Goal: Task Accomplishment & Management: Complete application form

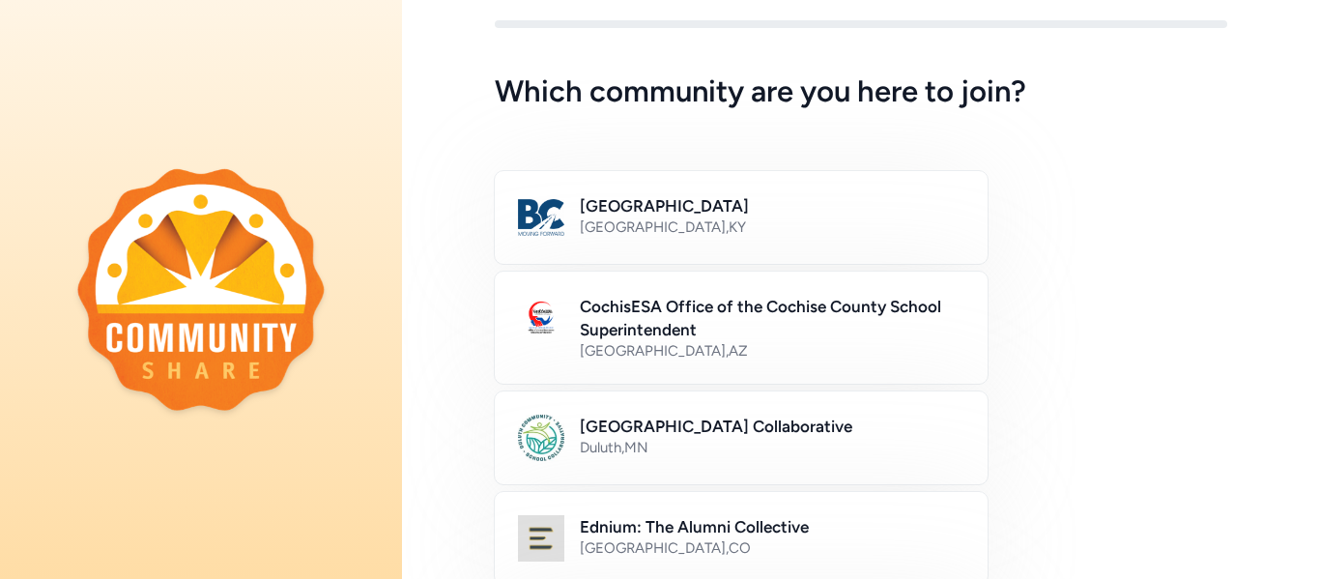
scroll to position [47, 0]
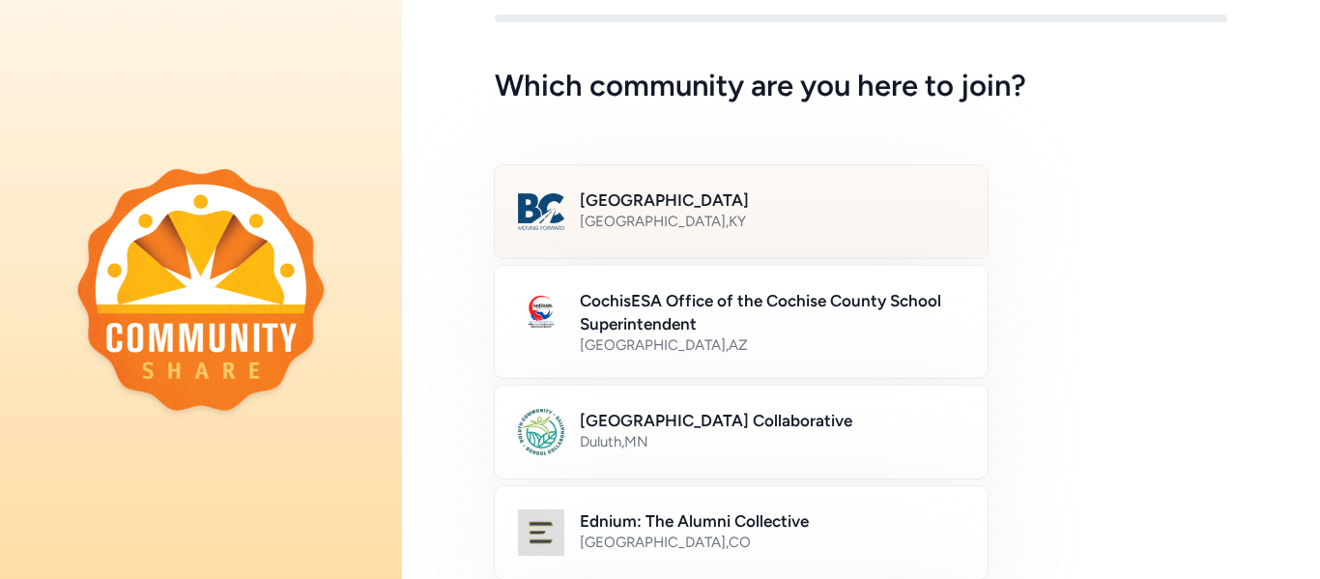
click at [678, 205] on h2 "[GEOGRAPHIC_DATA]" at bounding box center [772, 199] width 385 height 23
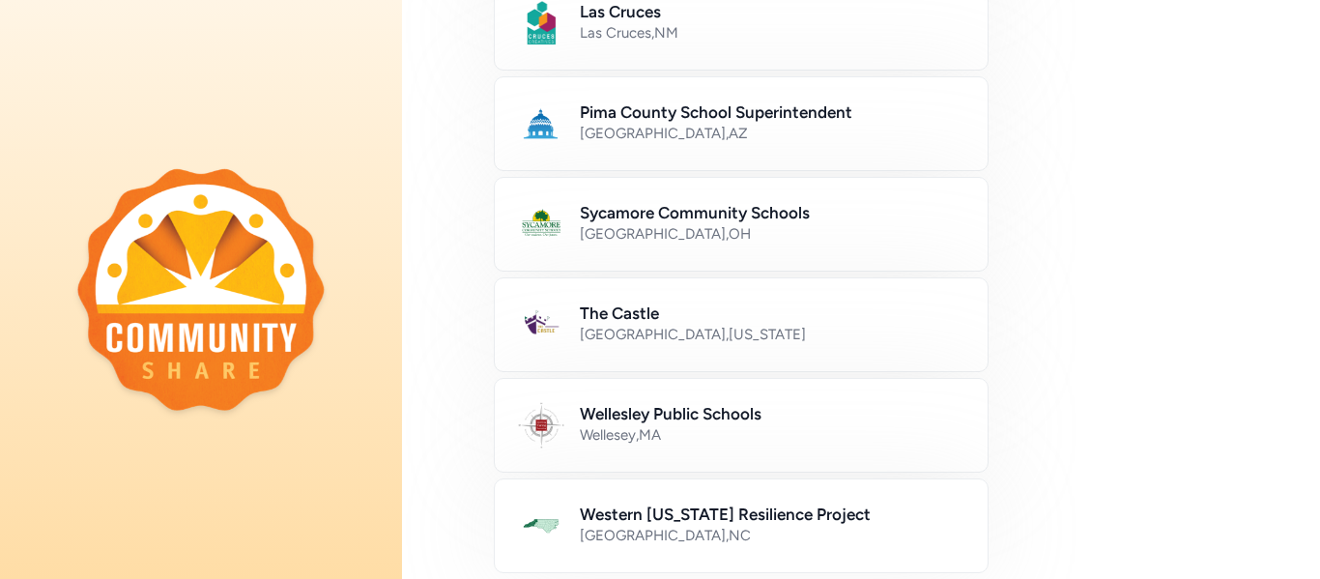
scroll to position [1269, 0]
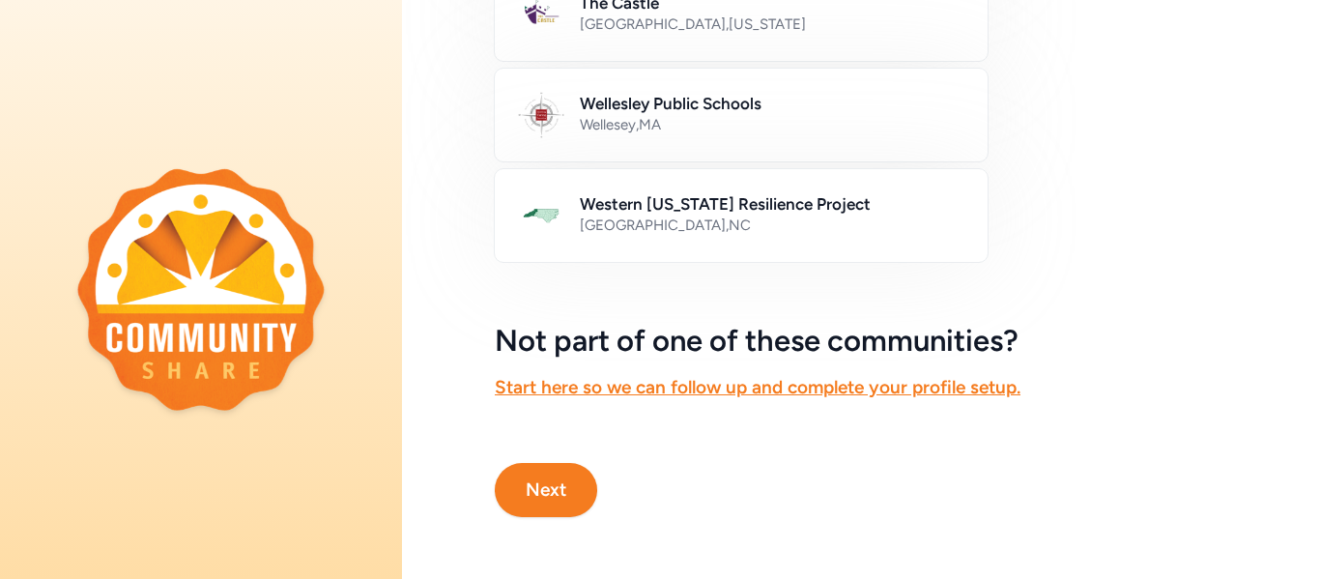
click at [547, 498] on button "Next" at bounding box center [546, 490] width 102 height 54
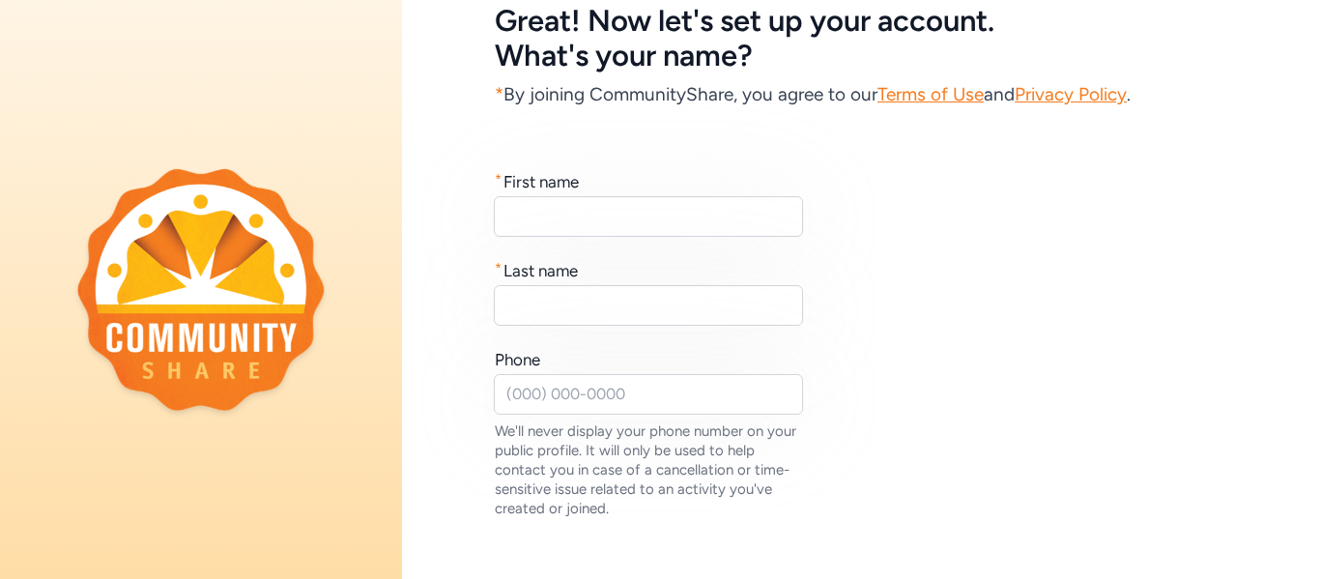
scroll to position [127, 0]
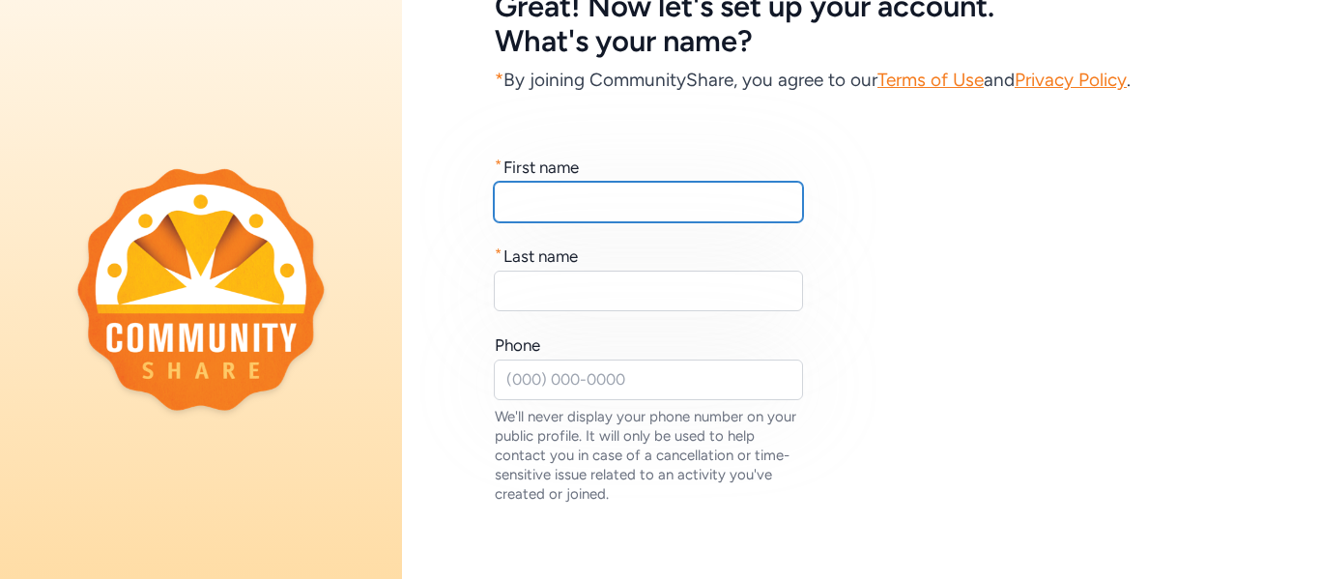
click at [638, 211] on input "text" at bounding box center [648, 202] width 309 height 41
type input "Devin"
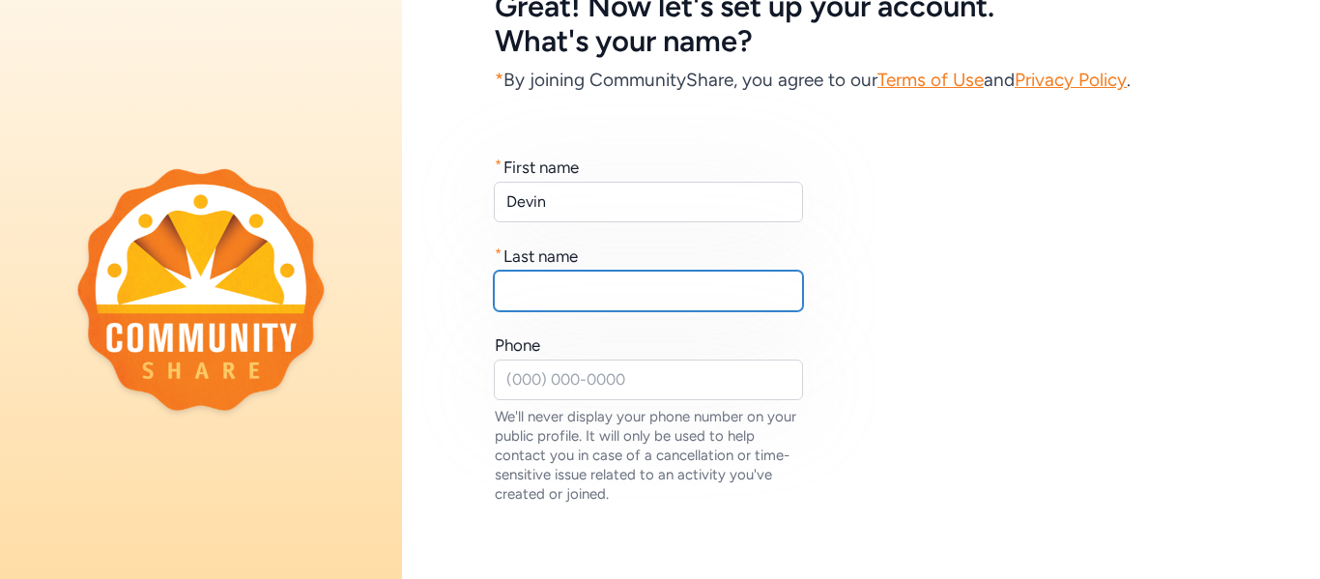
click at [668, 298] on input "text" at bounding box center [648, 291] width 309 height 41
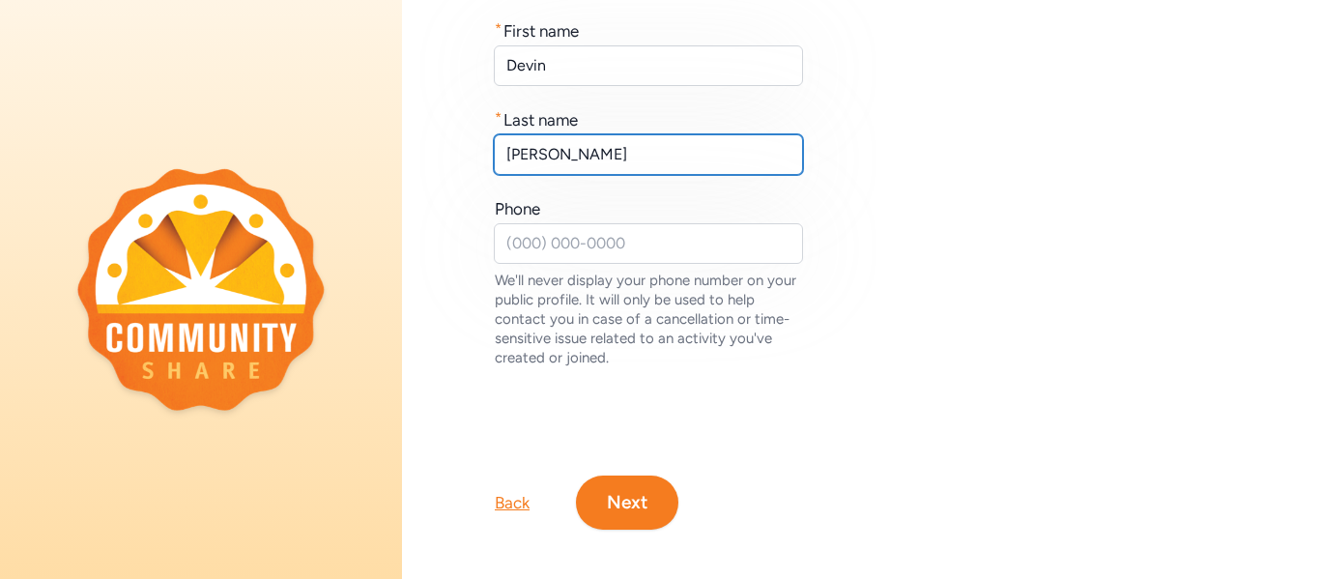
scroll to position [275, 0]
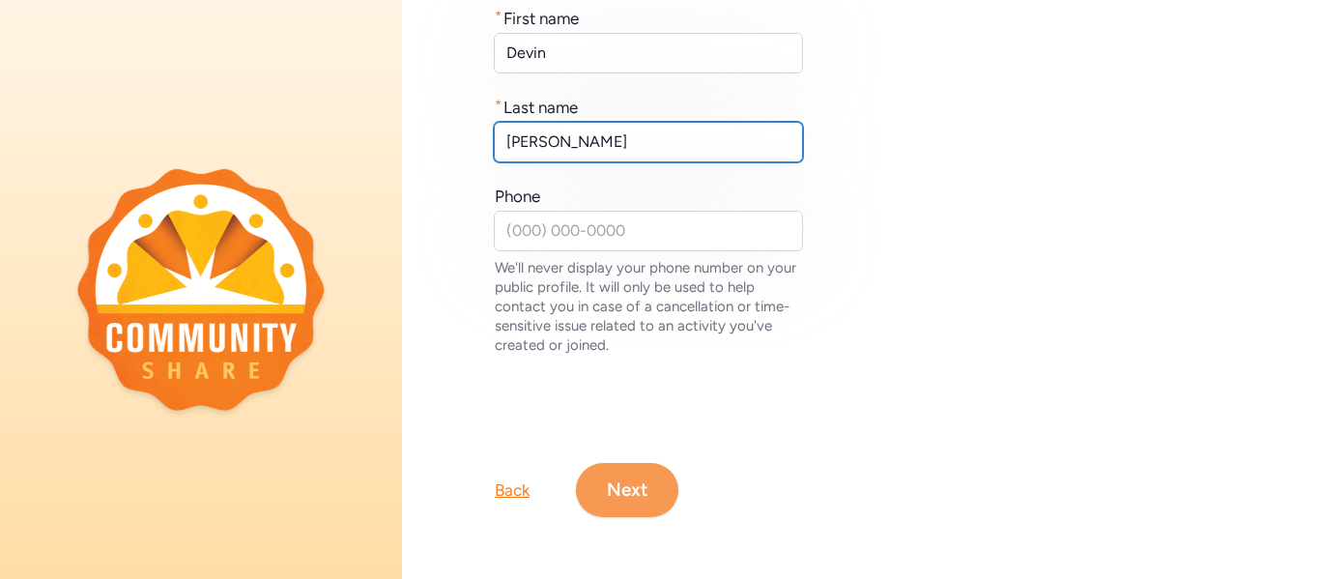
type input "[PERSON_NAME]"
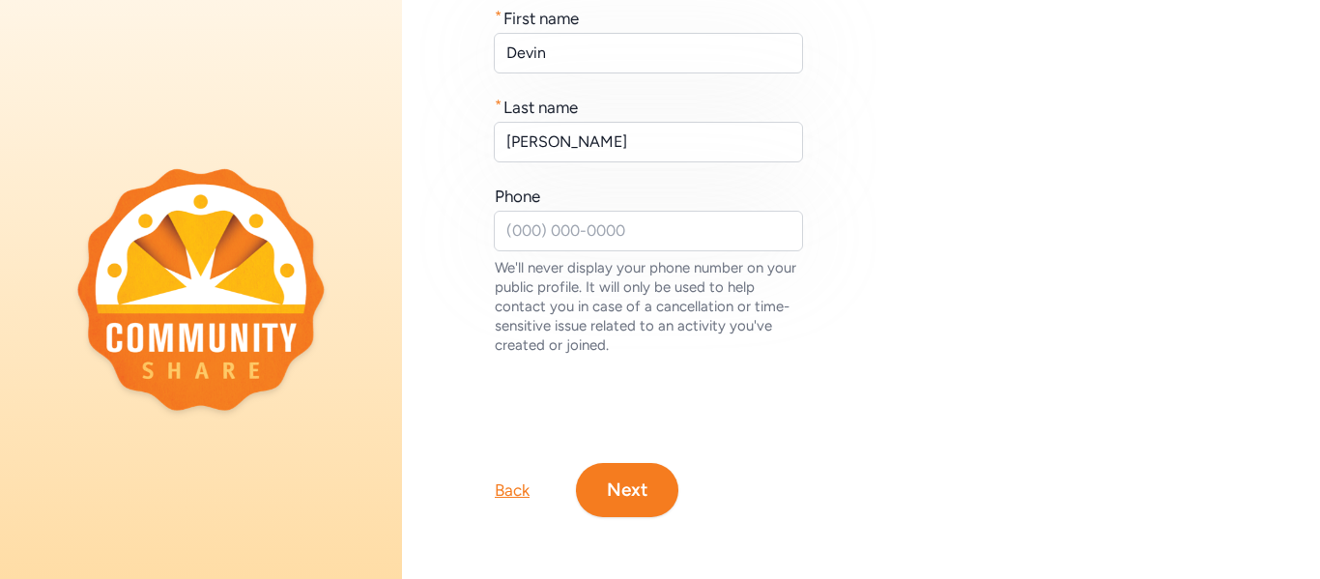
click at [630, 497] on button "Next" at bounding box center [627, 490] width 102 height 54
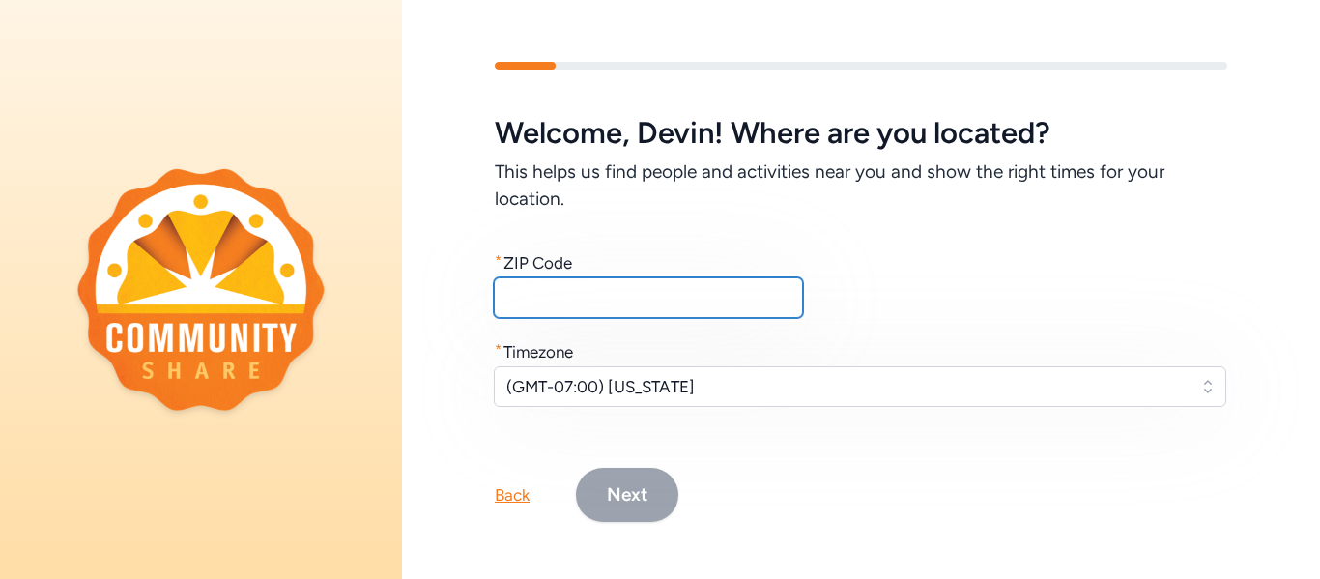
click at [750, 302] on input "text" at bounding box center [648, 297] width 309 height 41
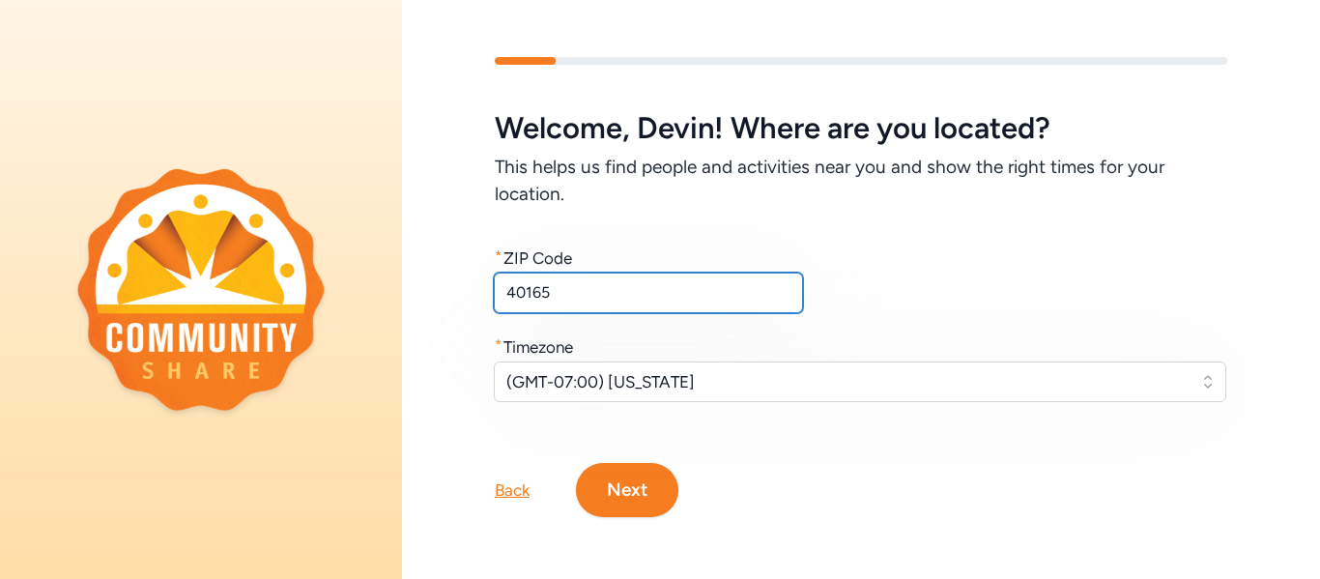
type input "40165"
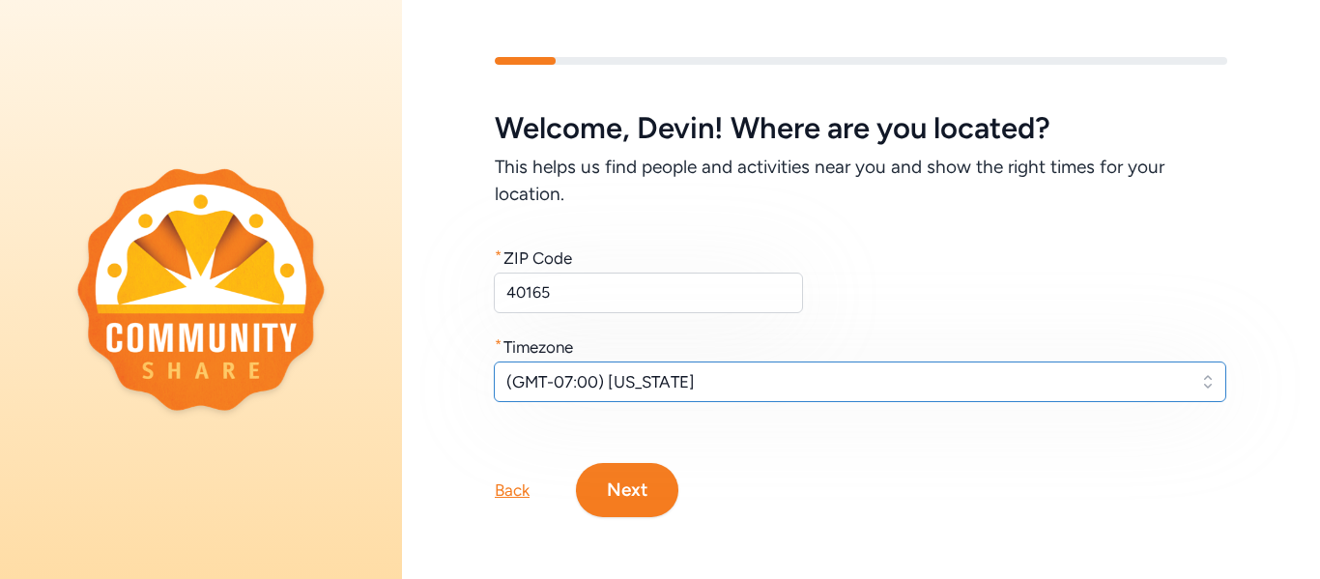
click at [795, 374] on span "(GMT-07:00) [US_STATE]" at bounding box center [846, 381] width 680 height 23
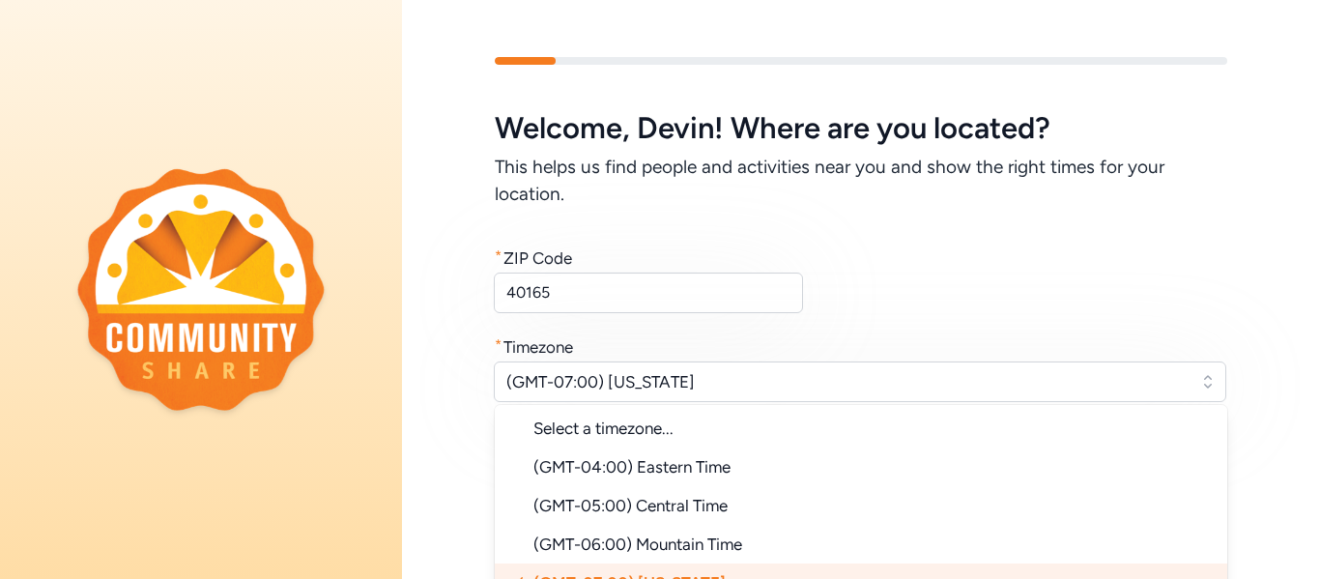
scroll to position [28, 0]
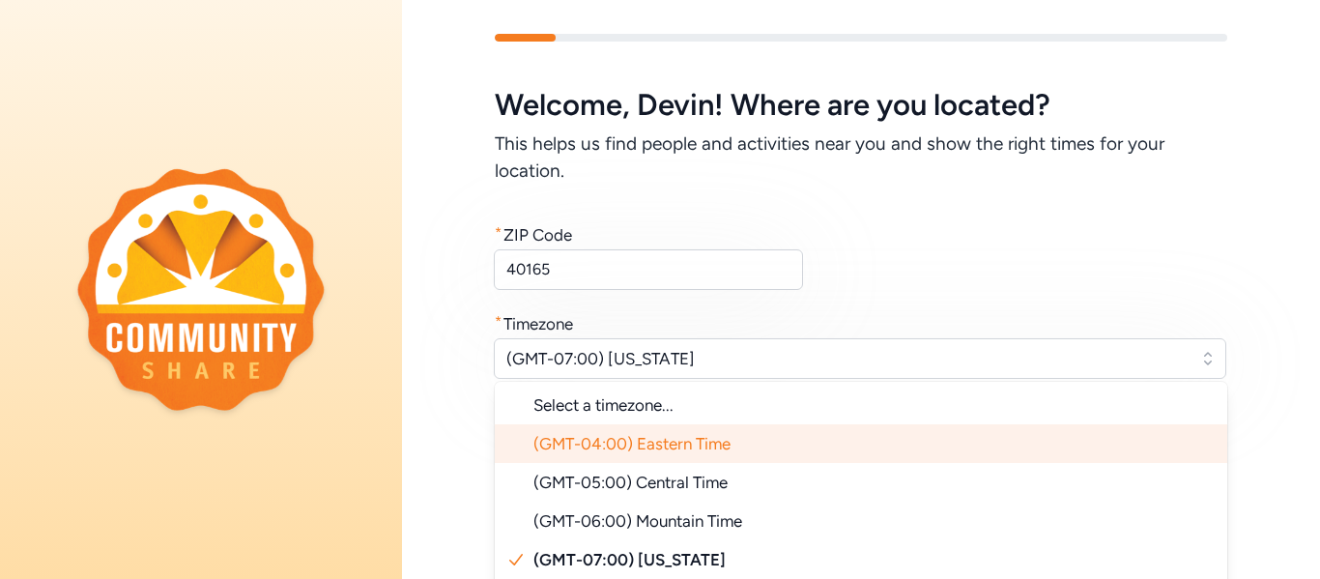
click at [669, 451] on span "(GMT-04:00) Eastern Time" at bounding box center [632, 443] width 197 height 19
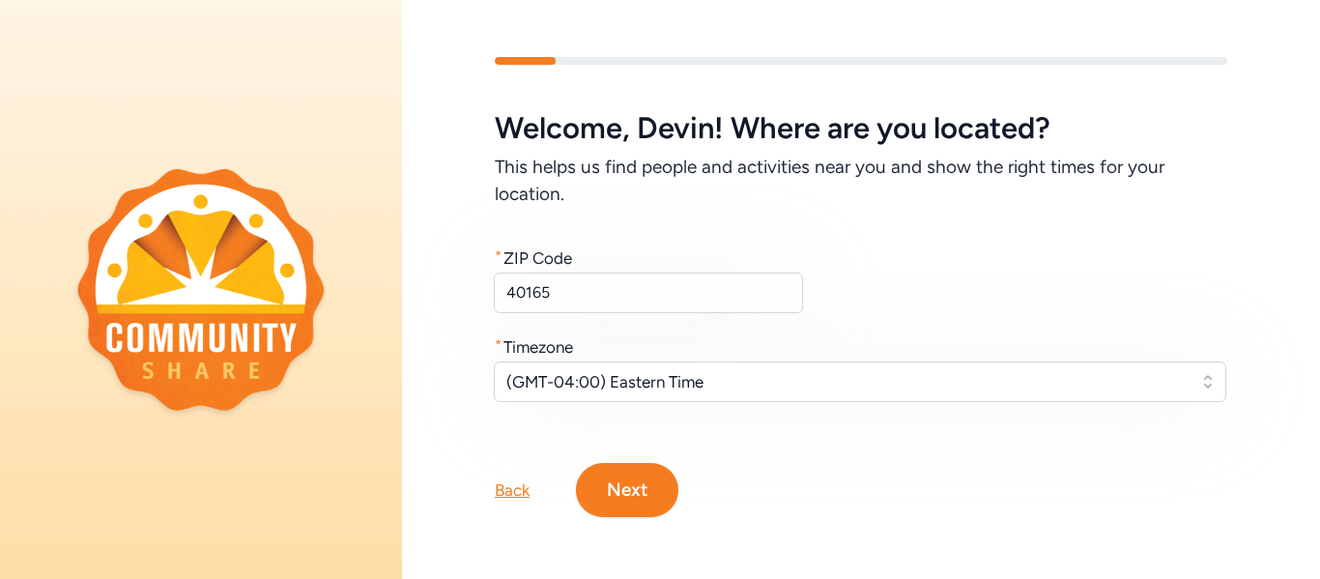
click at [649, 494] on button "Next" at bounding box center [627, 490] width 102 height 54
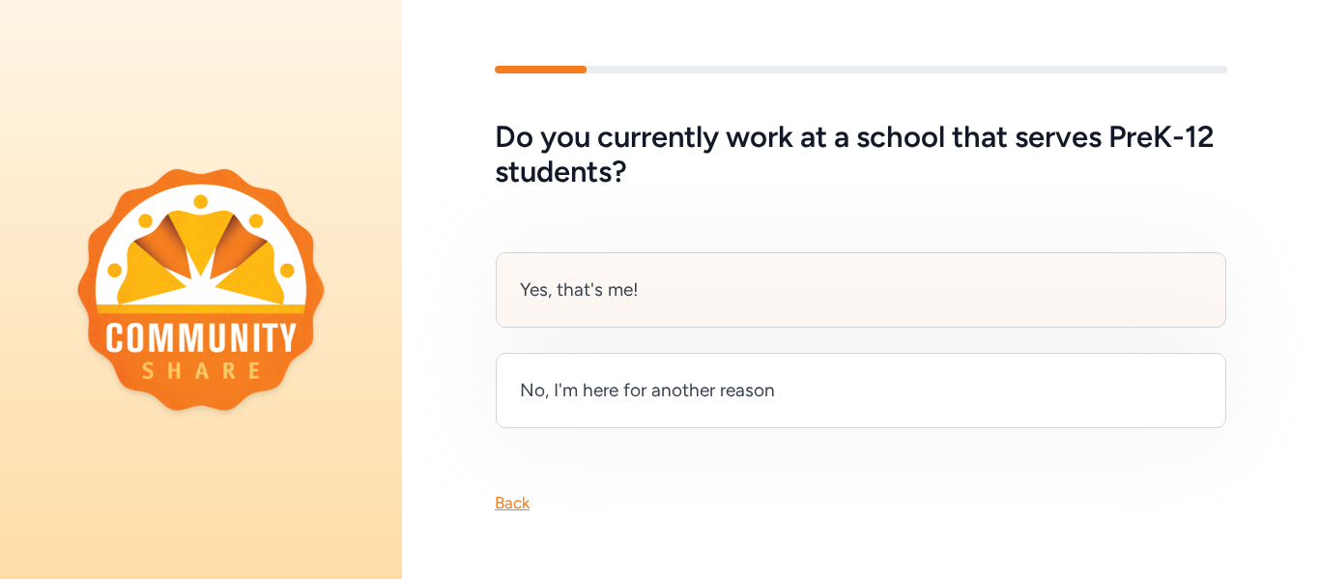
click at [668, 299] on div "Yes, that's me!" at bounding box center [861, 289] width 731 height 75
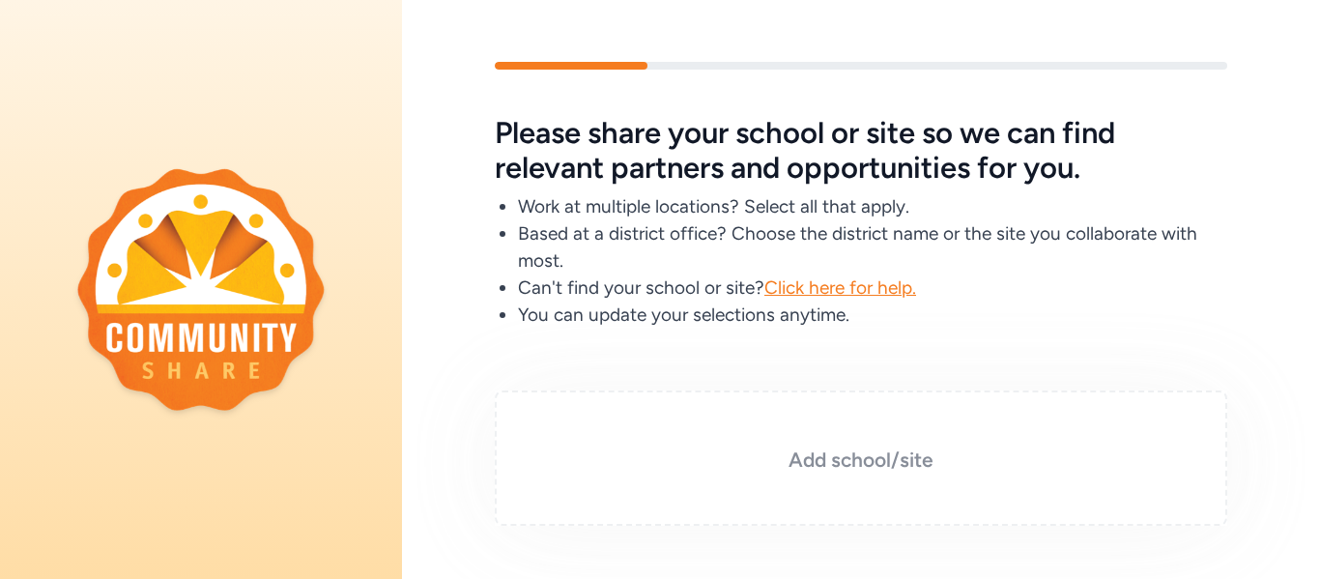
scroll to position [125, 0]
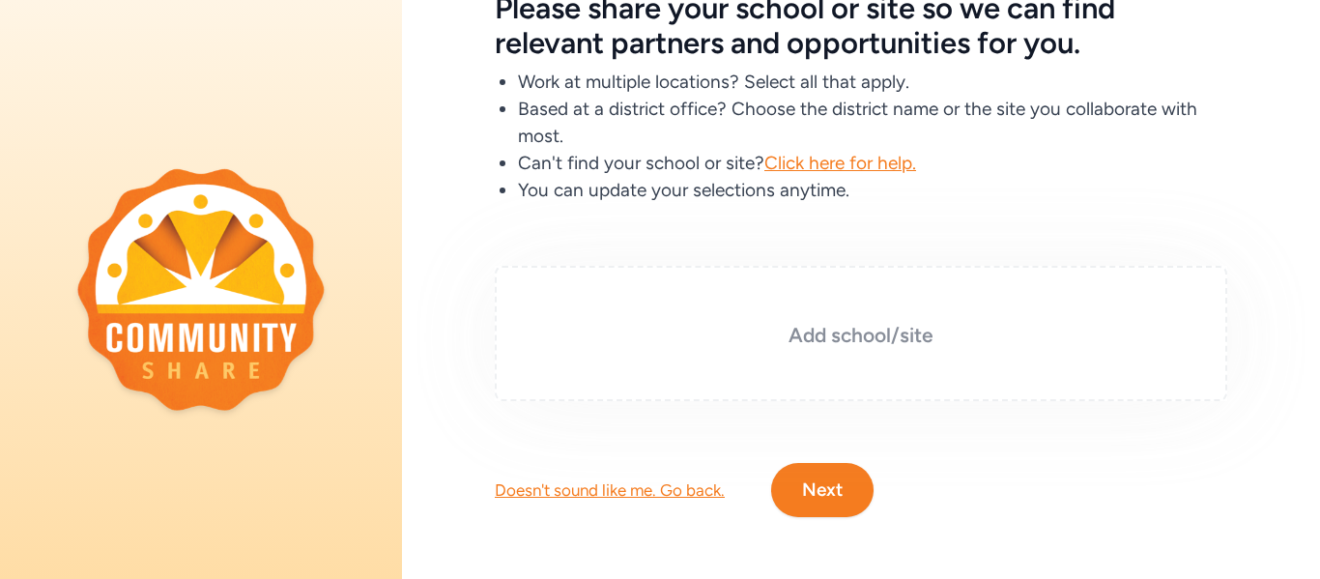
click at [874, 342] on h3 "Add school/site" at bounding box center [861, 335] width 636 height 27
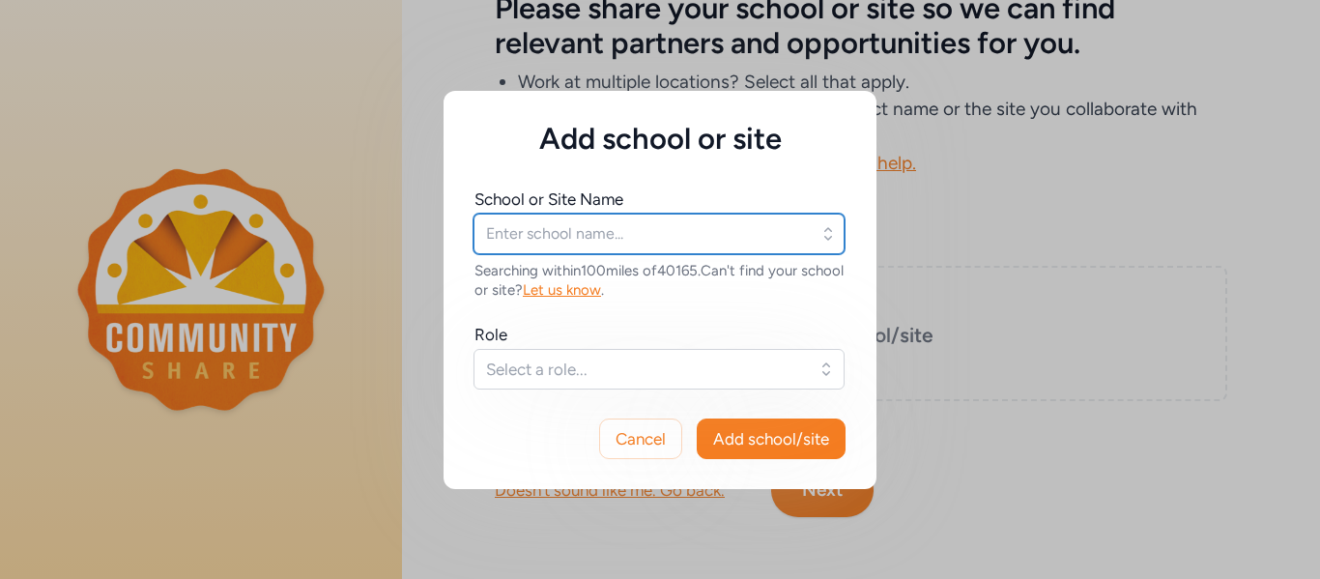
click at [661, 240] on input "text" at bounding box center [659, 234] width 371 height 41
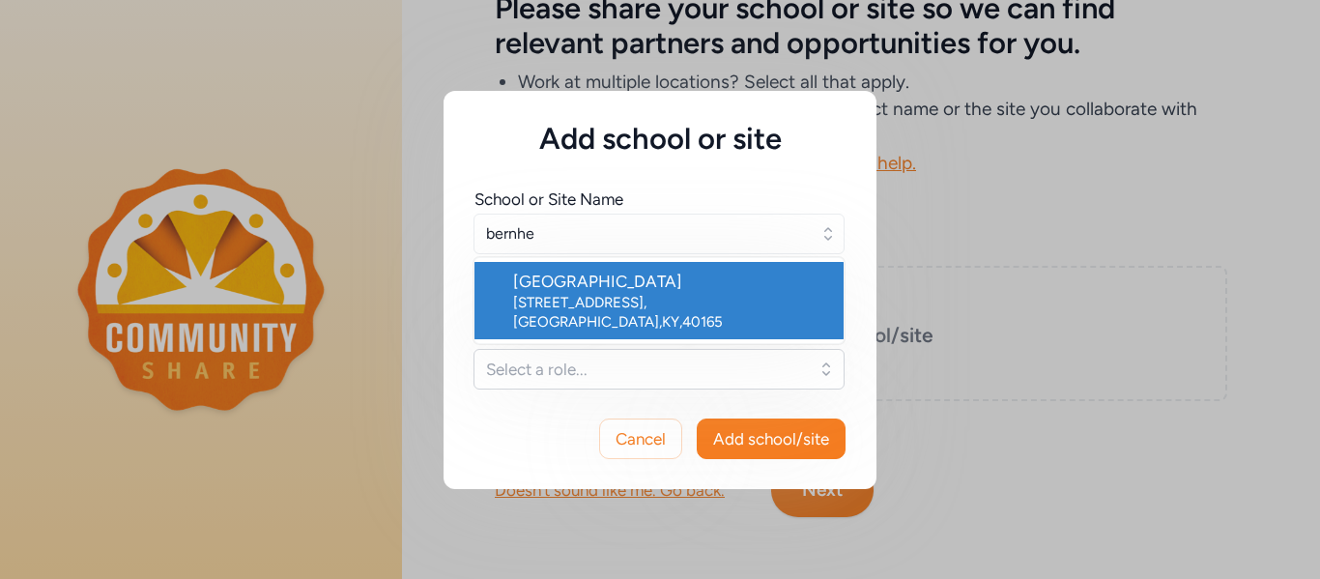
click at [660, 289] on div "[GEOGRAPHIC_DATA]" at bounding box center [670, 281] width 315 height 23
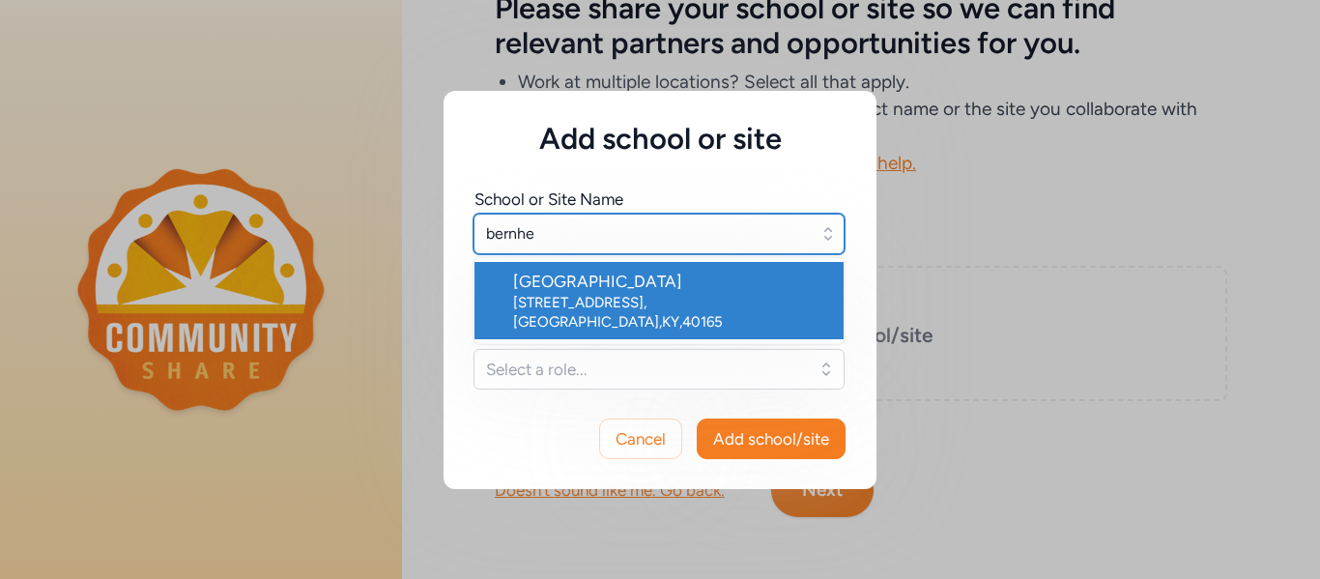
type input "[GEOGRAPHIC_DATA]"
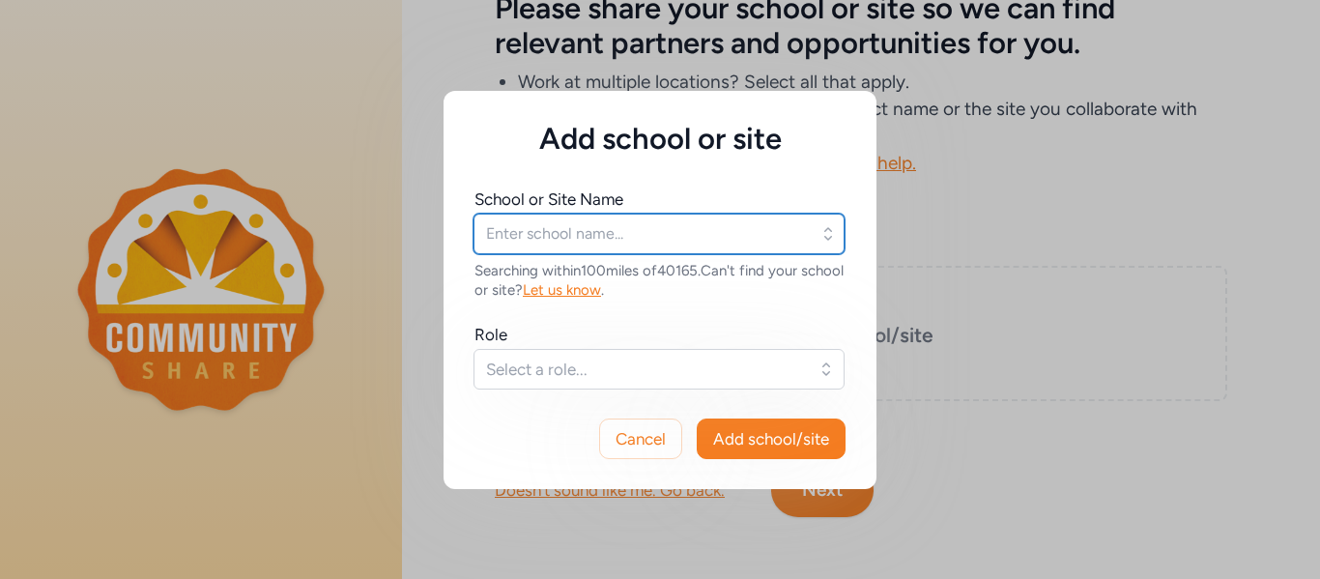
type input "[GEOGRAPHIC_DATA]"
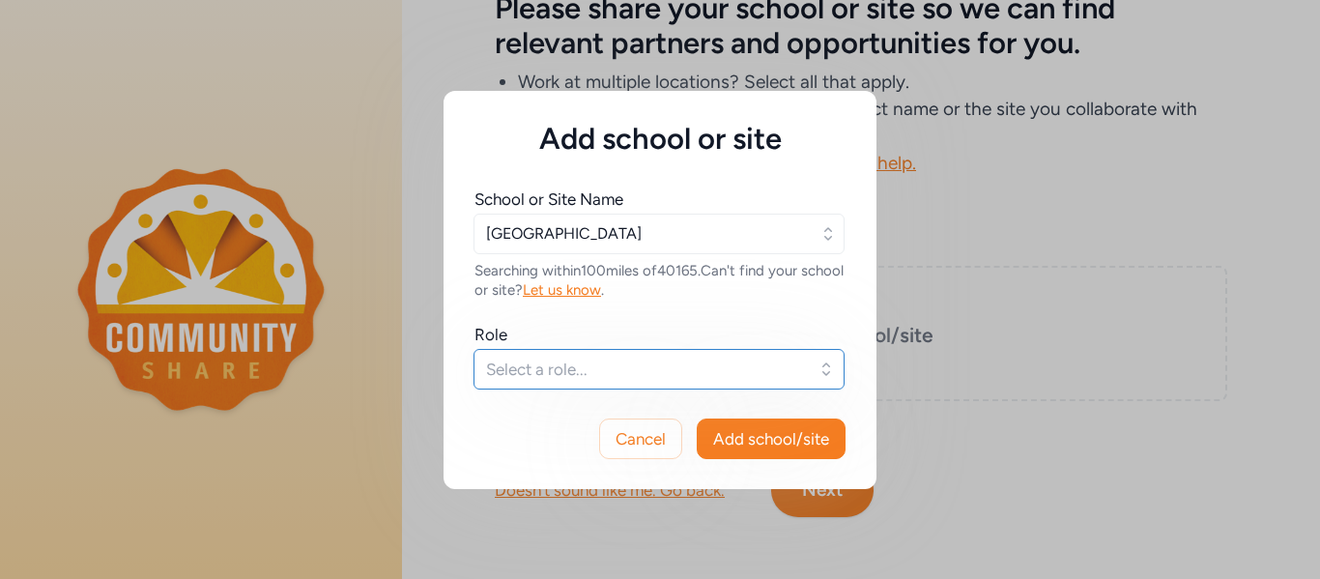
click at [656, 368] on span "Select a role..." at bounding box center [645, 369] width 319 height 23
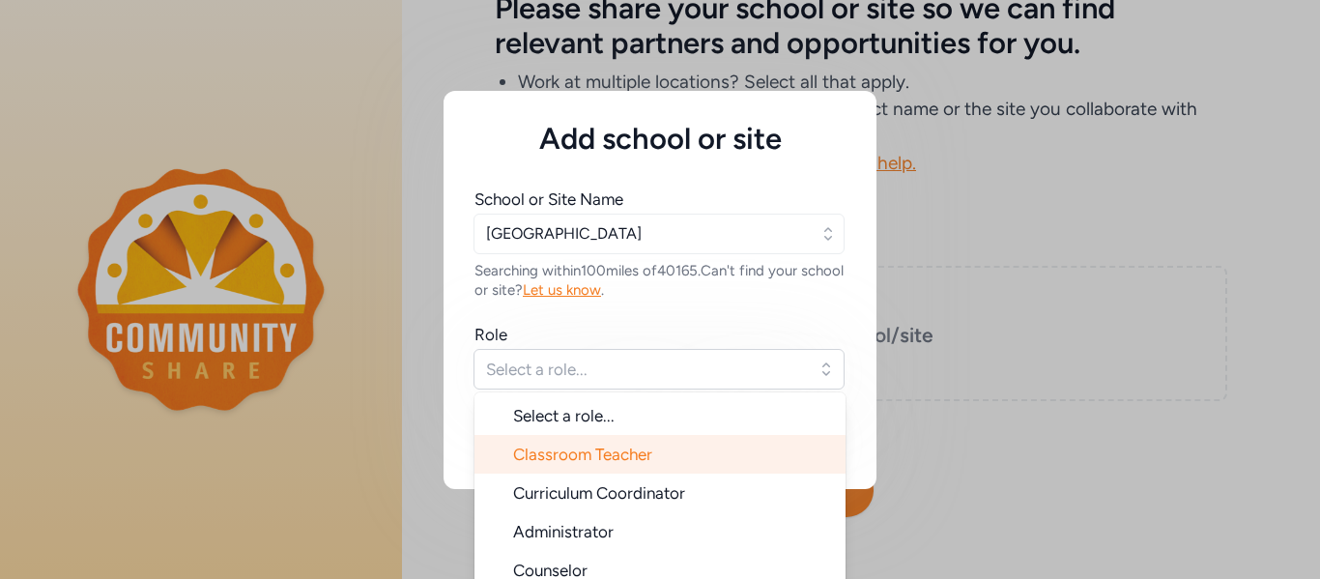
scroll to position [31, 0]
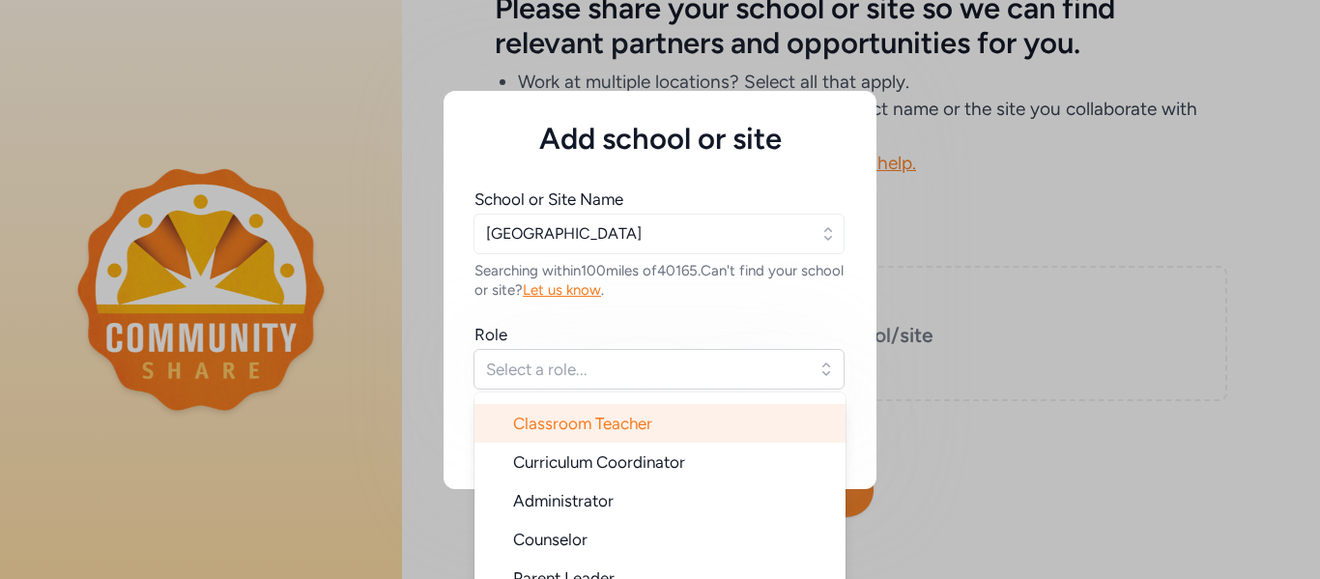
click at [641, 434] on li "Classroom Teacher" at bounding box center [660, 423] width 371 height 39
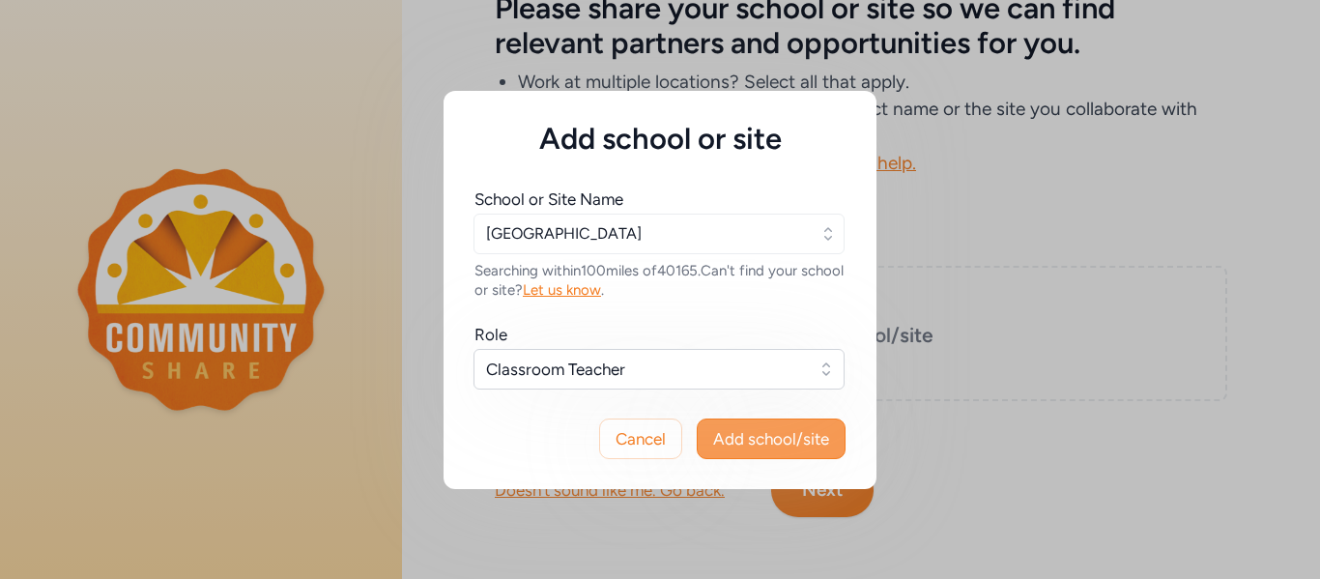
click at [817, 443] on span "Add school/site" at bounding box center [771, 438] width 116 height 23
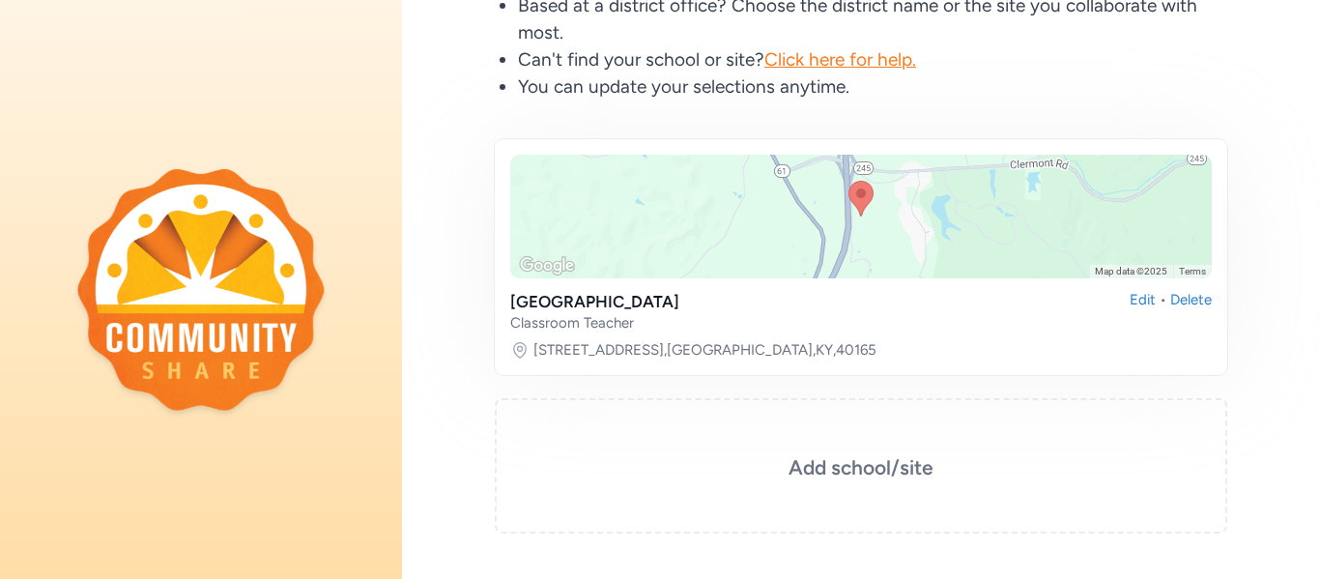
scroll to position [361, 0]
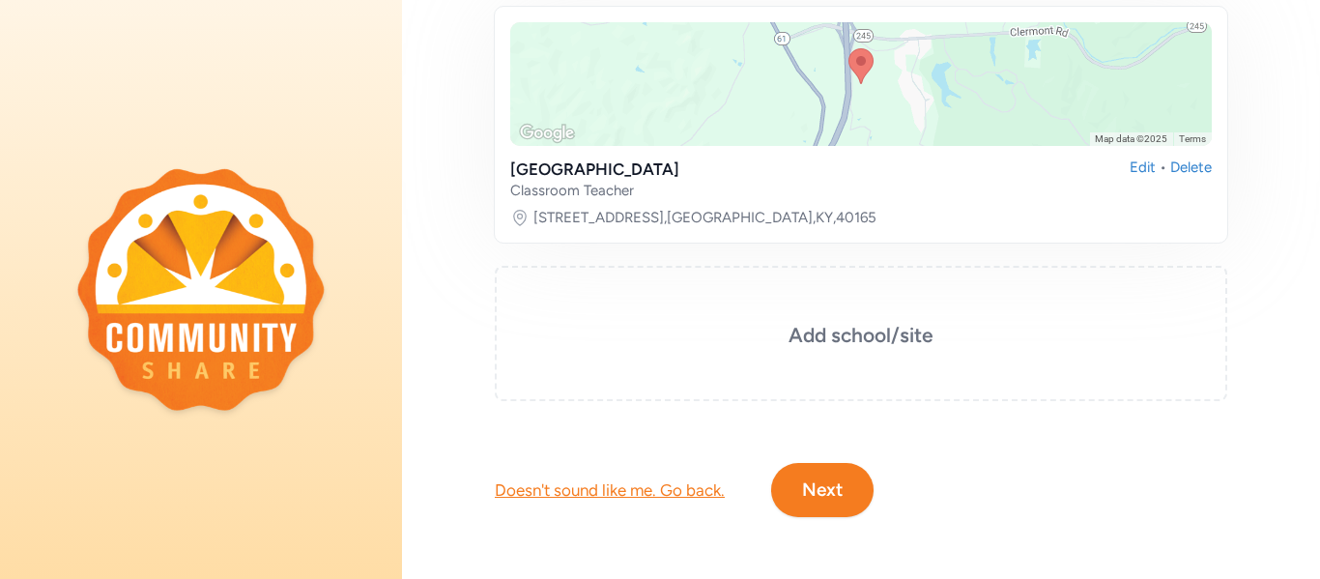
click at [841, 494] on button "Next" at bounding box center [822, 490] width 102 height 54
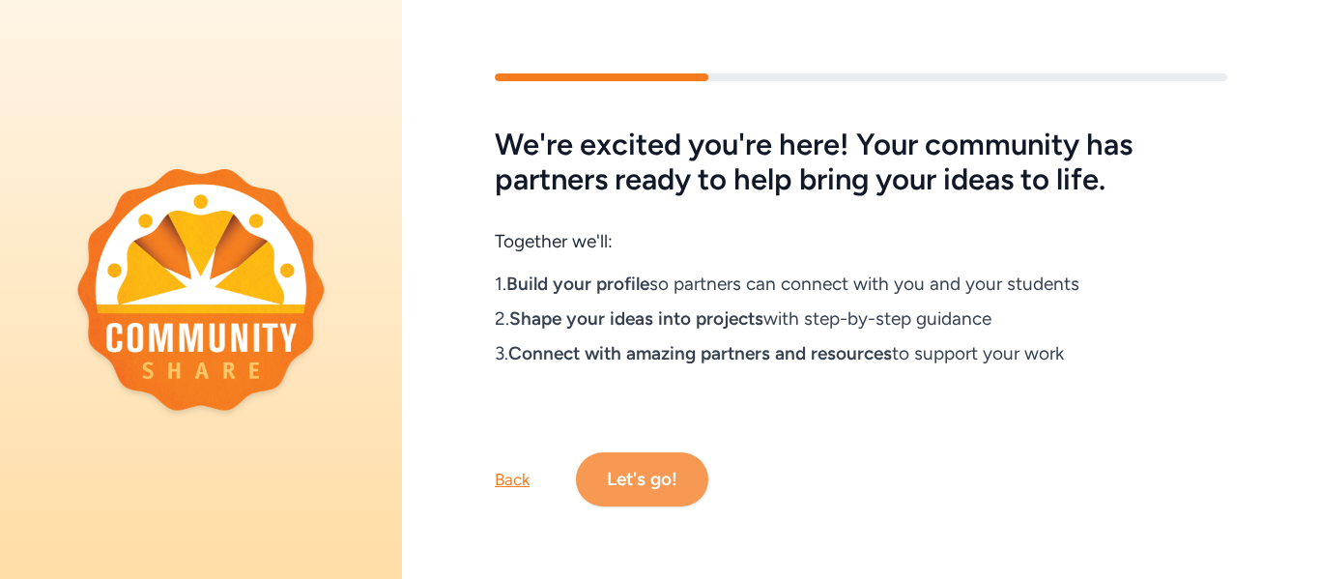
click at [645, 453] on button "Let's go!" at bounding box center [642, 479] width 132 height 54
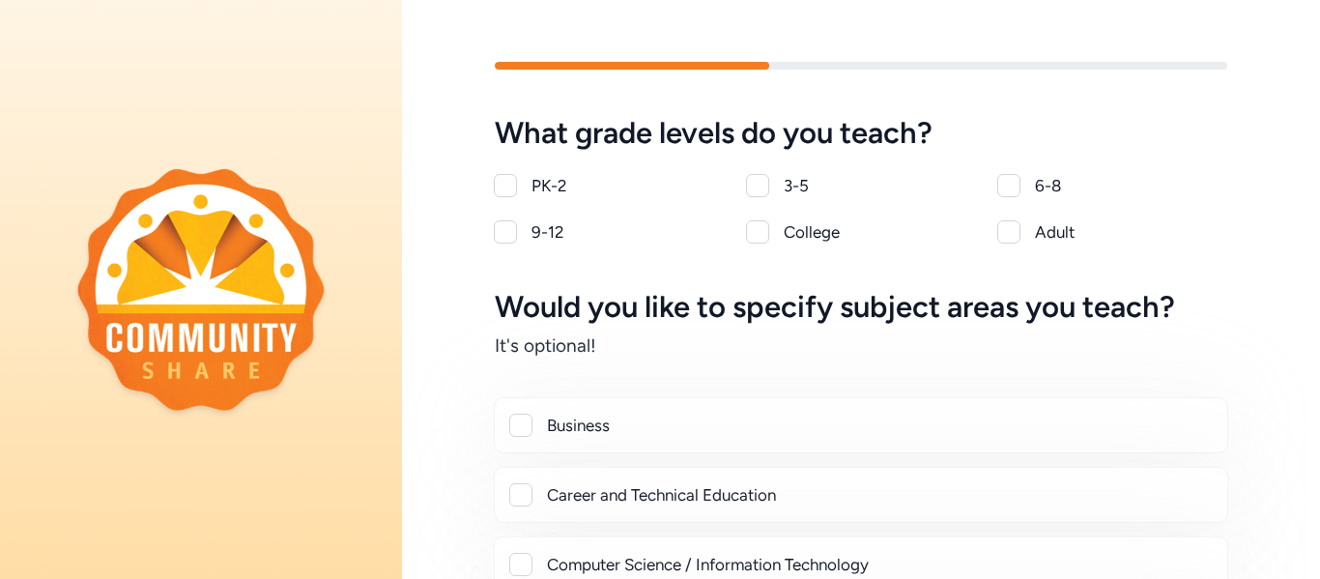
click at [997, 185] on div at bounding box center [1008, 185] width 23 height 23
checkbox input "true"
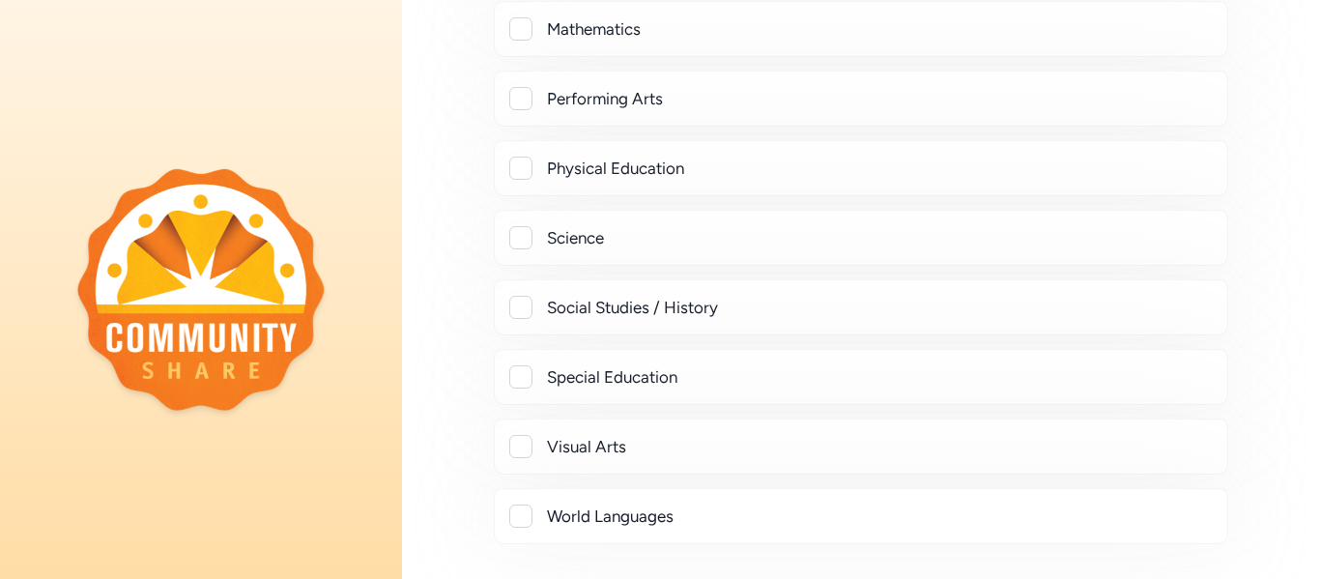
scroll to position [749, 0]
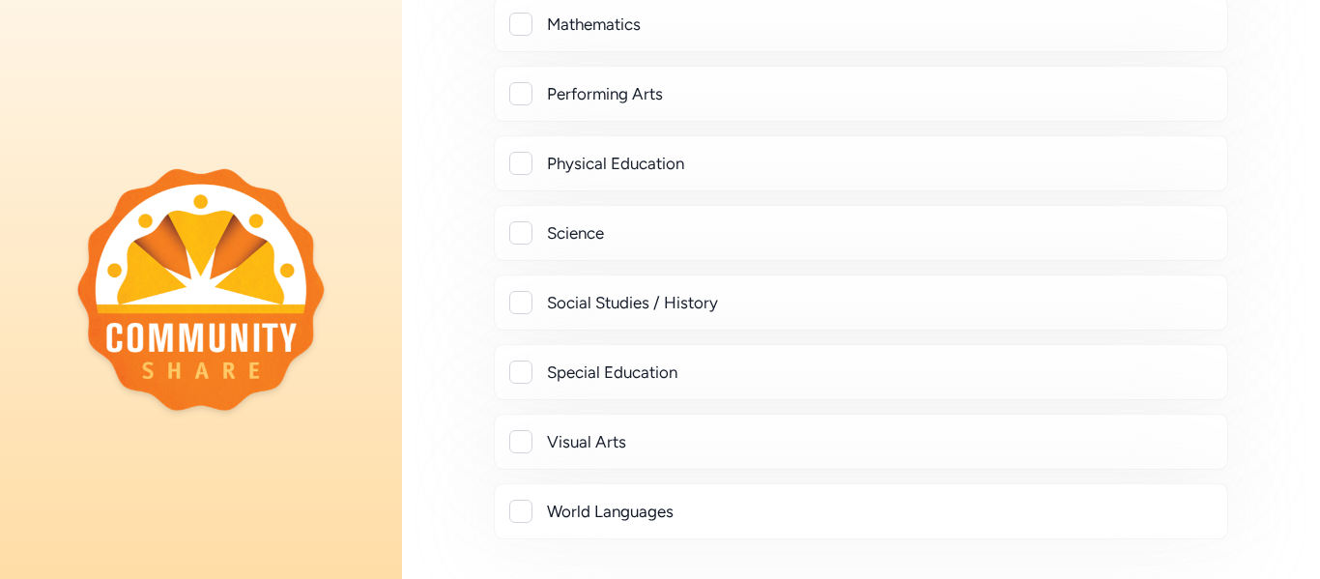
click at [800, 221] on div "Science" at bounding box center [879, 232] width 665 height 23
checkbox input "true"
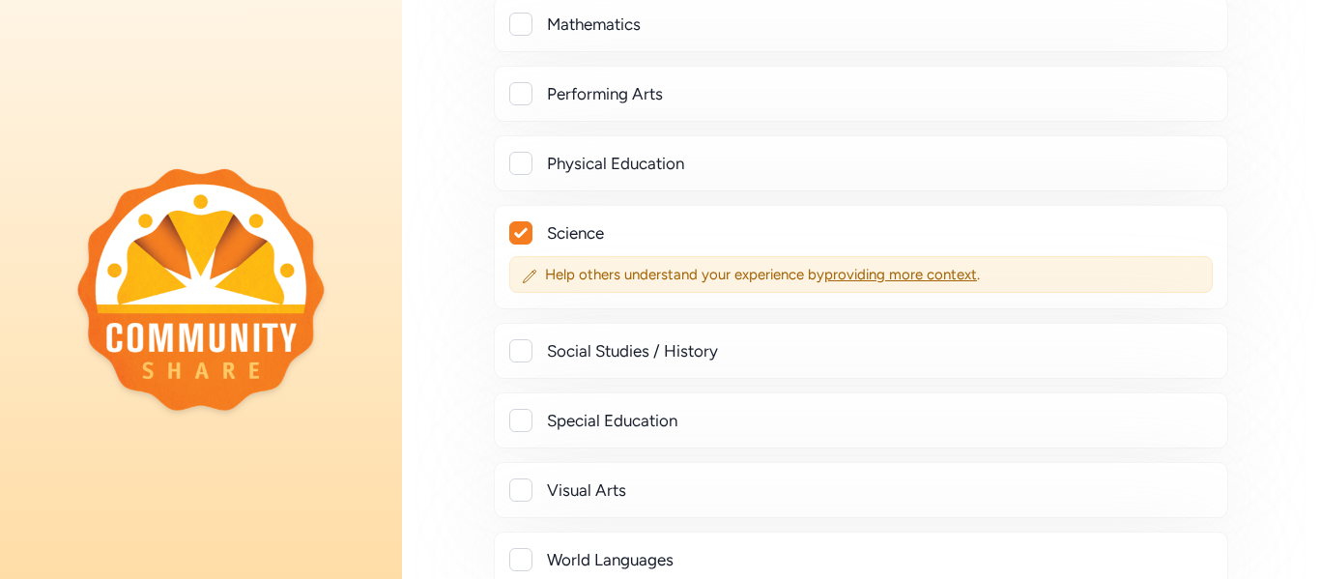
scroll to position [981, 0]
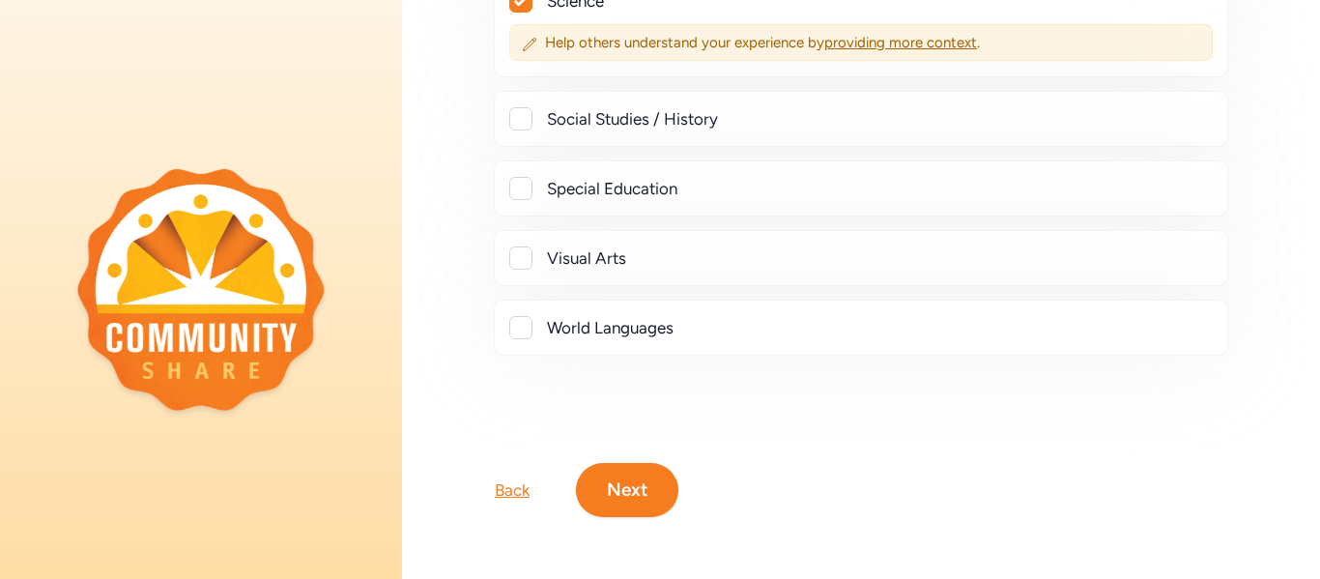
click at [650, 485] on button "Next" at bounding box center [627, 490] width 102 height 54
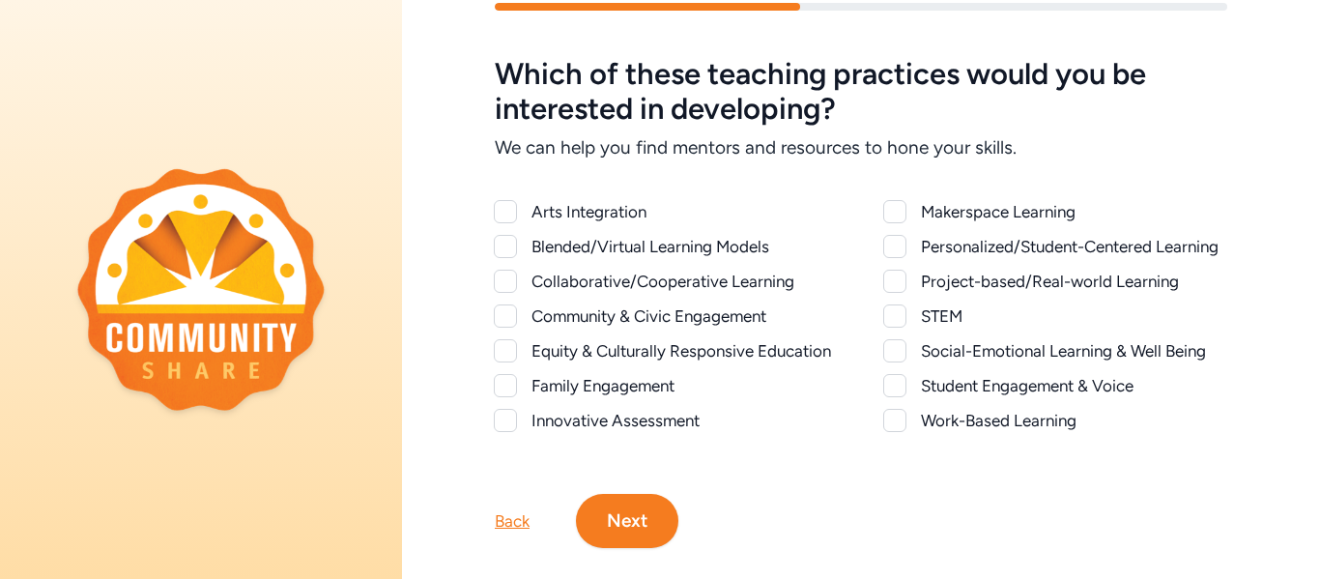
scroll to position [63, 0]
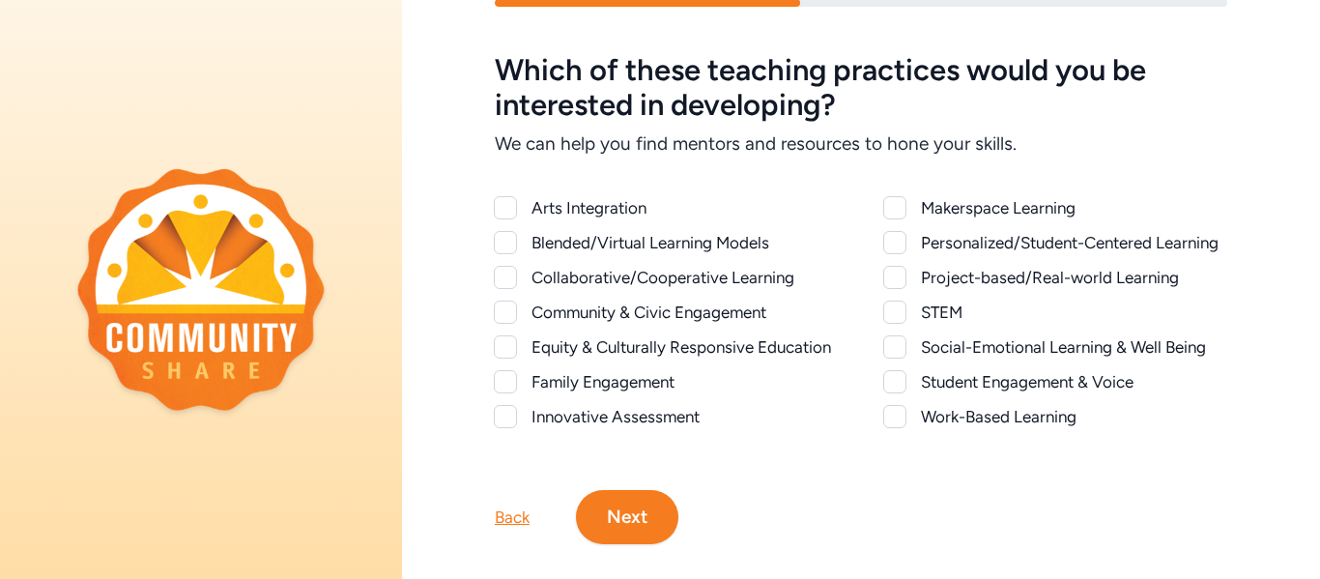
click at [888, 243] on div at bounding box center [894, 242] width 23 height 23
checkbox input "true"
click at [896, 284] on div at bounding box center [894, 277] width 23 height 23
checkbox input "true"
click at [896, 387] on div at bounding box center [894, 381] width 23 height 23
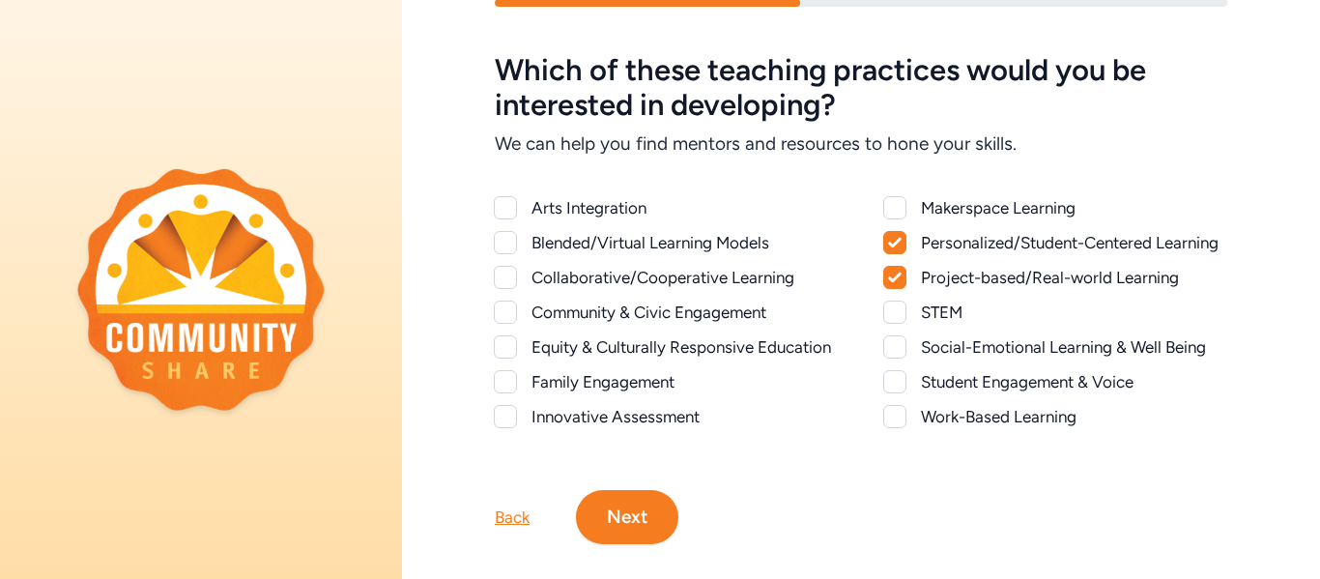
checkbox input "true"
click at [505, 418] on div at bounding box center [505, 416] width 23 height 23
checkbox input "true"
click at [511, 308] on div at bounding box center [505, 312] width 23 height 23
checkbox input "true"
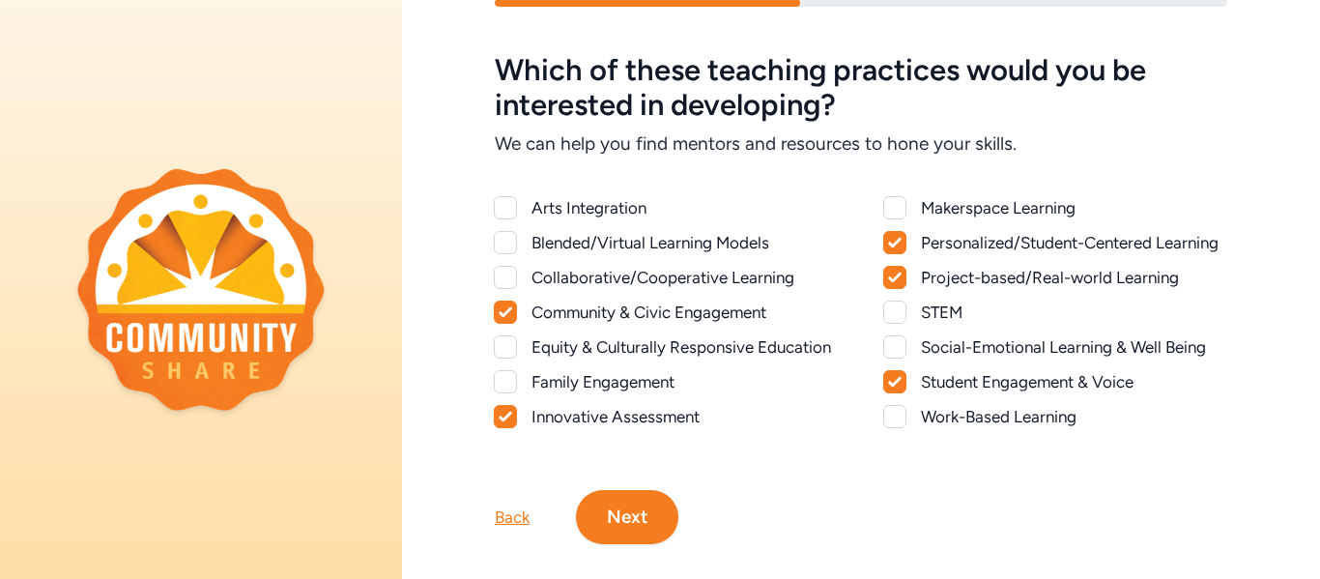
click at [510, 277] on div at bounding box center [505, 277] width 23 height 23
checkbox input "true"
click at [508, 238] on div at bounding box center [505, 242] width 23 height 23
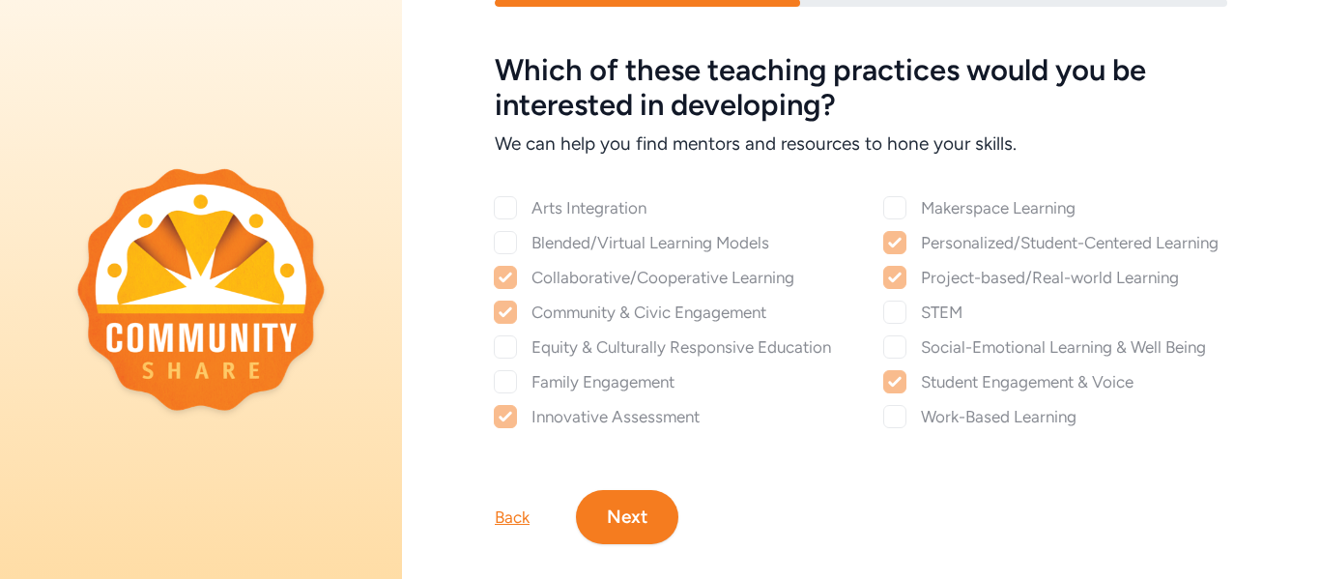
checkbox input "true"
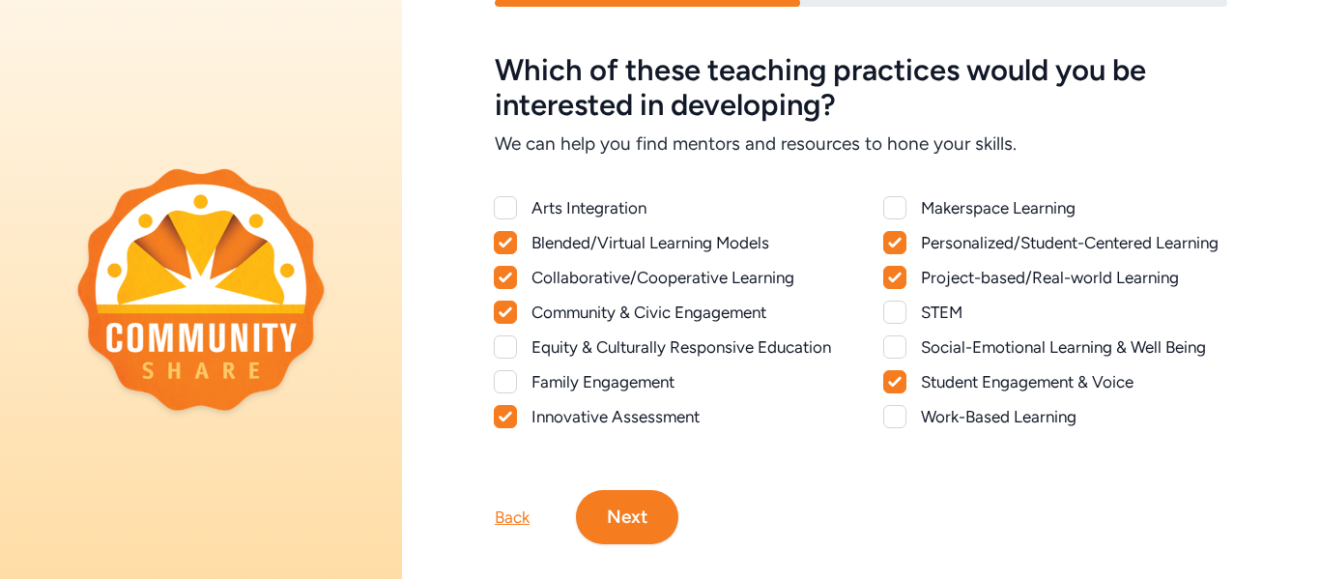
click at [645, 516] on button "Next" at bounding box center [627, 517] width 102 height 54
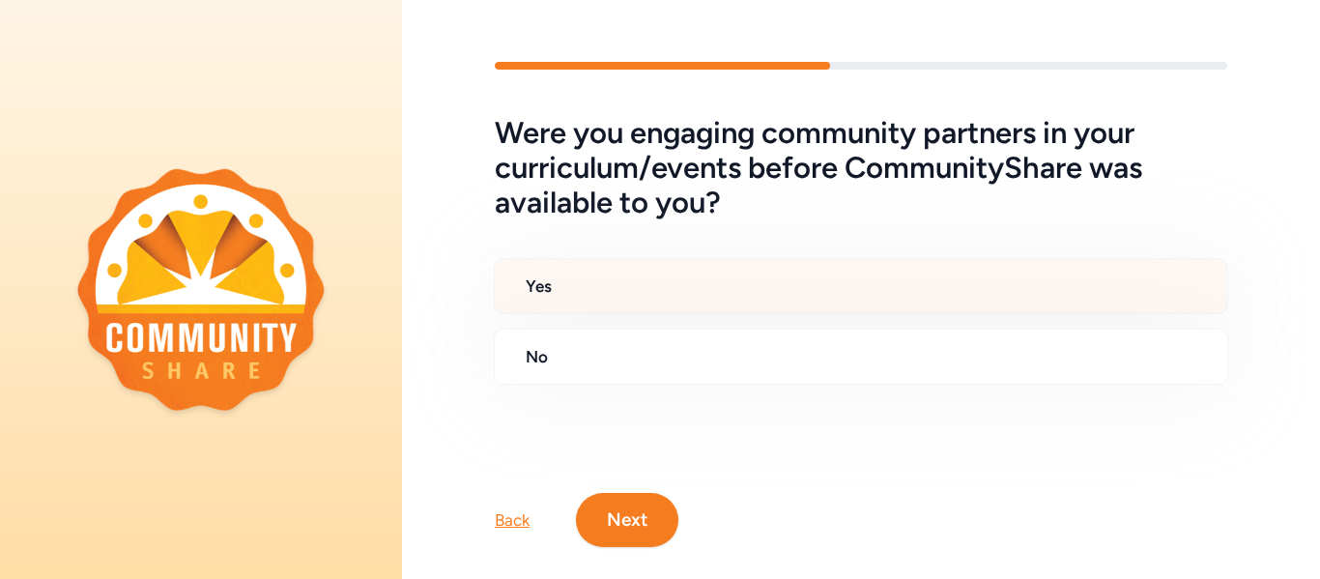
click at [622, 281] on h2 "Yes" at bounding box center [869, 285] width 686 height 23
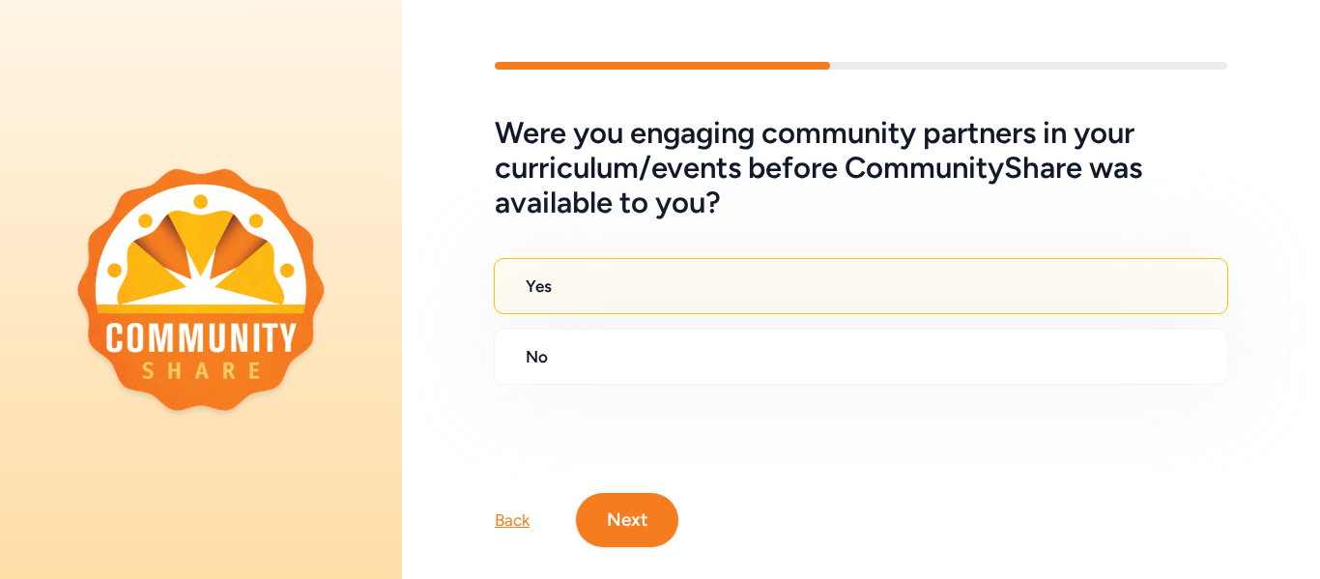
click at [629, 528] on button "Next" at bounding box center [627, 520] width 102 height 54
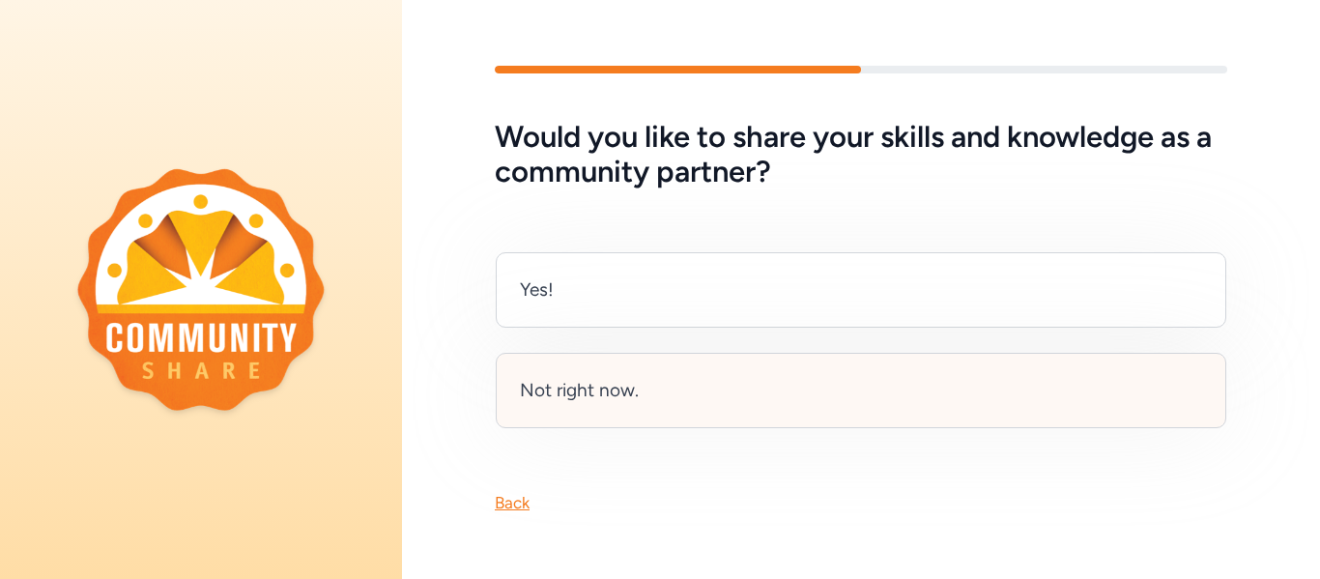
click at [754, 406] on div "Not right now." at bounding box center [861, 390] width 731 height 75
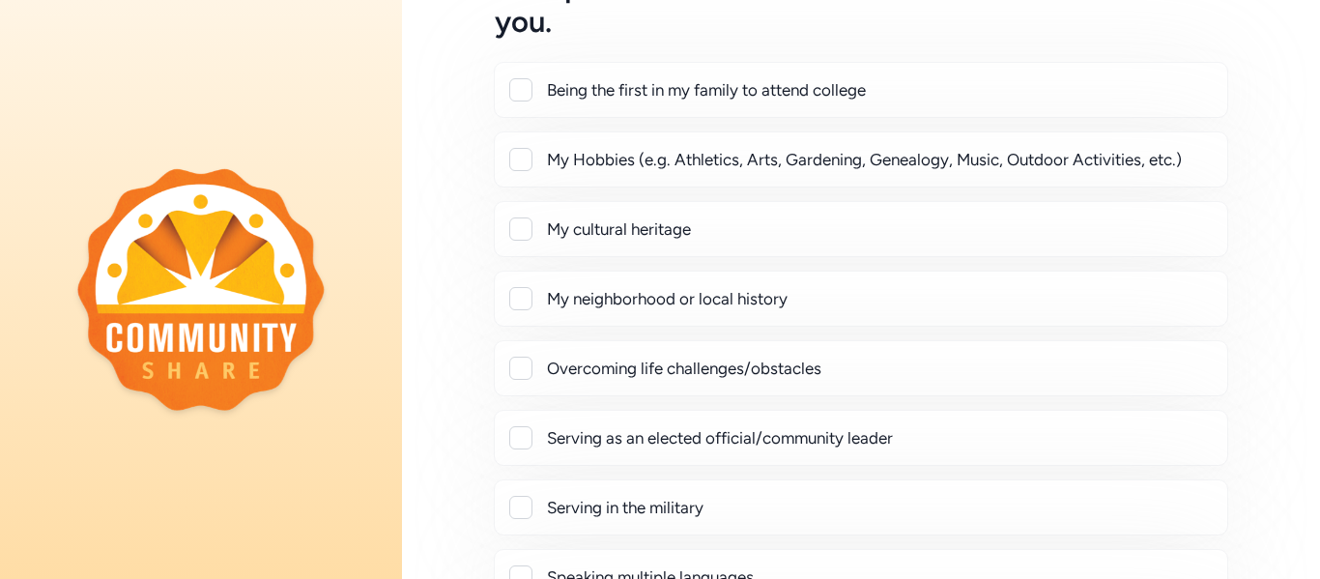
scroll to position [184, 0]
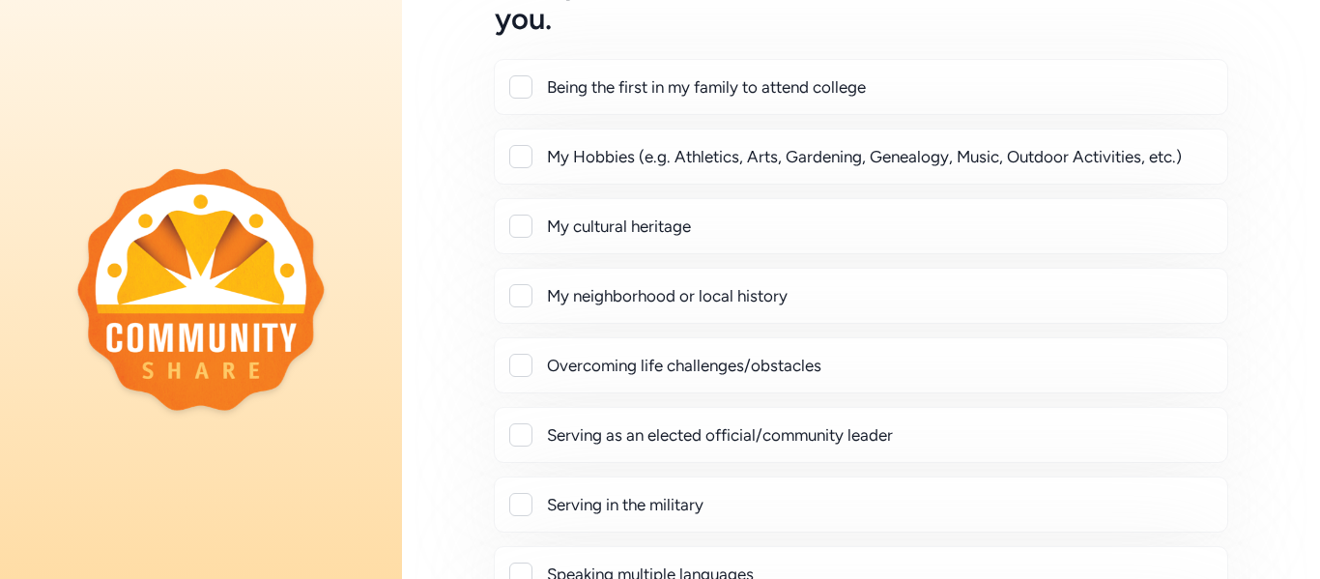
click at [939, 98] on div "Being the first in my family to attend college" at bounding box center [879, 86] width 665 height 23
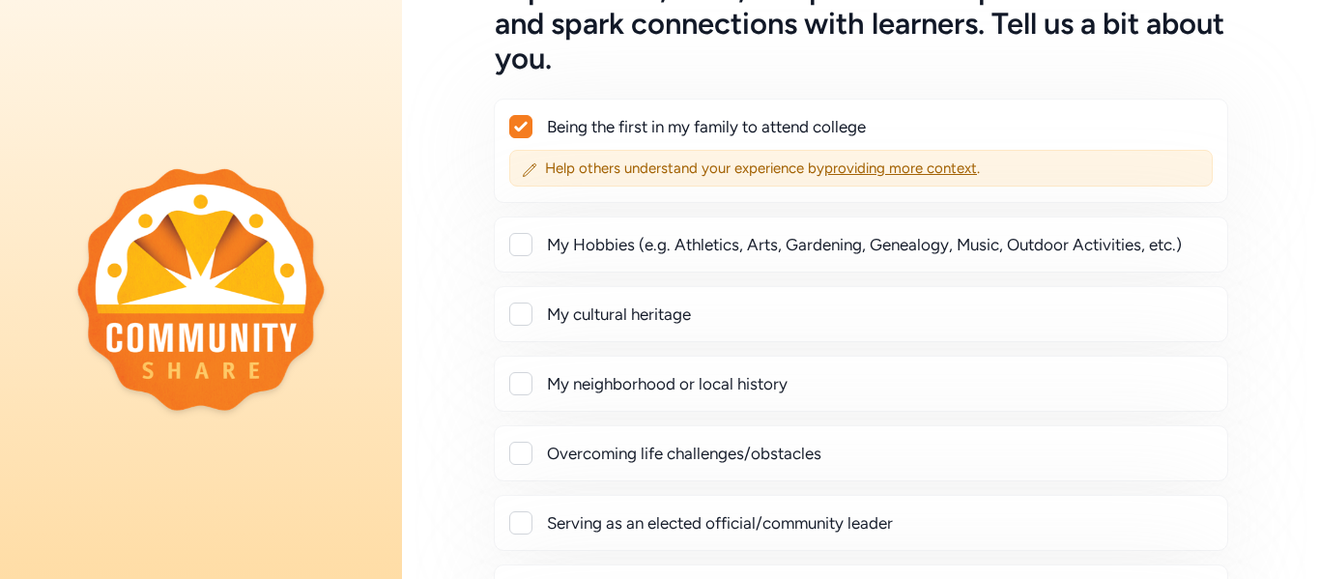
scroll to position [110, 0]
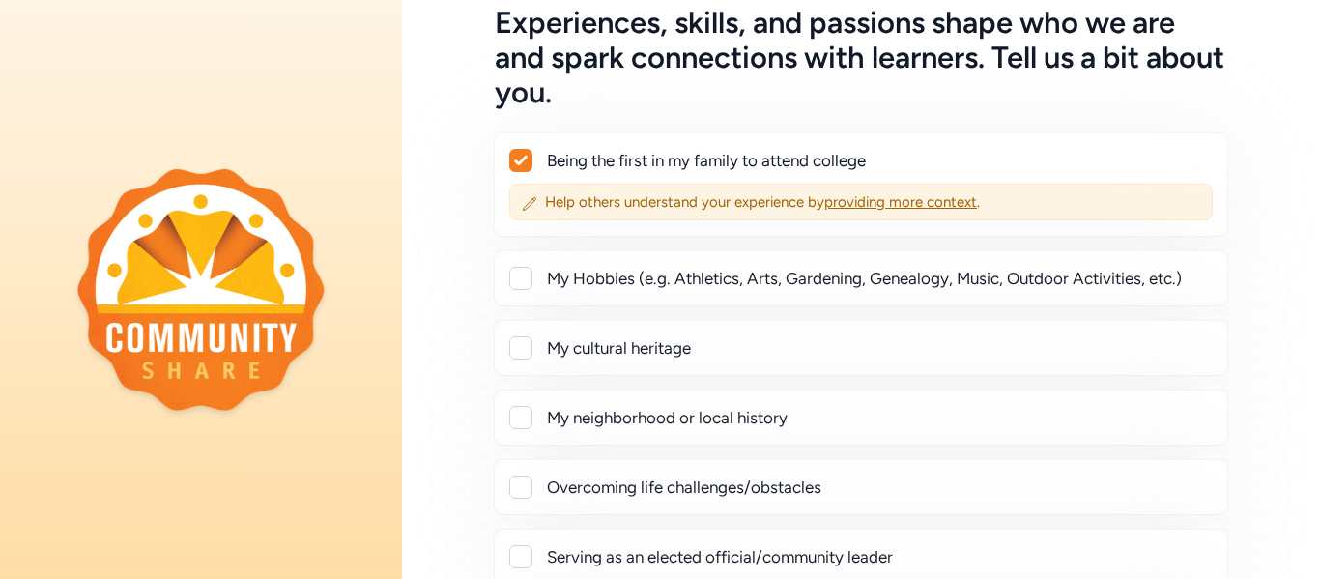
click at [519, 161] on icon at bounding box center [520, 161] width 13 height 10
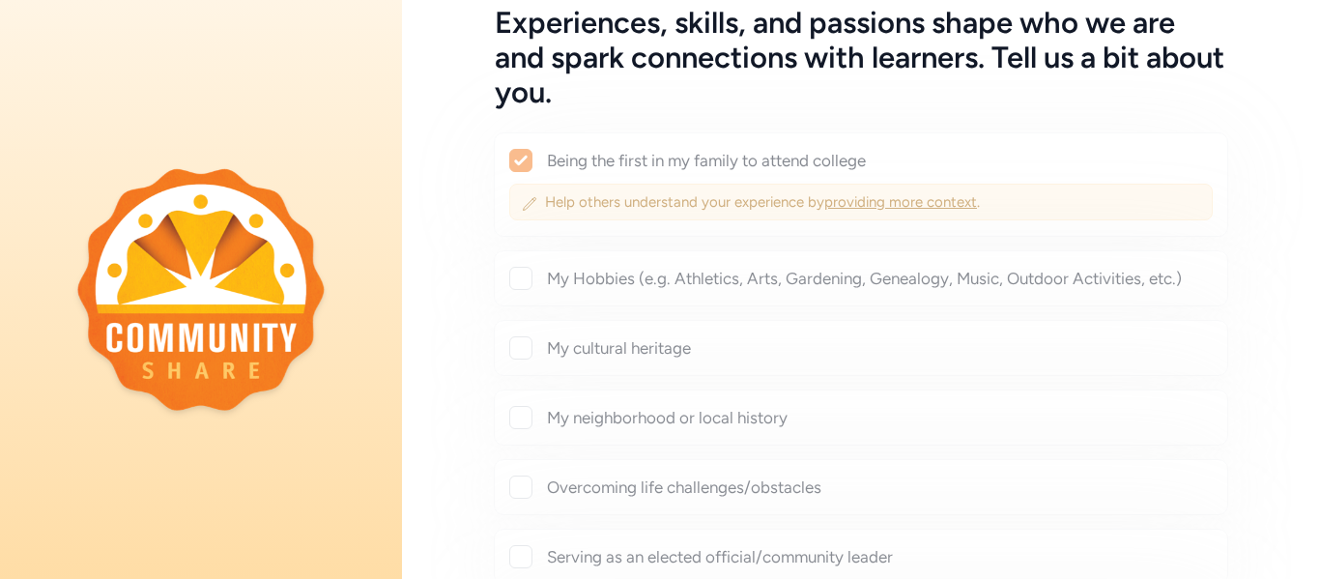
checkbox input "false"
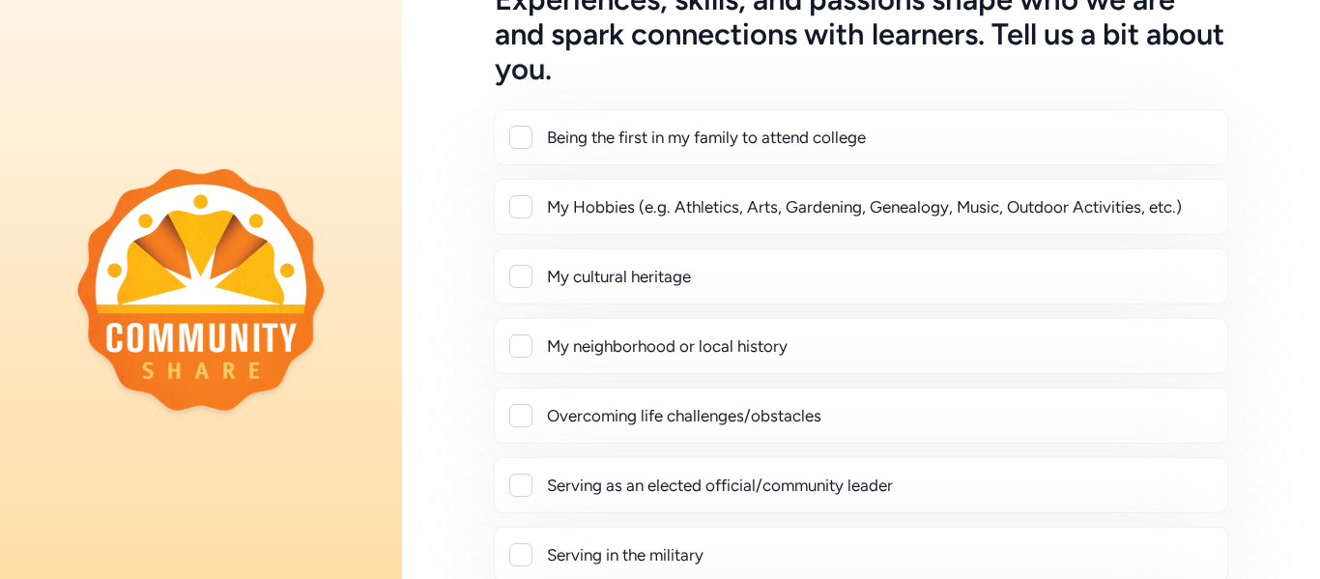
scroll to position [137, 0]
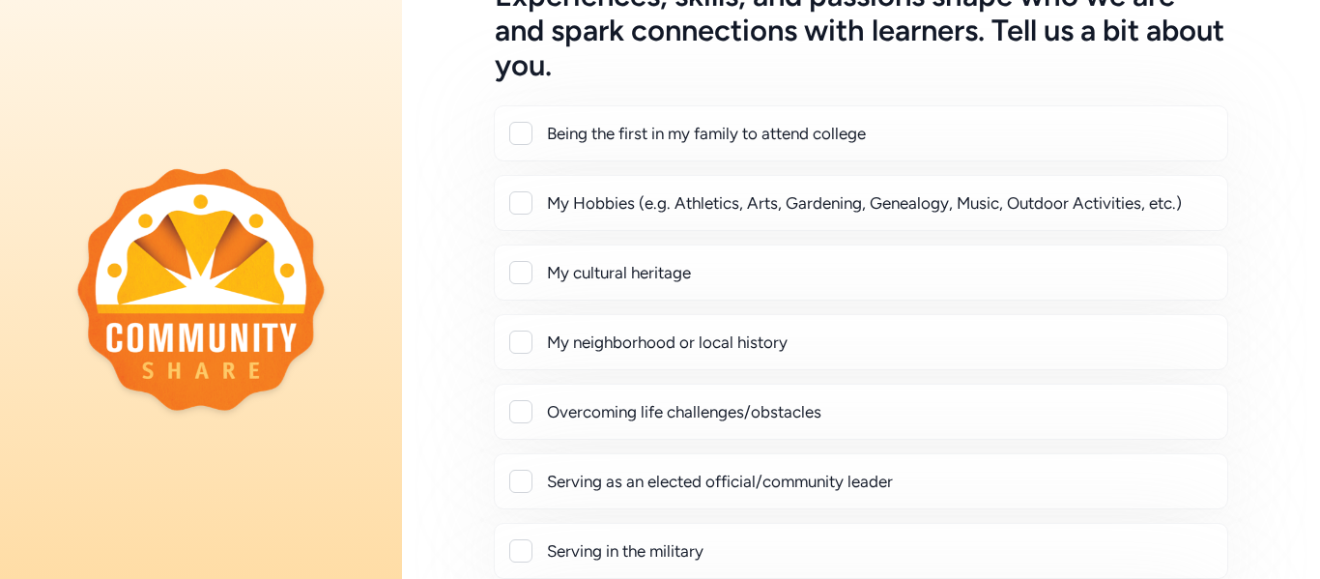
click at [529, 205] on div at bounding box center [520, 202] width 23 height 23
checkbox input "true"
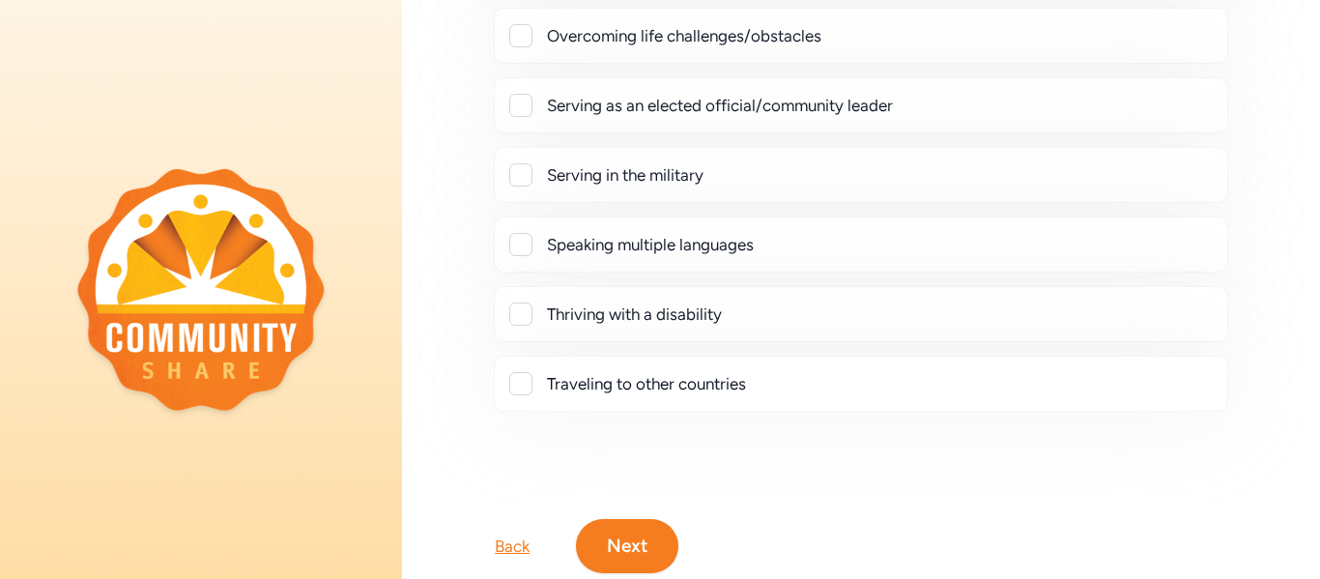
scroll to position [567, 0]
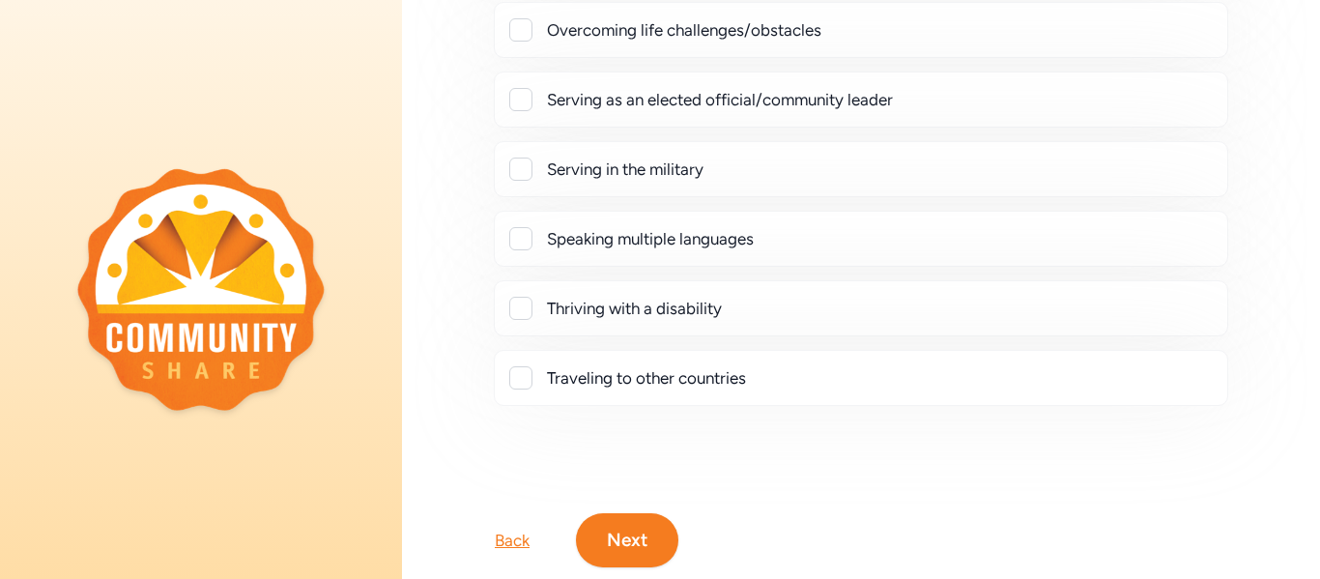
click at [516, 369] on div at bounding box center [520, 377] width 23 height 23
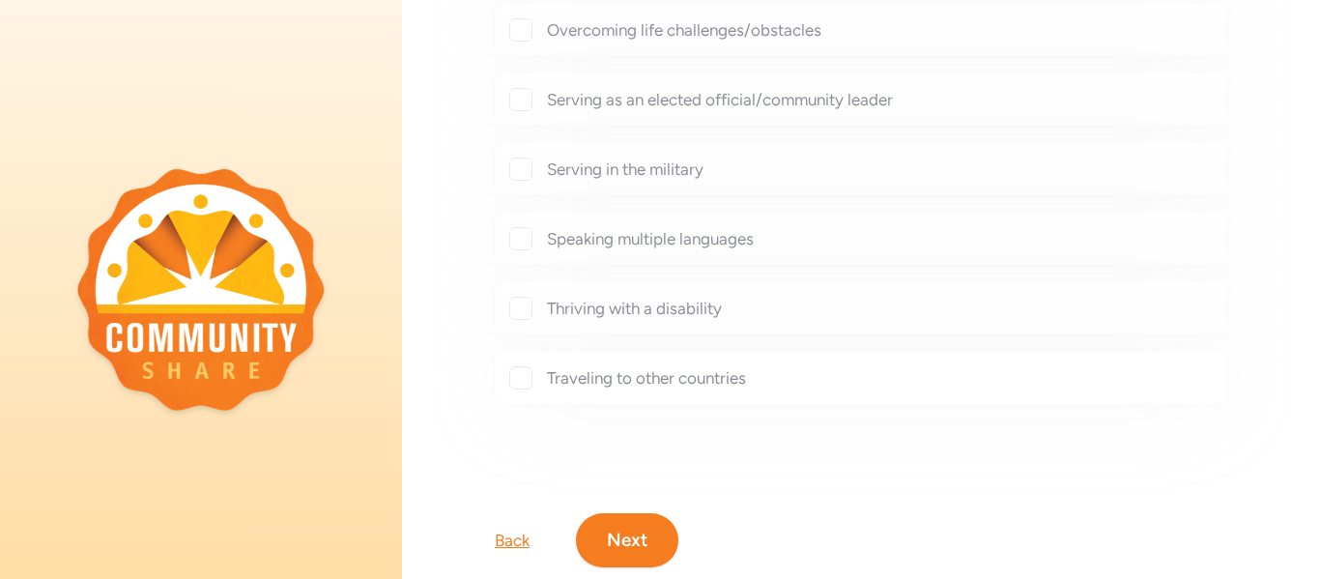
checkbox input "true"
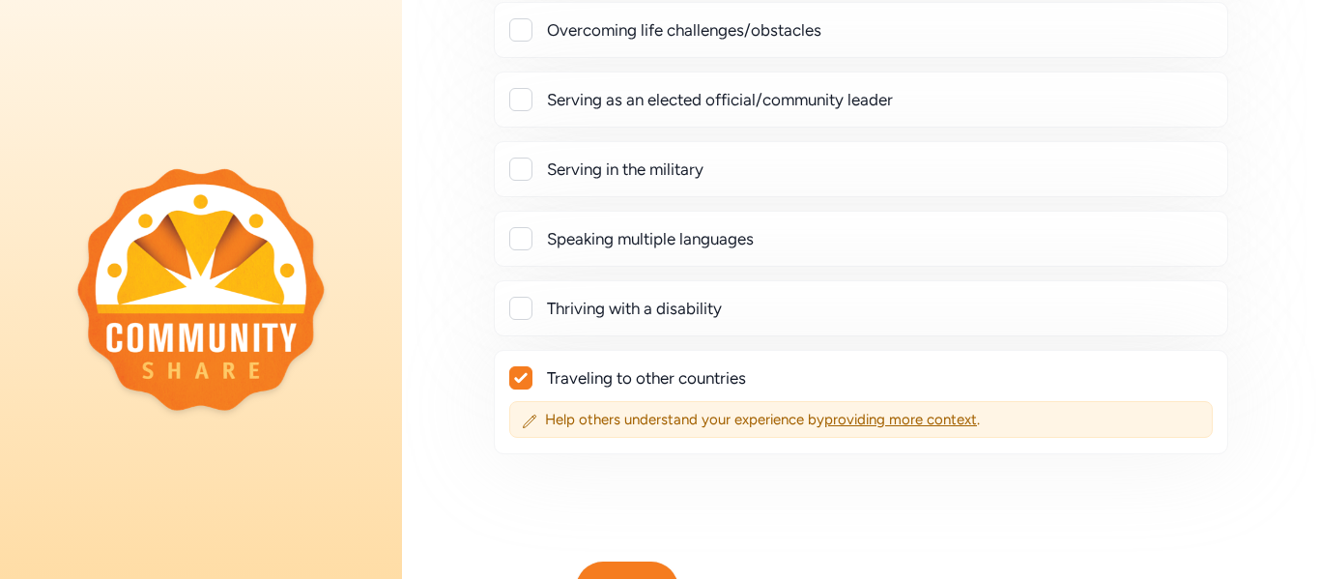
click at [524, 243] on div at bounding box center [520, 238] width 23 height 23
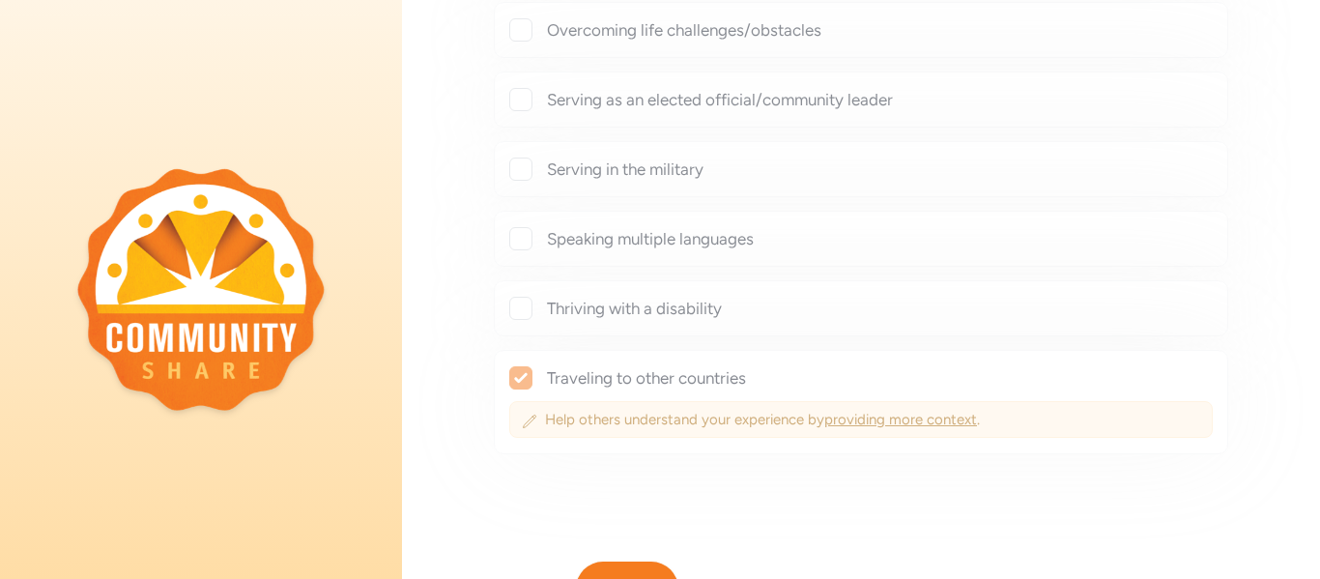
checkbox input "true"
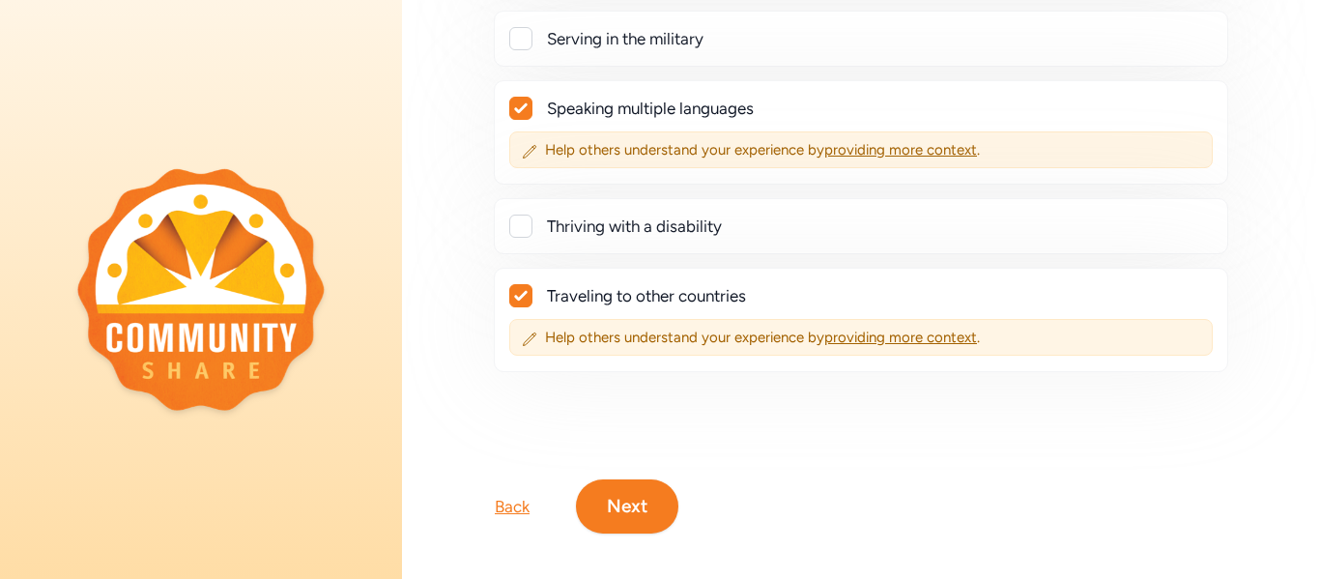
scroll to position [714, 0]
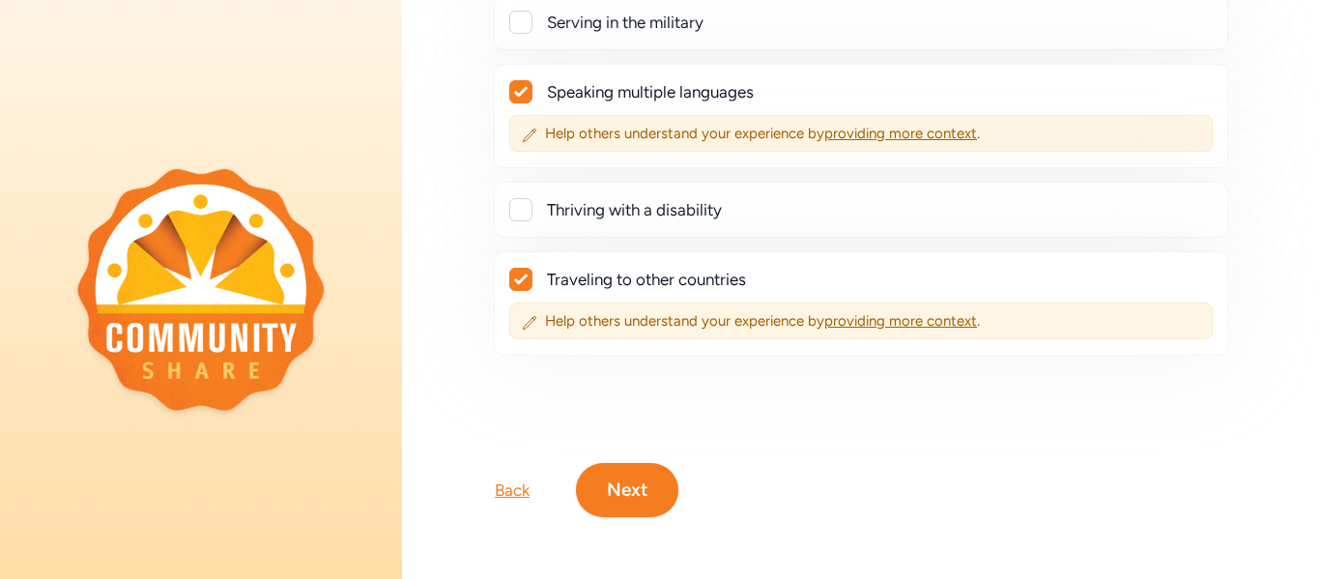
click at [605, 499] on button "Next" at bounding box center [627, 490] width 102 height 54
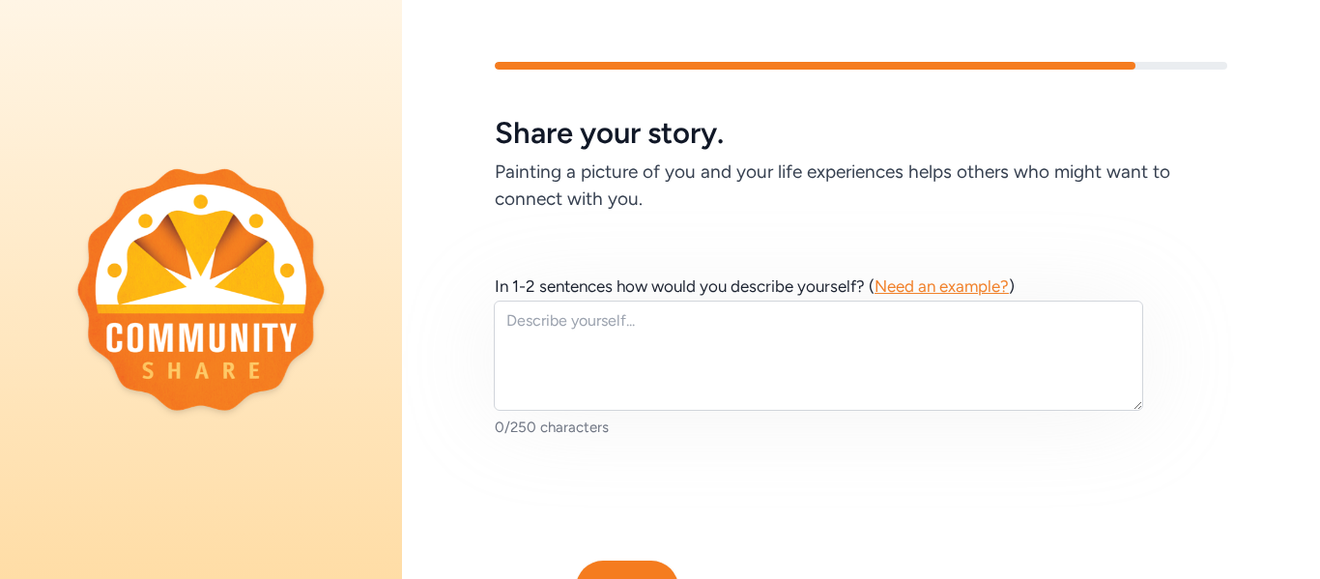
scroll to position [98, 0]
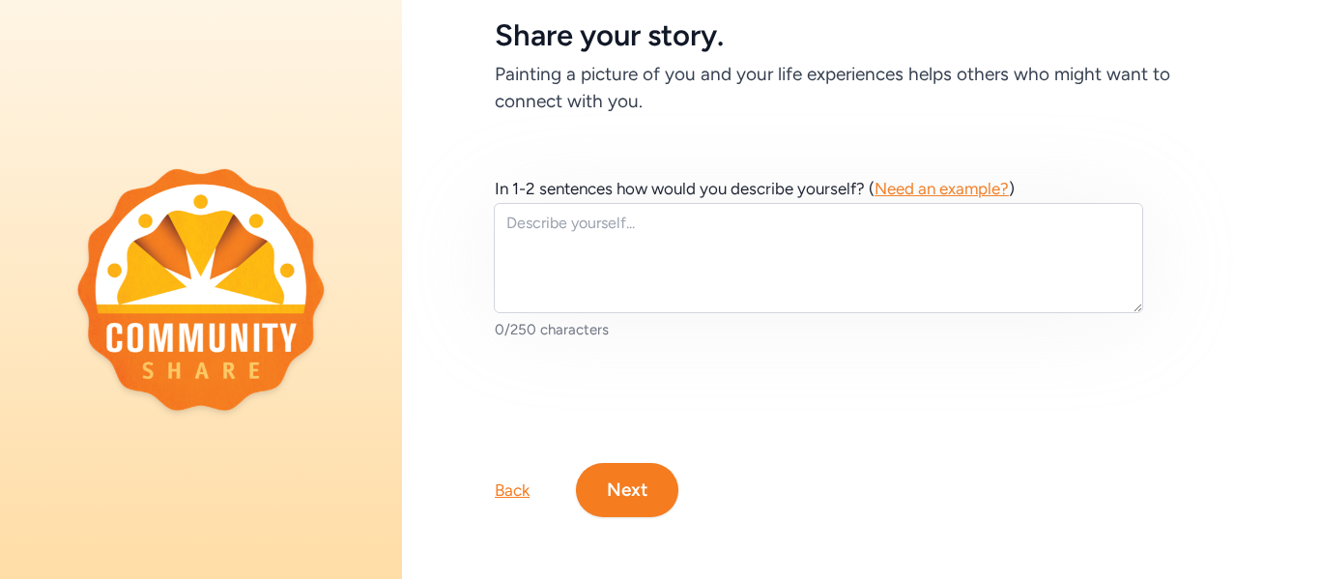
click at [601, 489] on button "Next" at bounding box center [627, 490] width 102 height 54
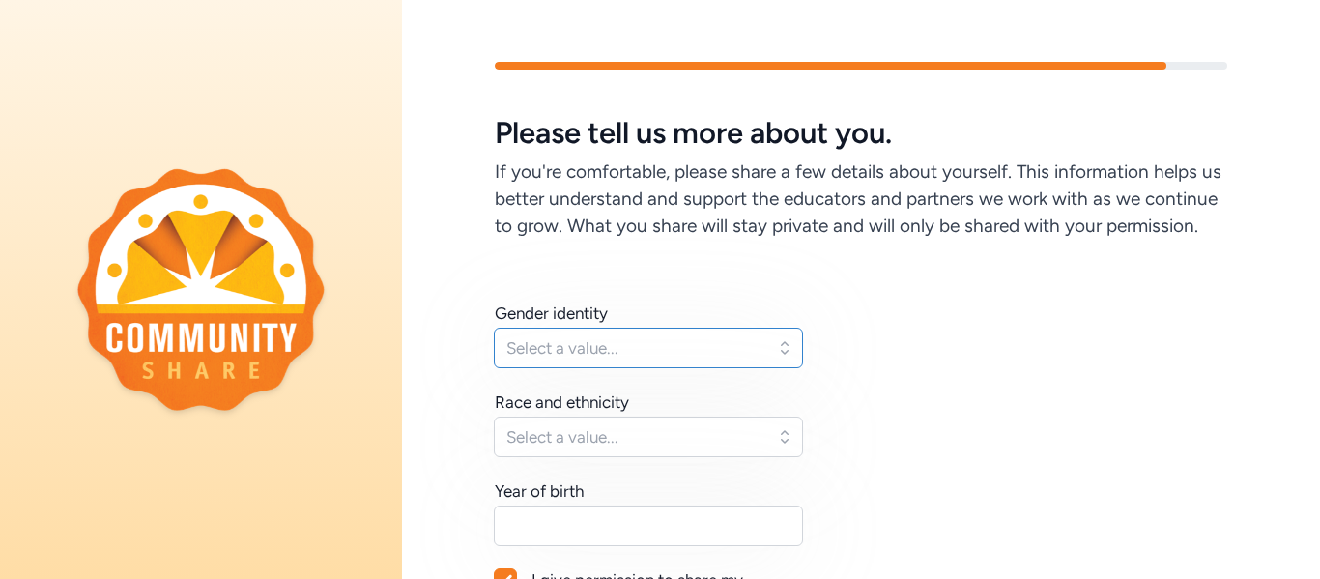
click at [692, 340] on span "Select a value..." at bounding box center [634, 347] width 257 height 23
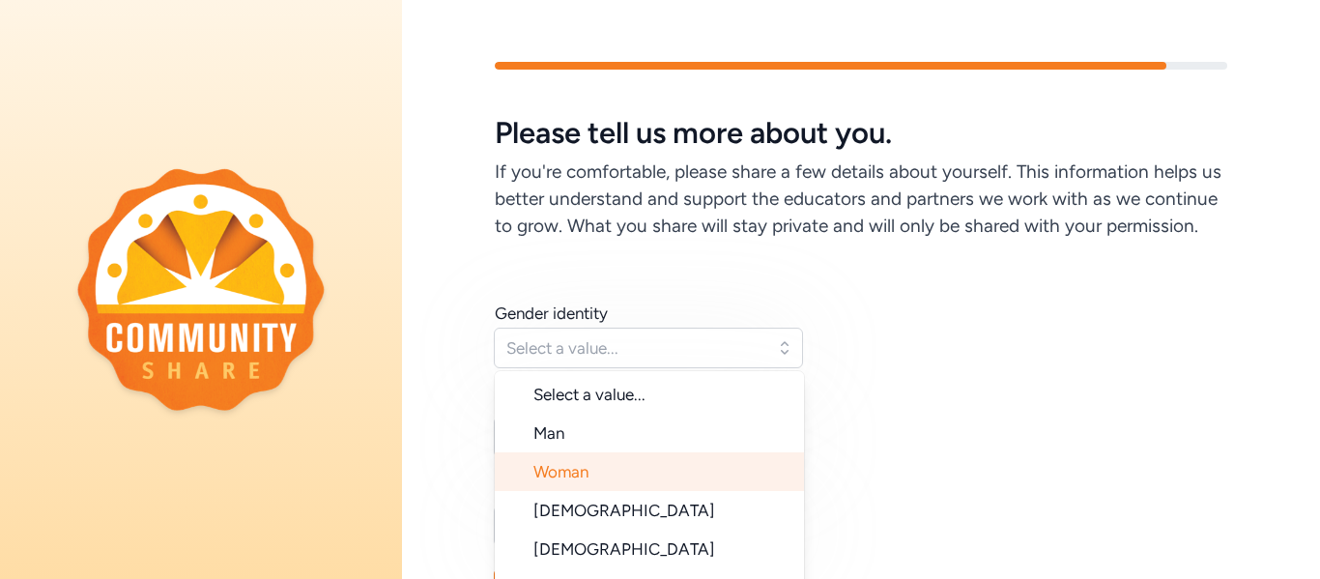
click at [603, 475] on li "Woman" at bounding box center [649, 471] width 309 height 39
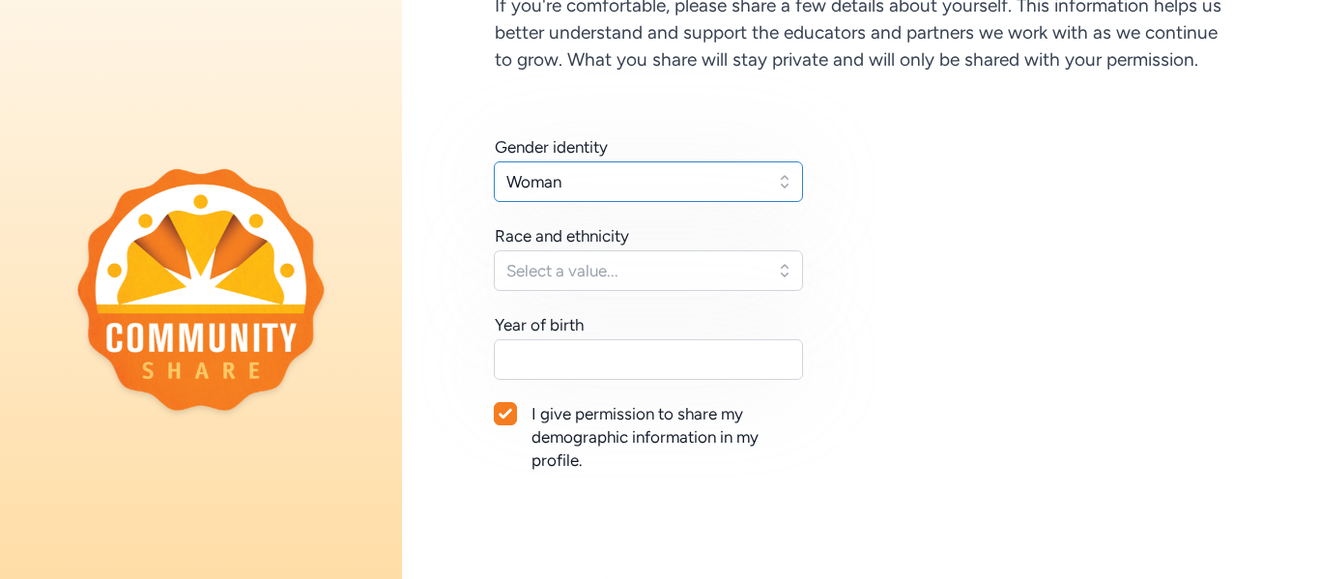
scroll to position [167, 0]
click at [705, 264] on span "Select a value..." at bounding box center [634, 269] width 257 height 23
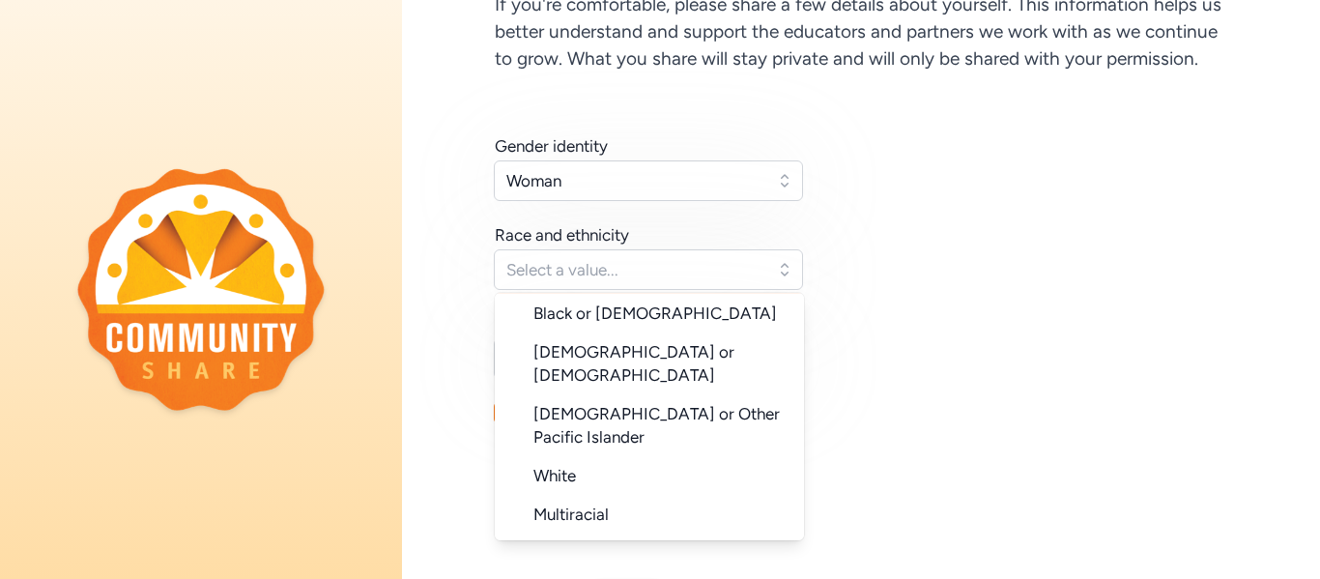
scroll to position [193, 0]
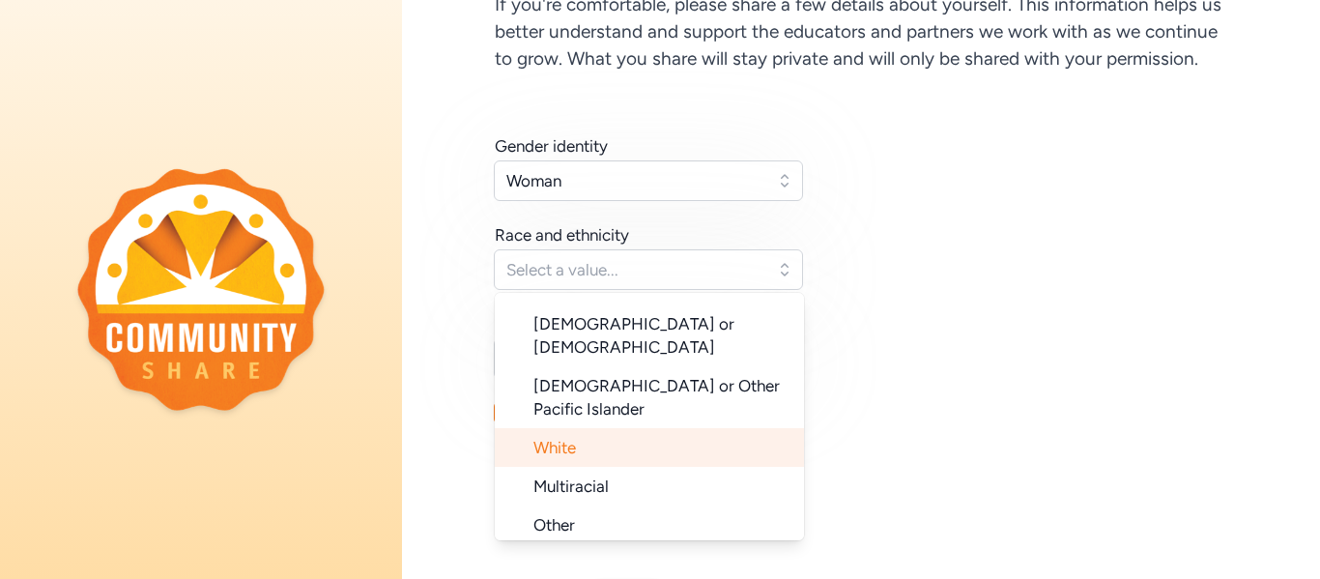
click at [624, 428] on li "White" at bounding box center [649, 447] width 309 height 39
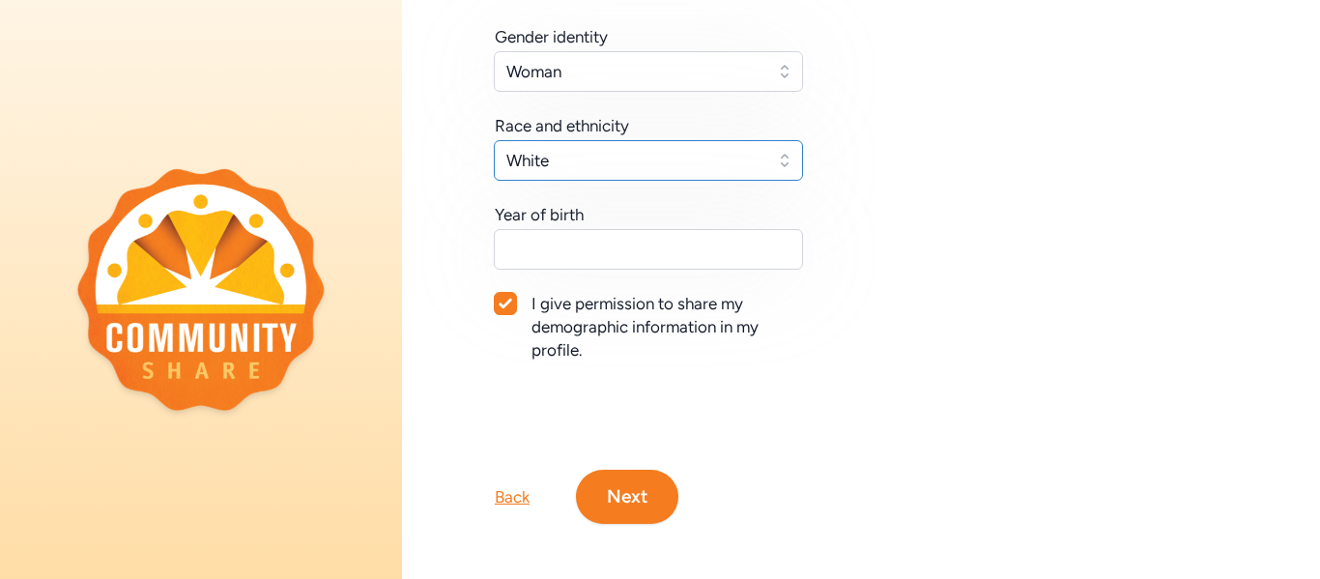
scroll to position [283, 0]
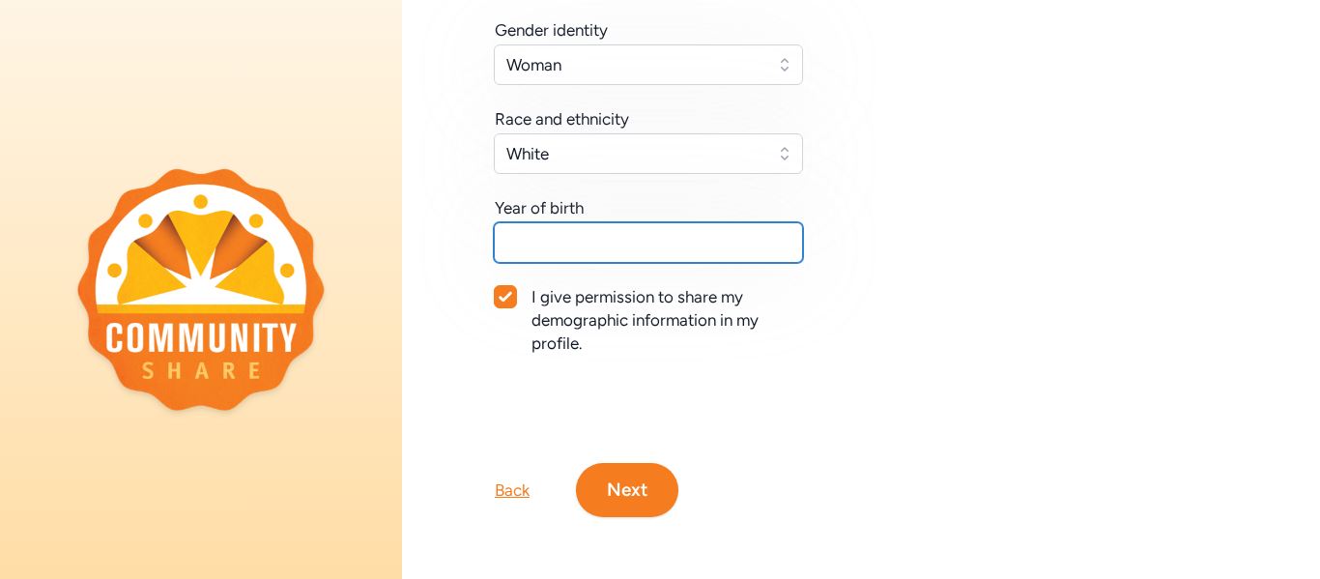
click at [708, 239] on input "text" at bounding box center [648, 242] width 309 height 41
type input "1998"
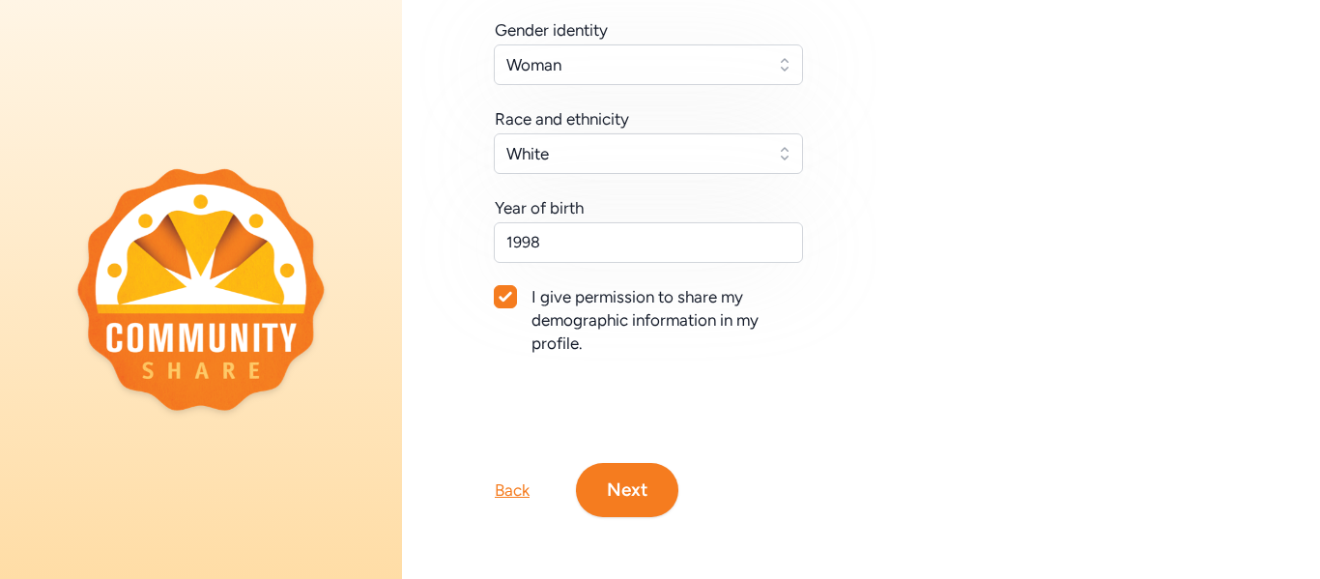
click at [627, 502] on button "Next" at bounding box center [627, 490] width 102 height 54
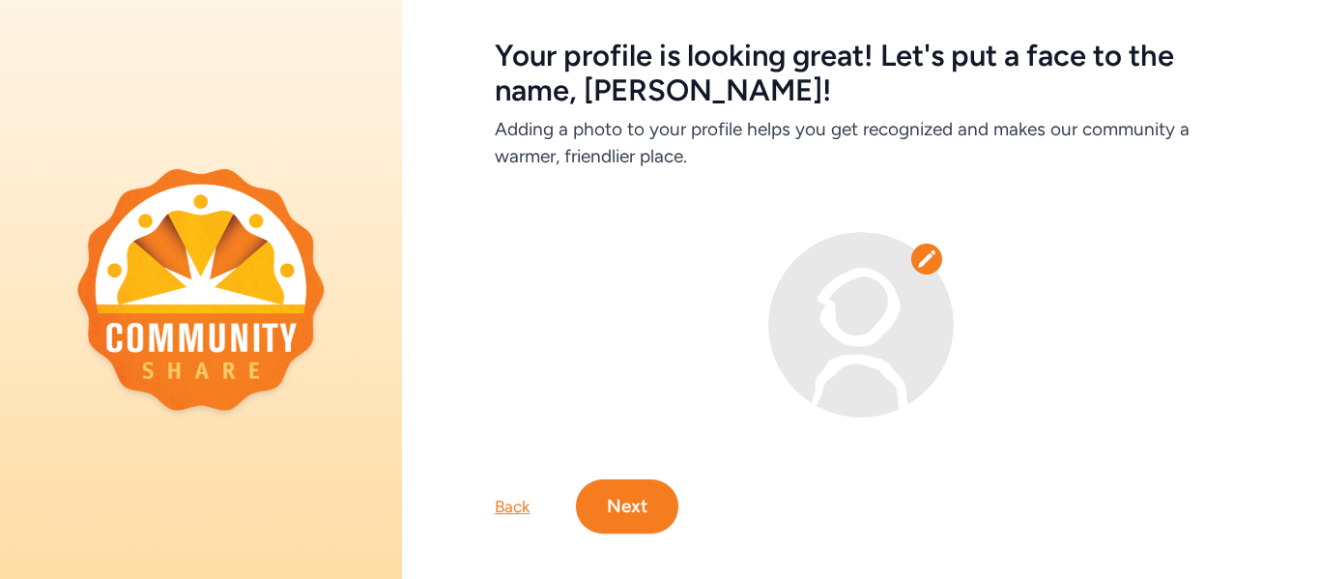
scroll to position [94, 0]
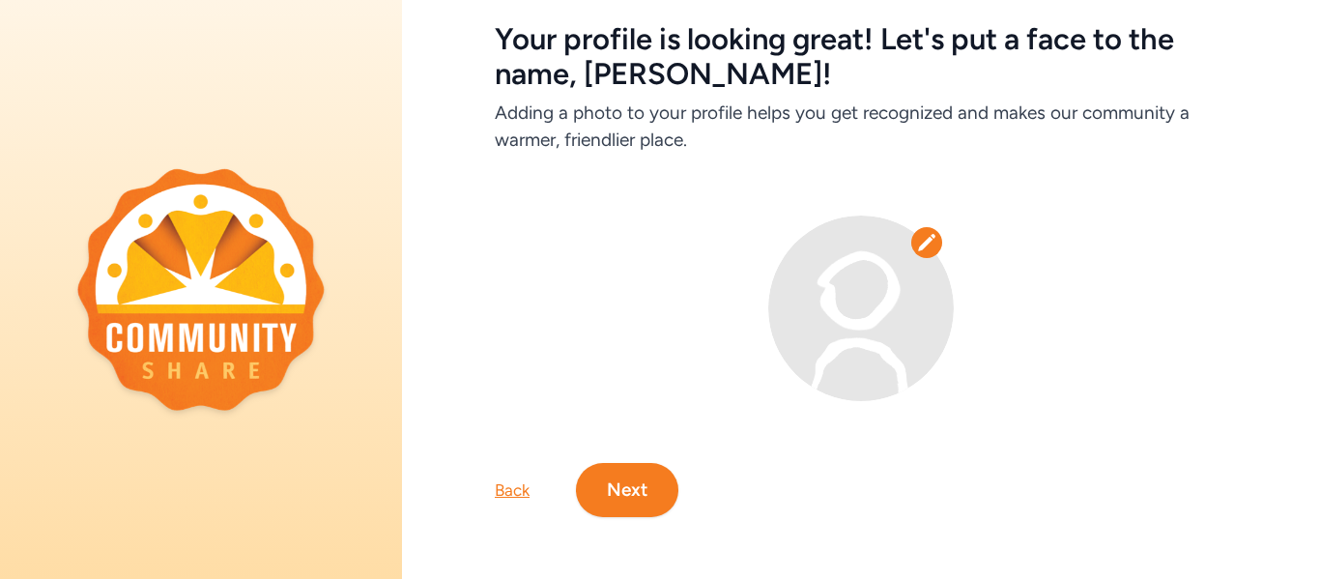
click at [923, 247] on icon at bounding box center [926, 242] width 16 height 16
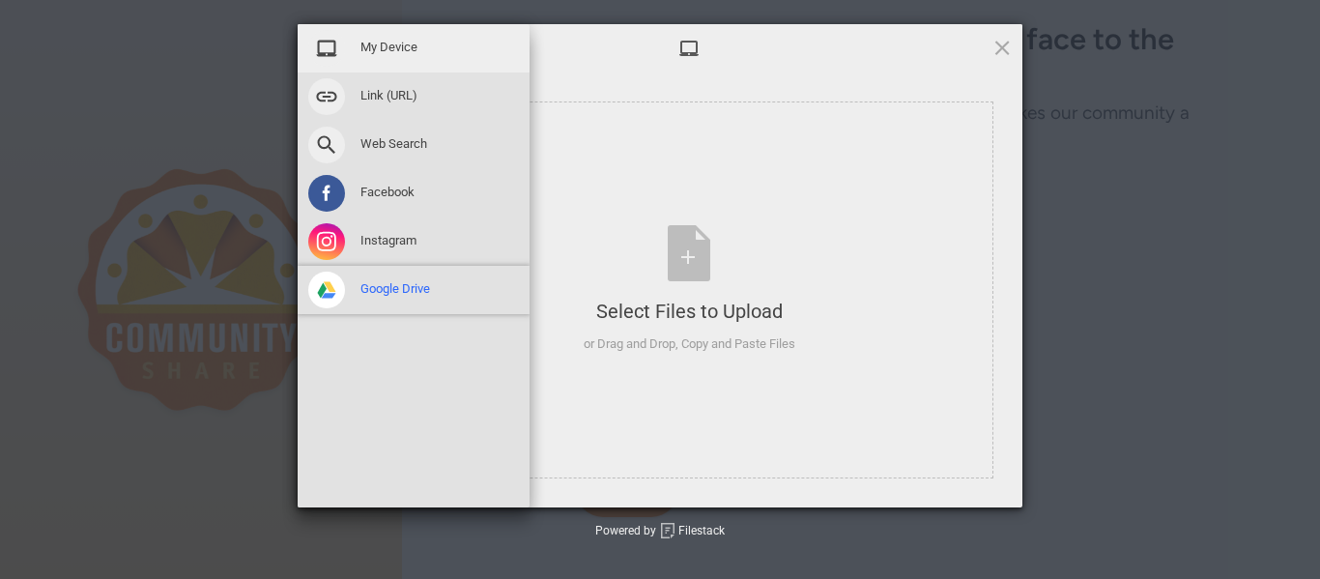
click at [399, 298] on div "Google Drive" at bounding box center [414, 290] width 232 height 48
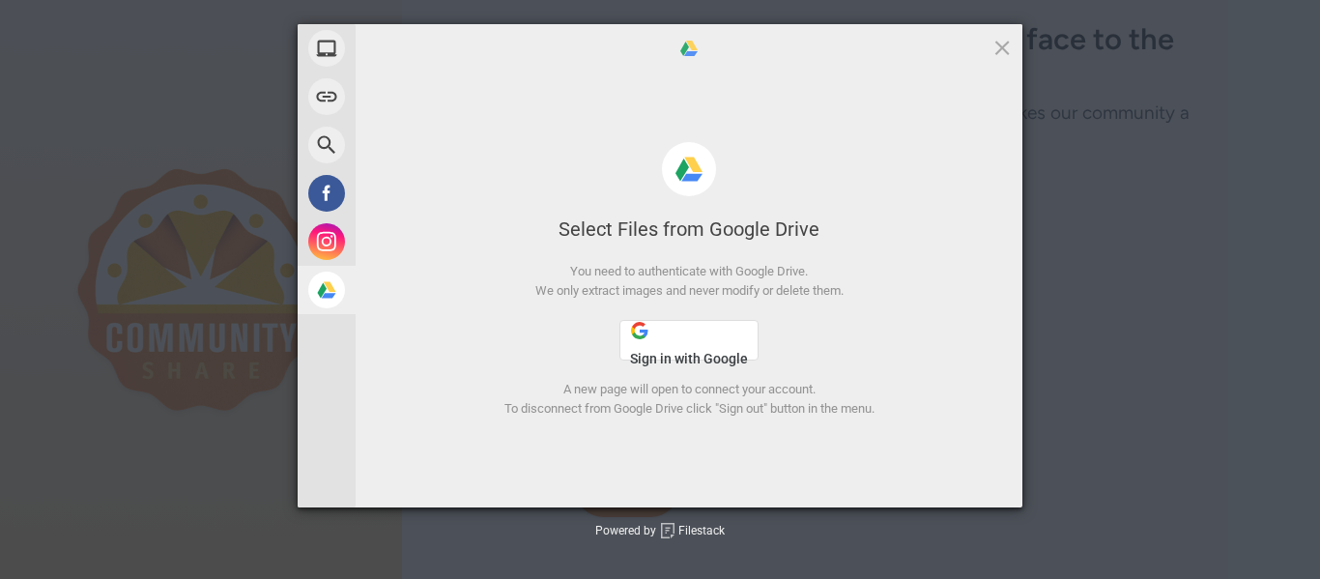
click at [664, 364] on span "Sign in with Google" at bounding box center [689, 358] width 118 height 15
click at [1006, 44] on span at bounding box center [1002, 47] width 21 height 21
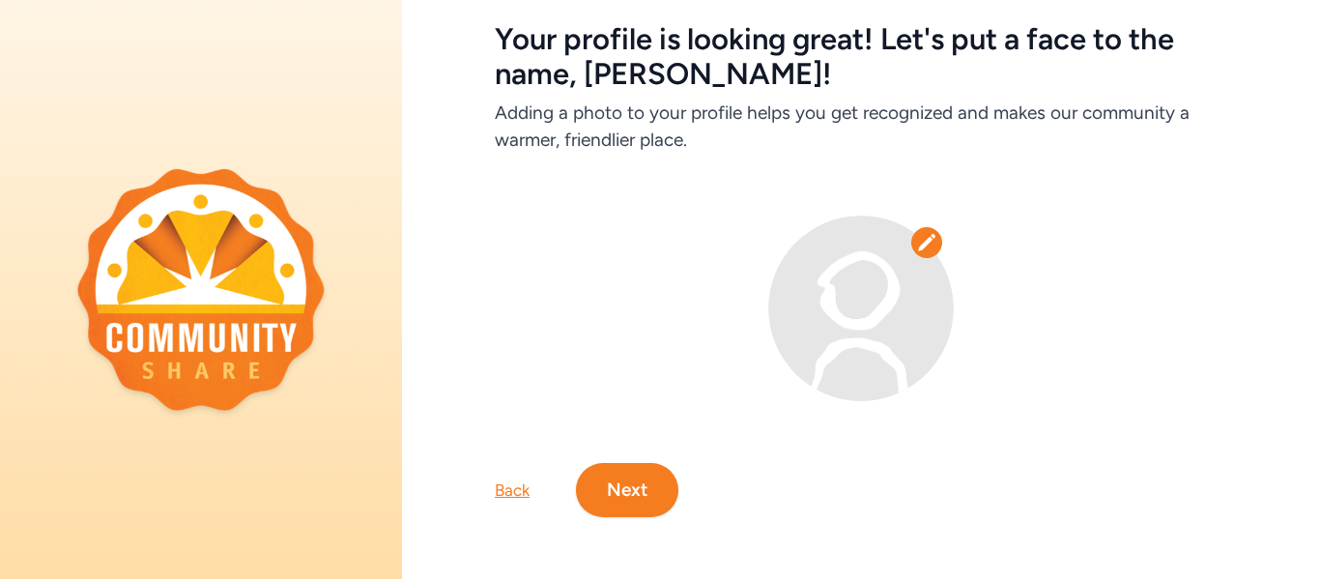
click at [616, 498] on button "Next" at bounding box center [627, 490] width 102 height 54
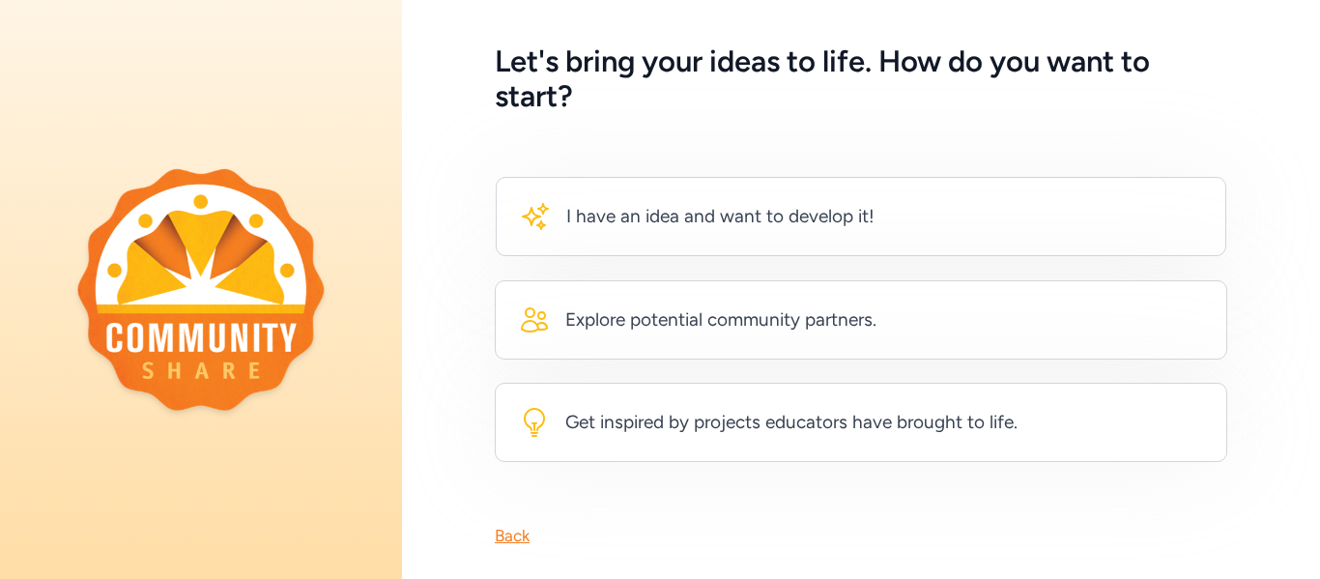
scroll to position [101, 0]
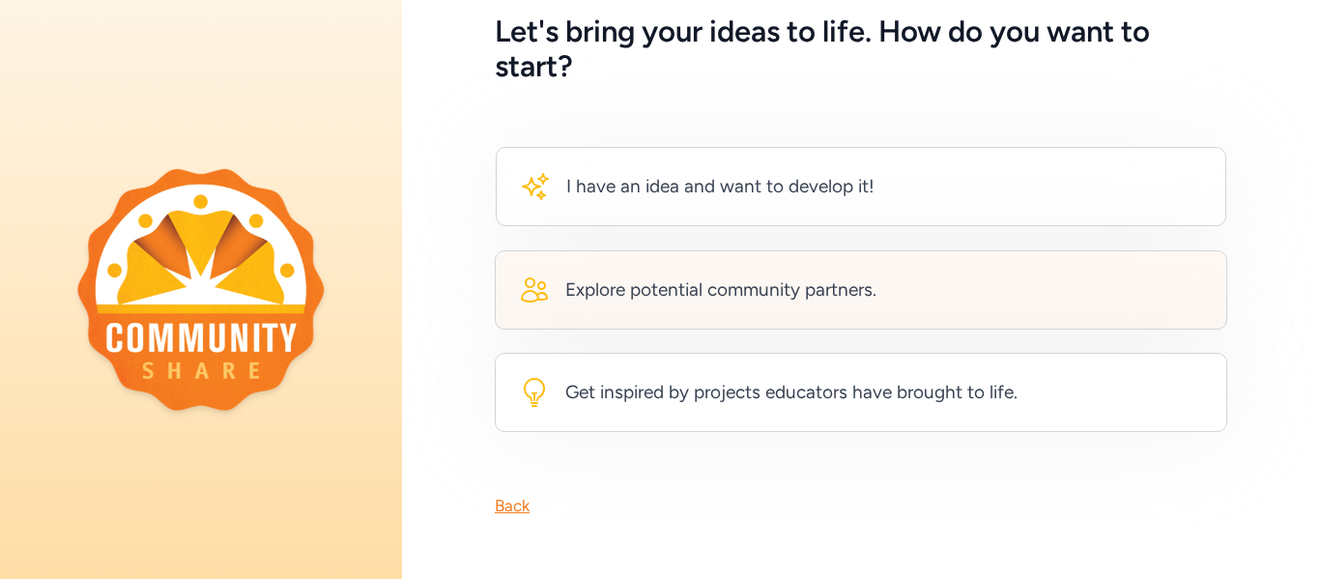
click at [688, 298] on div "Explore potential community partners." at bounding box center [720, 289] width 311 height 27
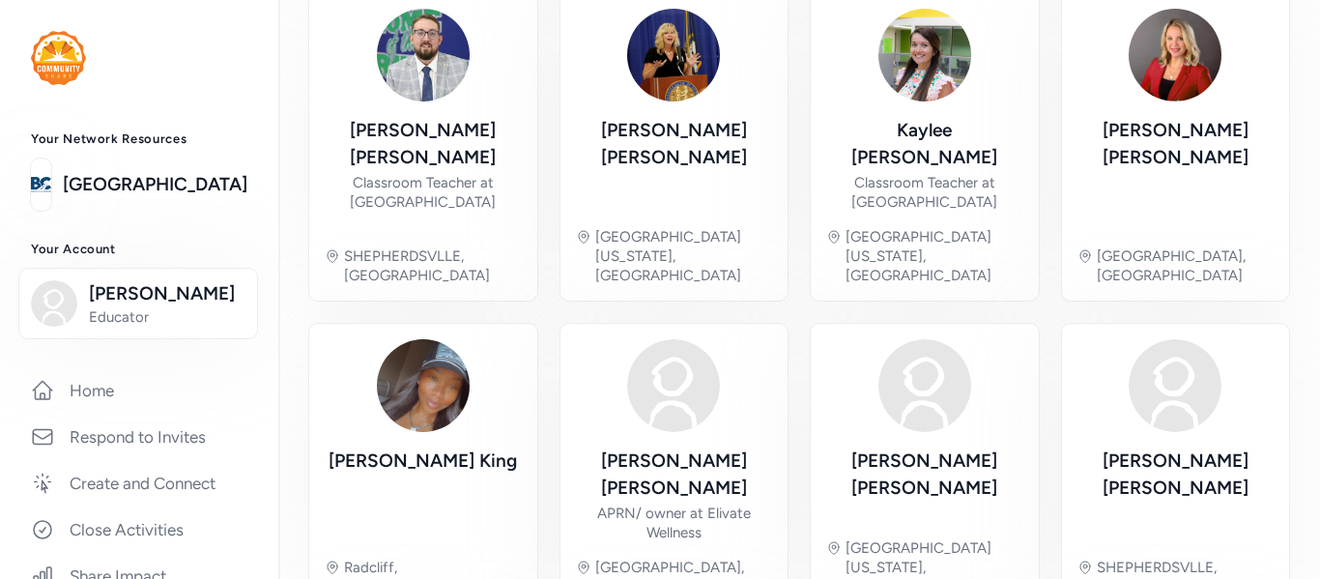
scroll to position [810, 0]
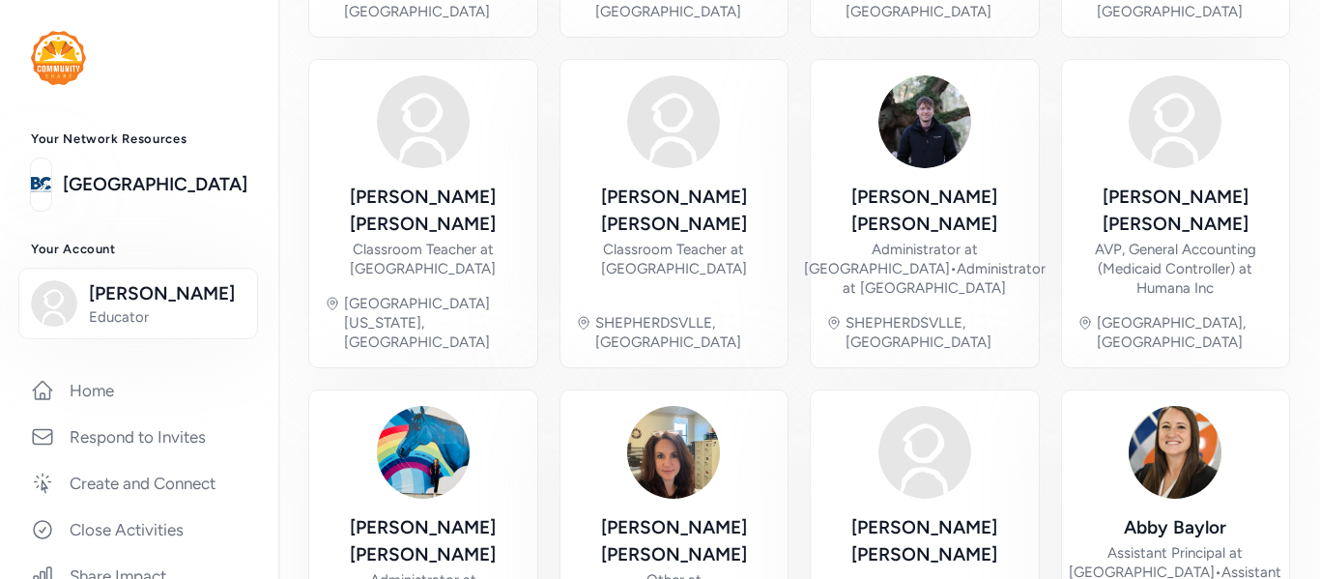
scroll to position [849, 0]
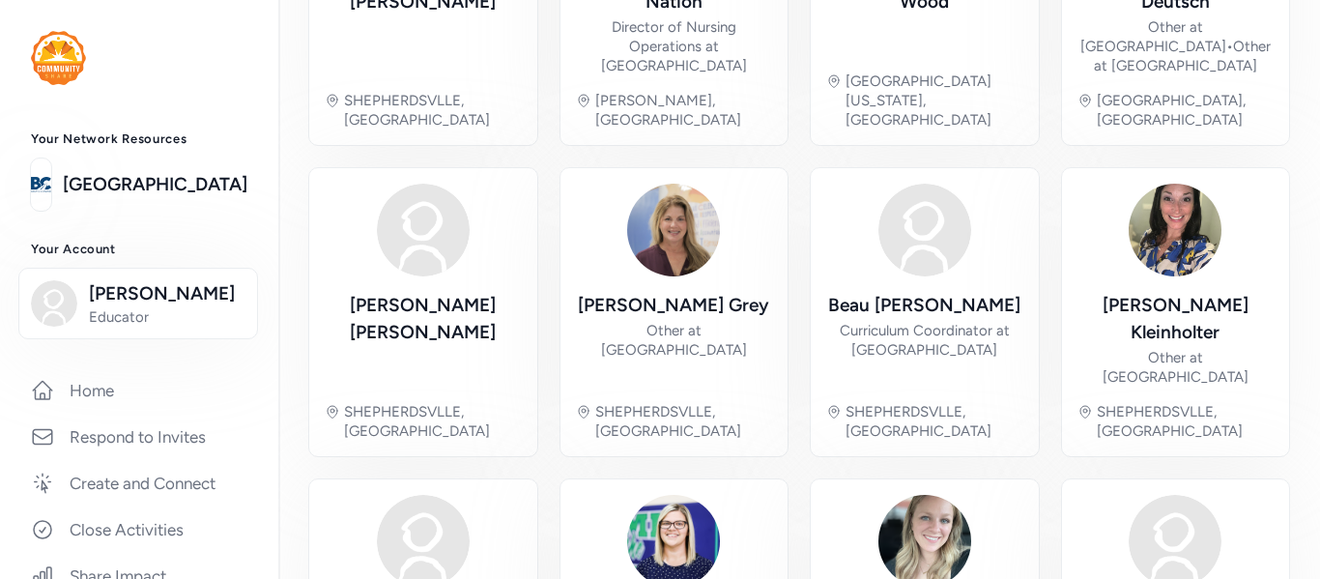
scroll to position [829, 0]
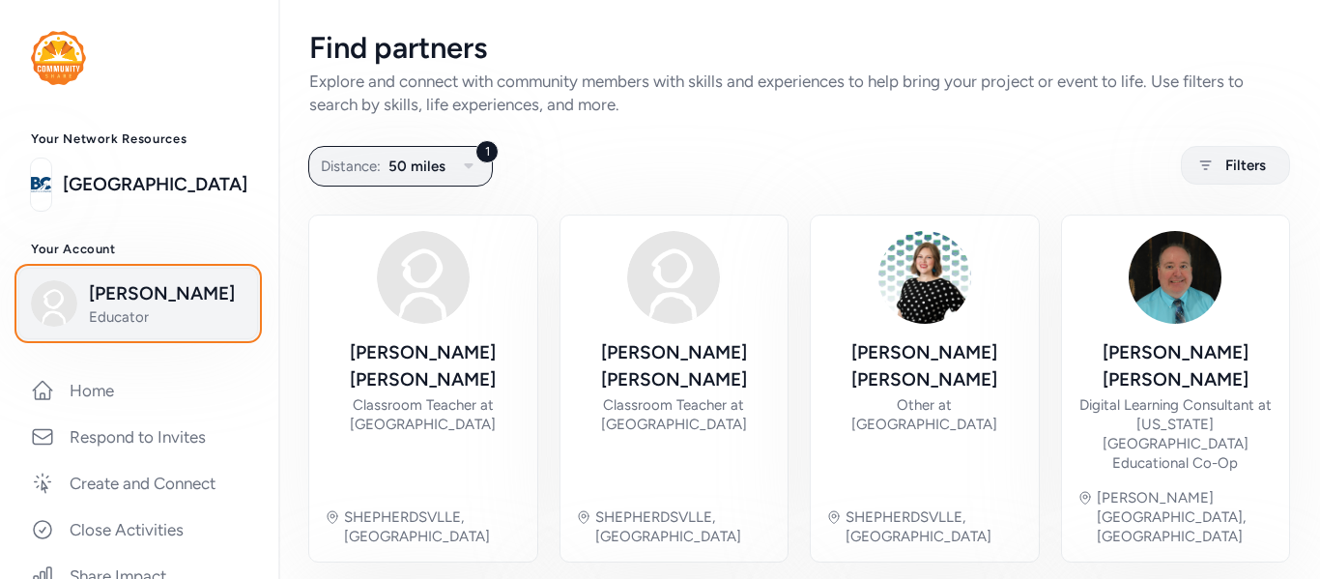
click at [135, 299] on span "[PERSON_NAME]" at bounding box center [167, 293] width 157 height 27
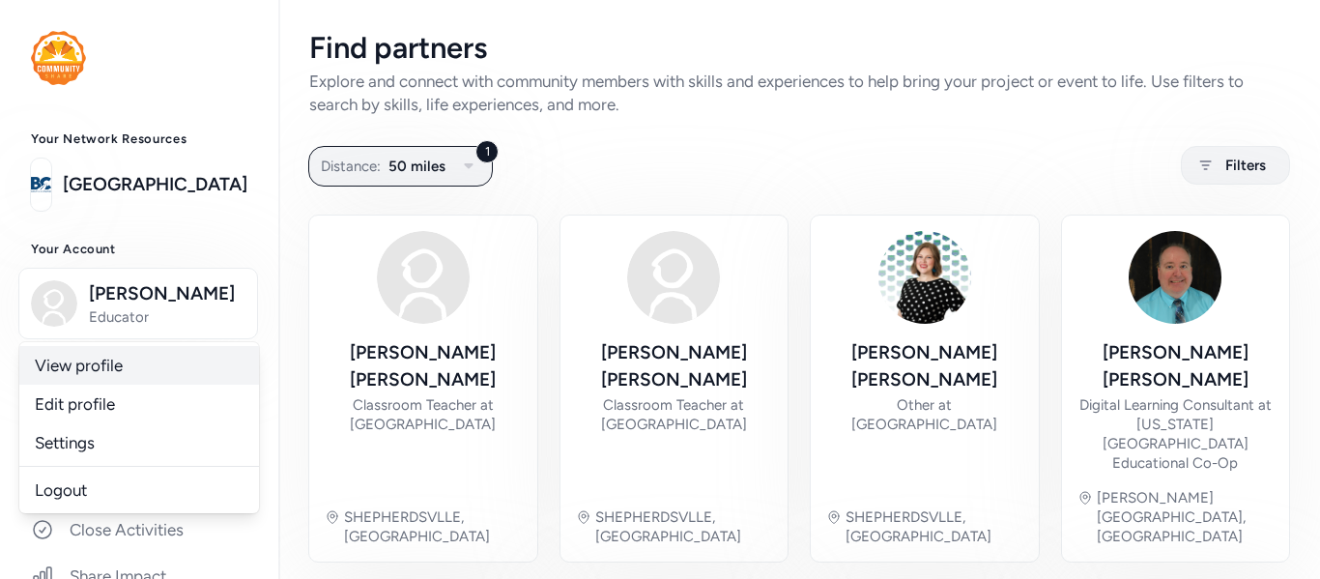
click at [95, 374] on link "View profile" at bounding box center [139, 365] width 240 height 39
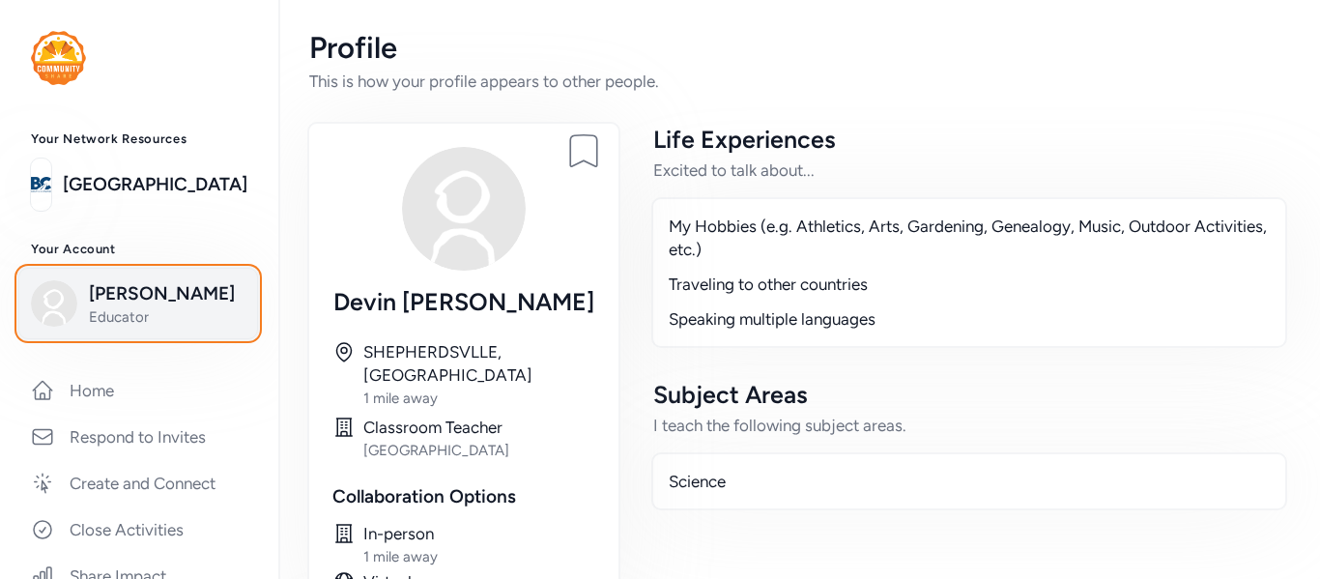
click at [127, 295] on span "[PERSON_NAME]" at bounding box center [167, 293] width 157 height 27
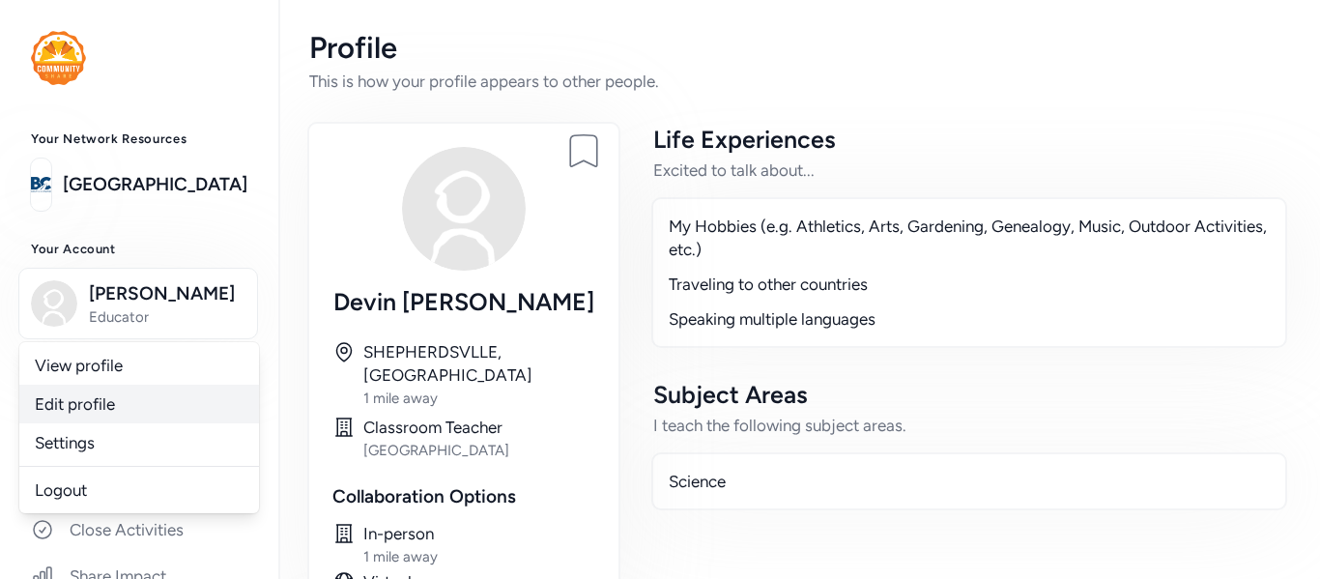
click at [92, 411] on link "Edit profile" at bounding box center [139, 404] width 240 height 39
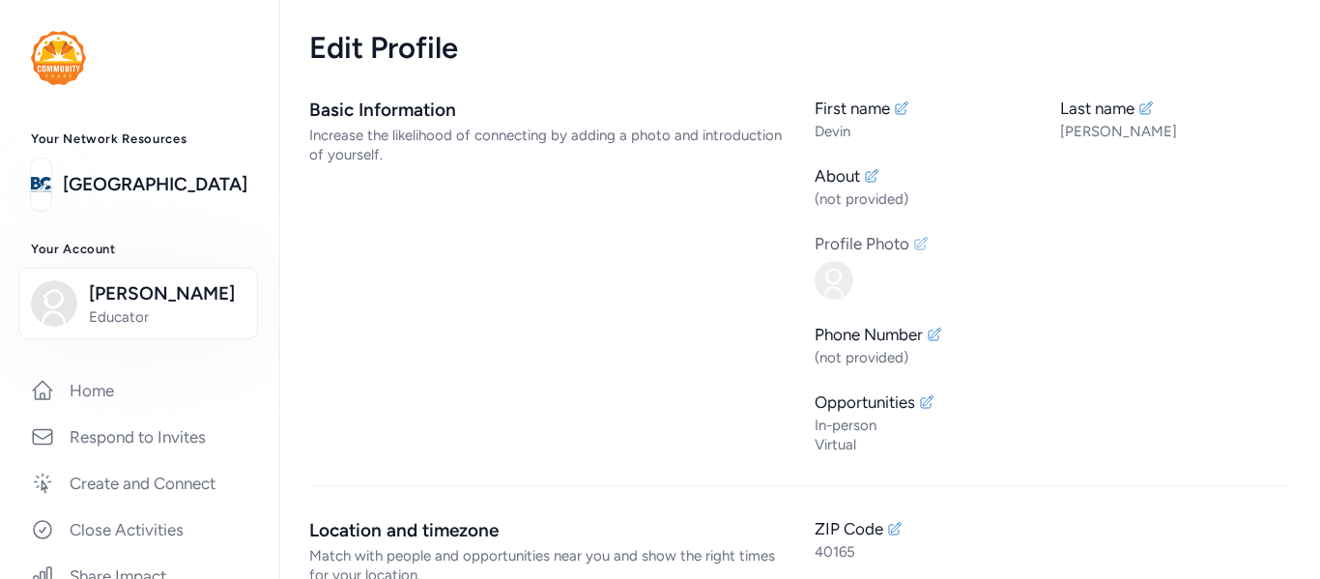
click at [828, 274] on img at bounding box center [834, 280] width 39 height 39
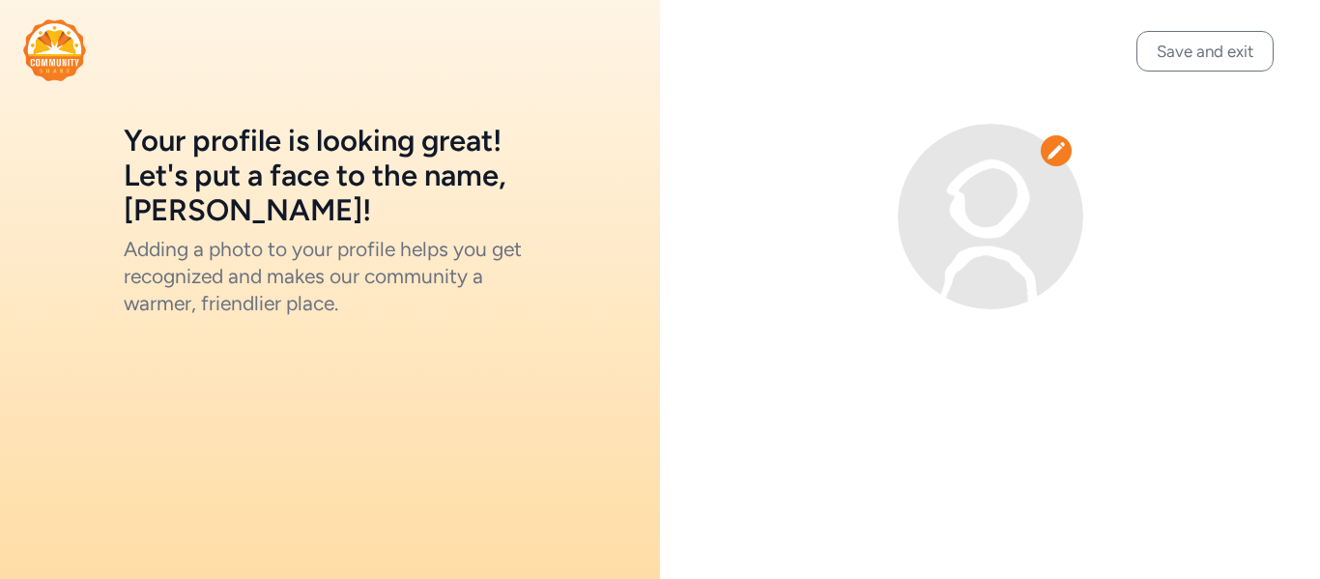
click at [1060, 154] on icon at bounding box center [1056, 150] width 19 height 19
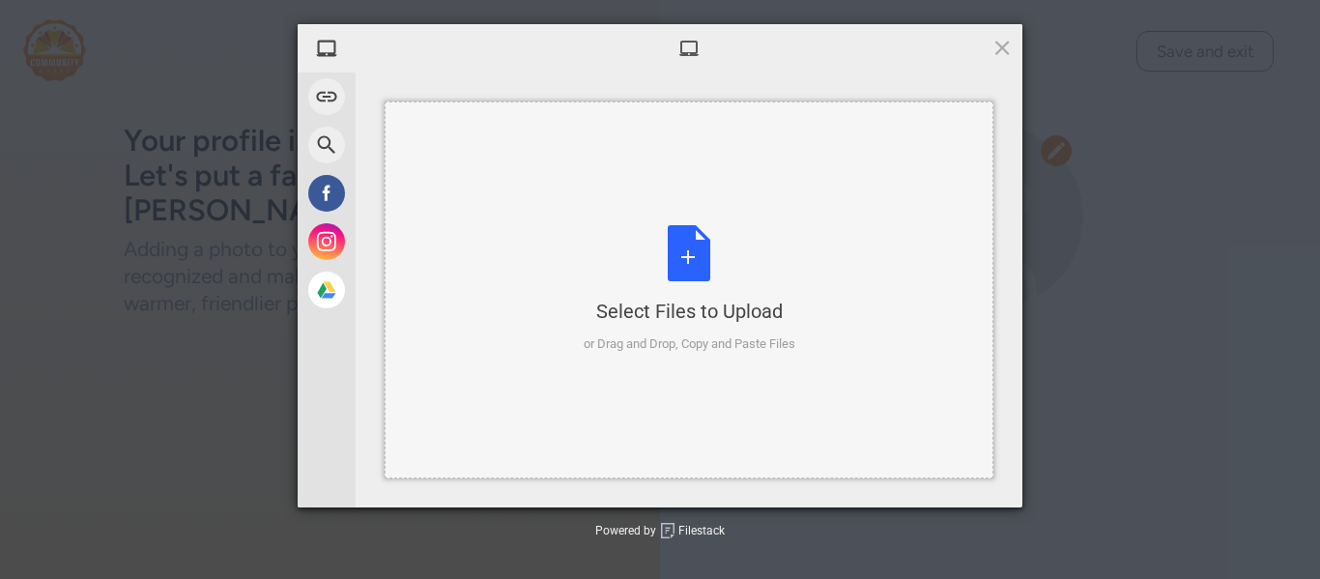
click at [700, 259] on div "Select Files to Upload or Drag and Drop, Copy and Paste Files" at bounding box center [690, 289] width 212 height 129
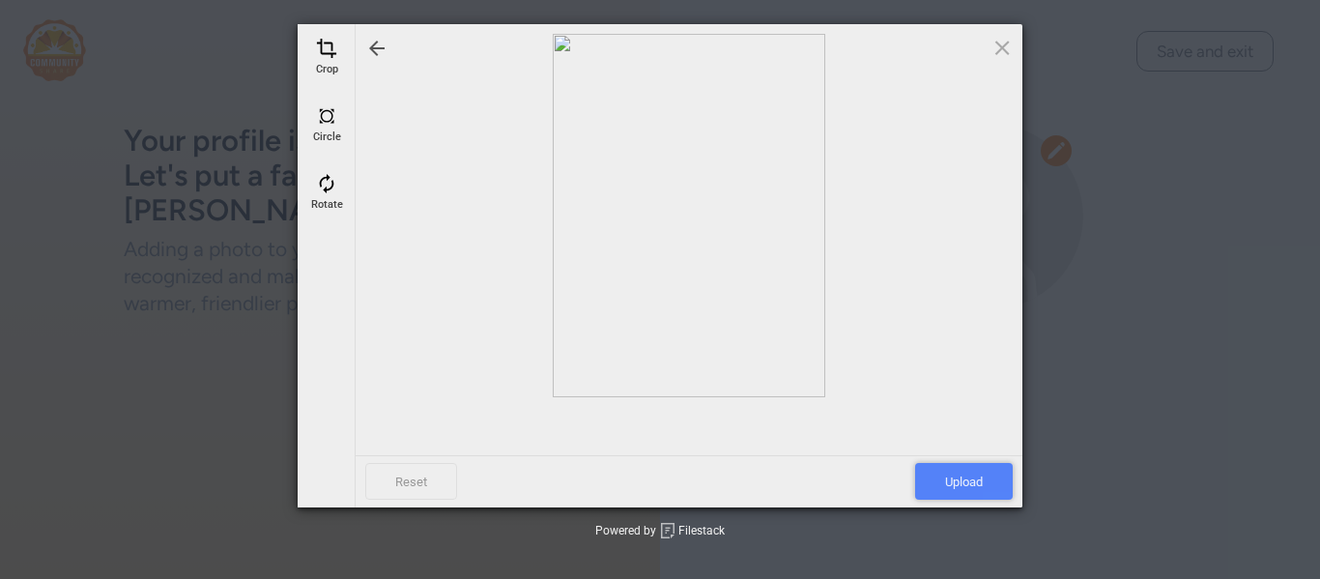
click at [973, 494] on span "Upload" at bounding box center [964, 481] width 98 height 37
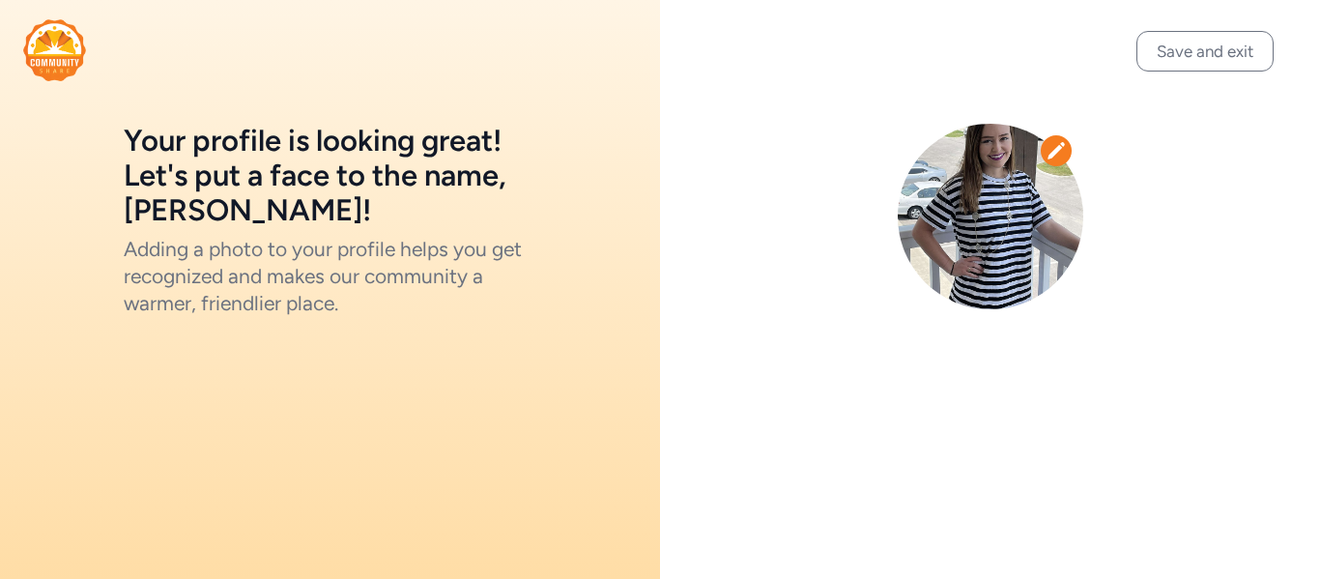
click at [1060, 155] on icon at bounding box center [1056, 150] width 19 height 19
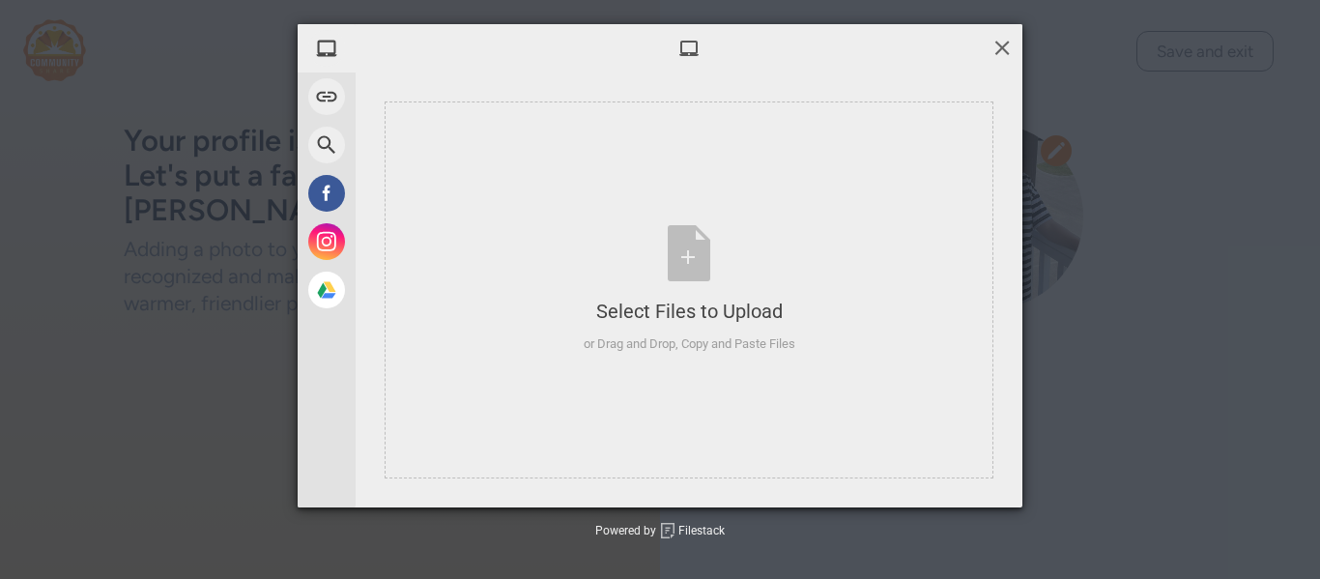
click at [1007, 40] on span at bounding box center [1002, 47] width 21 height 21
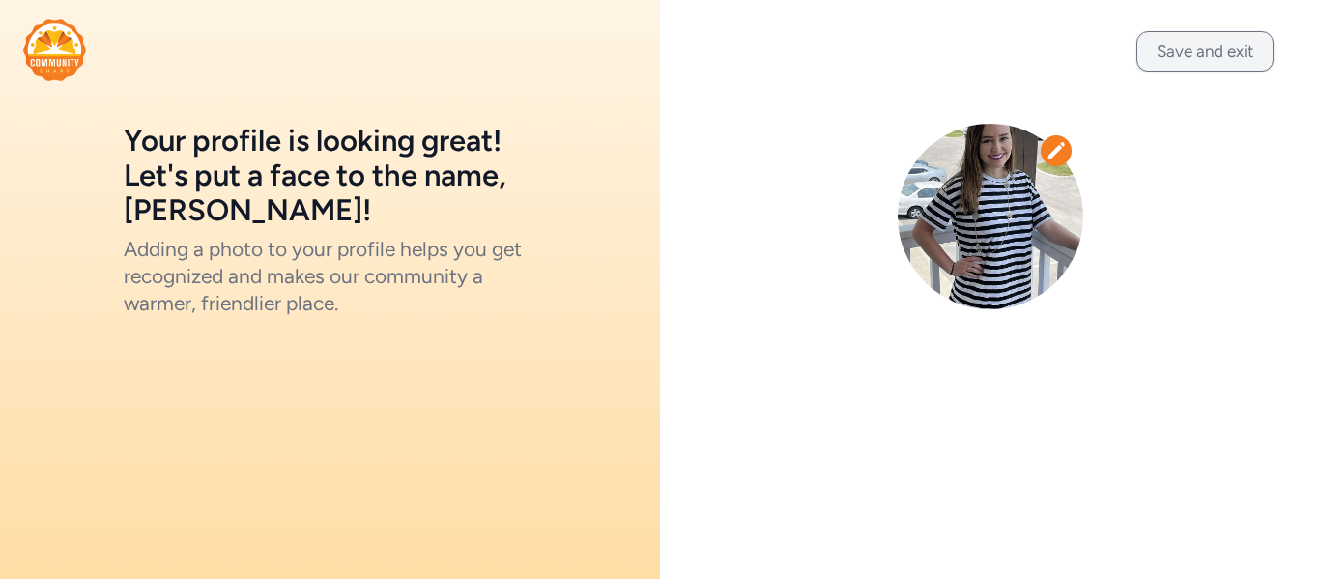
click at [1256, 50] on button "Save and exit" at bounding box center [1205, 51] width 137 height 41
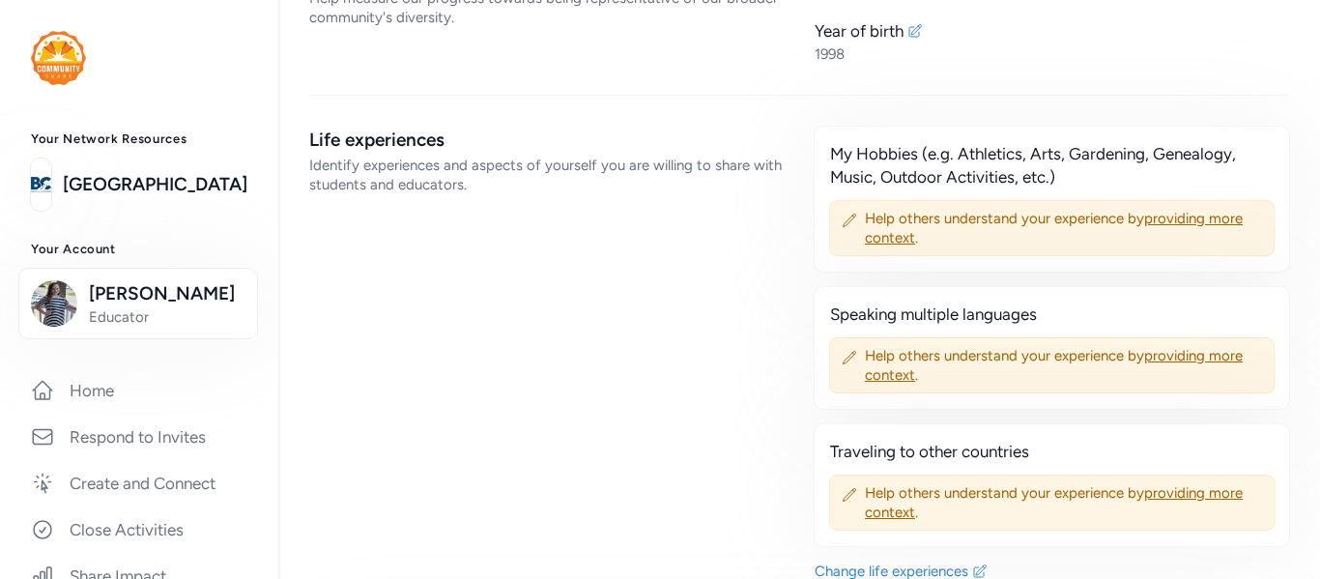
scroll to position [893, 0]
click at [851, 216] on icon at bounding box center [849, 219] width 15 height 15
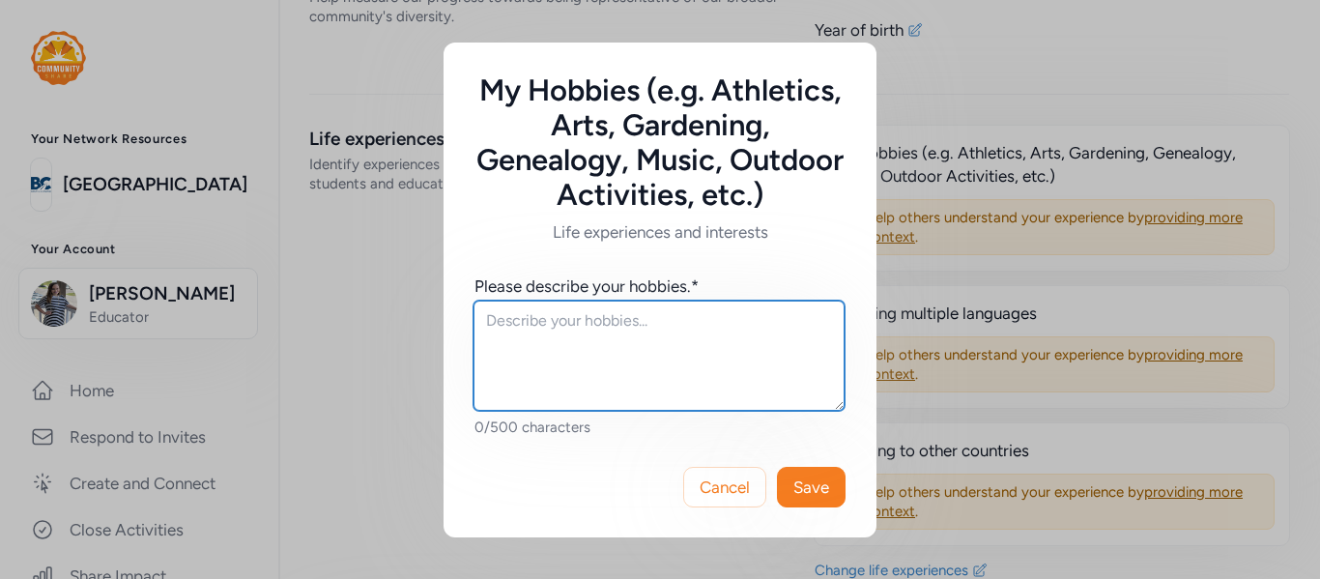
click at [702, 362] on textarea at bounding box center [659, 356] width 371 height 110
type textarea "embroidery, cross stitch, reading, traveling"
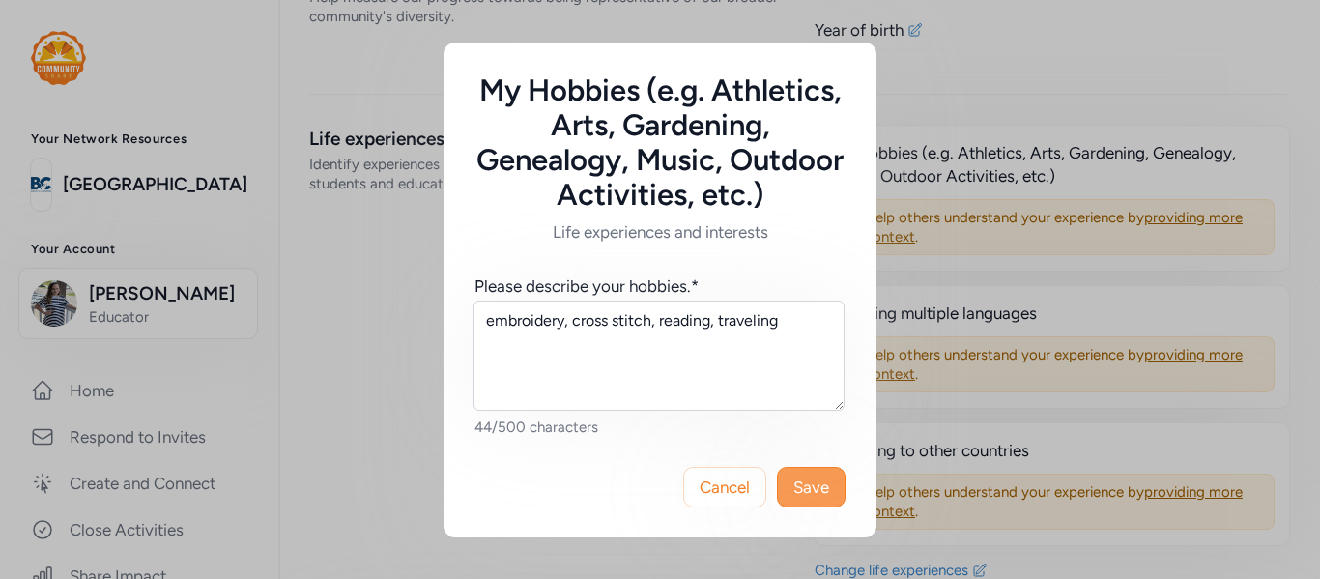
click at [814, 485] on span "Save" at bounding box center [812, 487] width 36 height 23
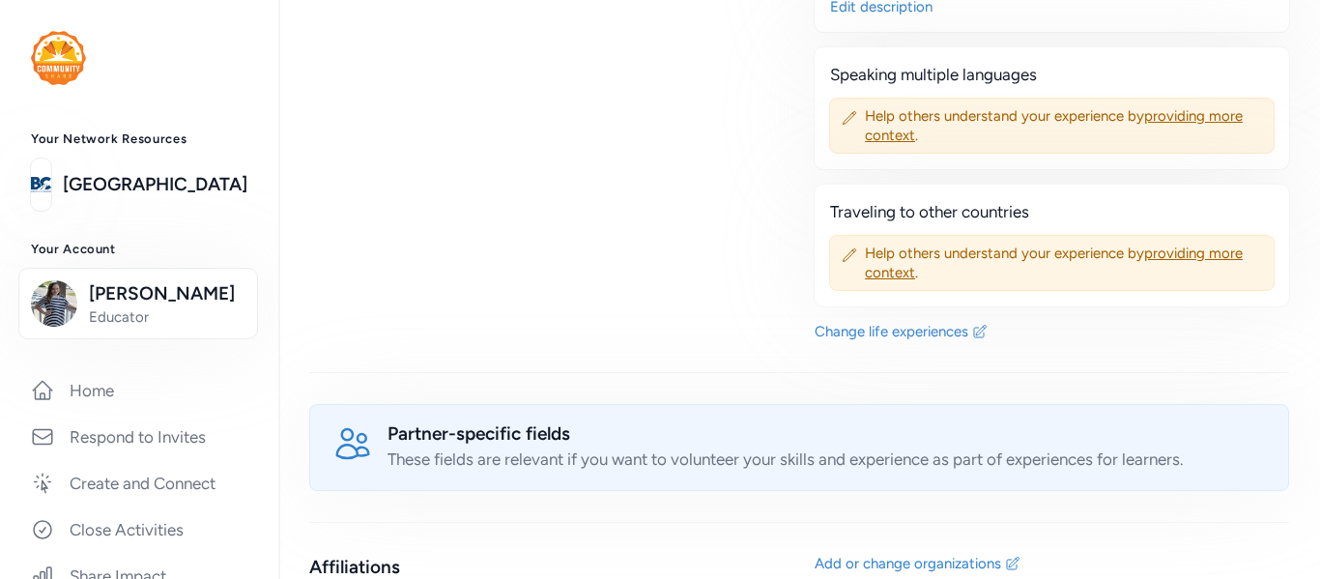
scroll to position [1118, 0]
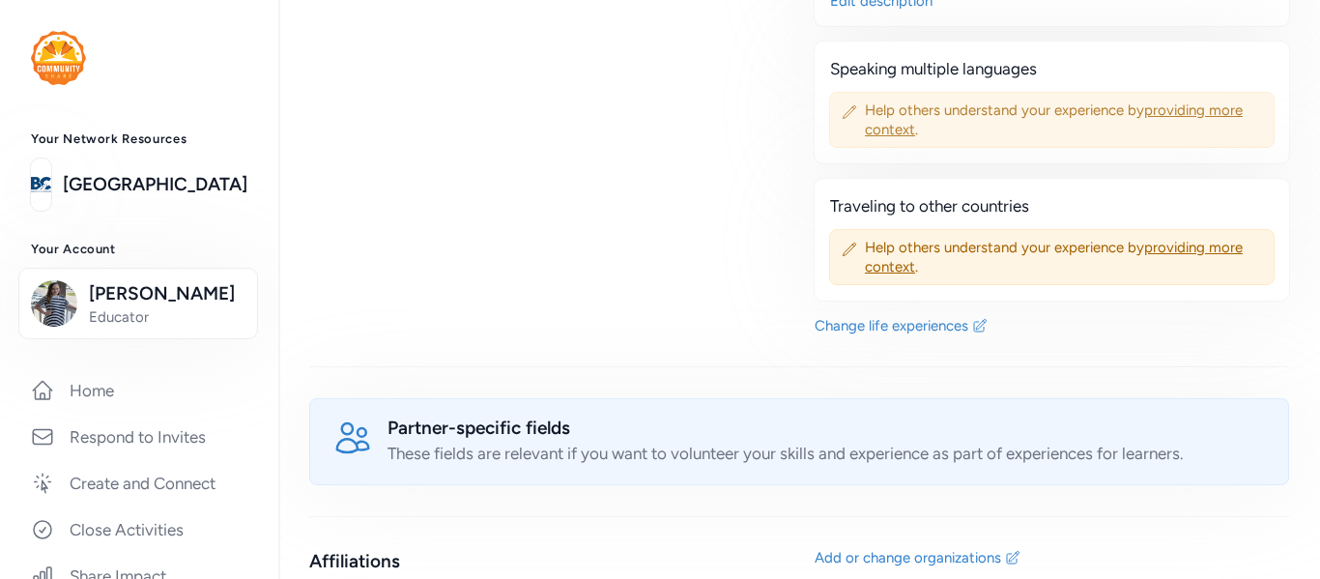
click at [878, 124] on span "providing more context" at bounding box center [1054, 119] width 378 height 37
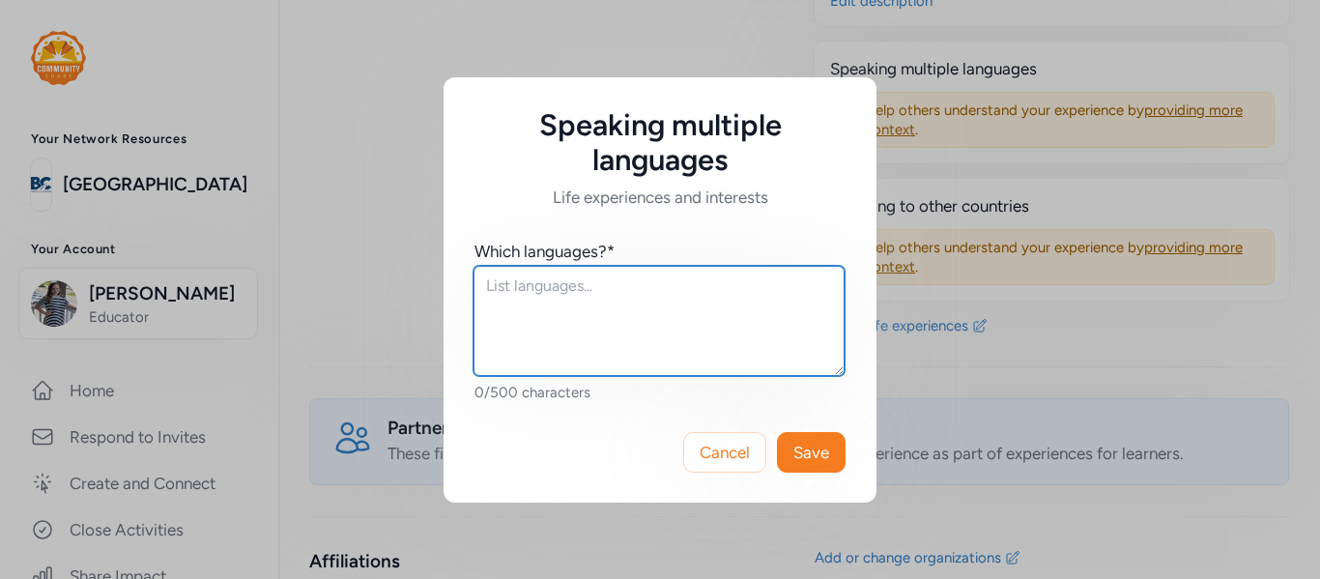
click at [601, 333] on textarea at bounding box center [659, 321] width 371 height 110
type textarea "f"
type textarea "French"
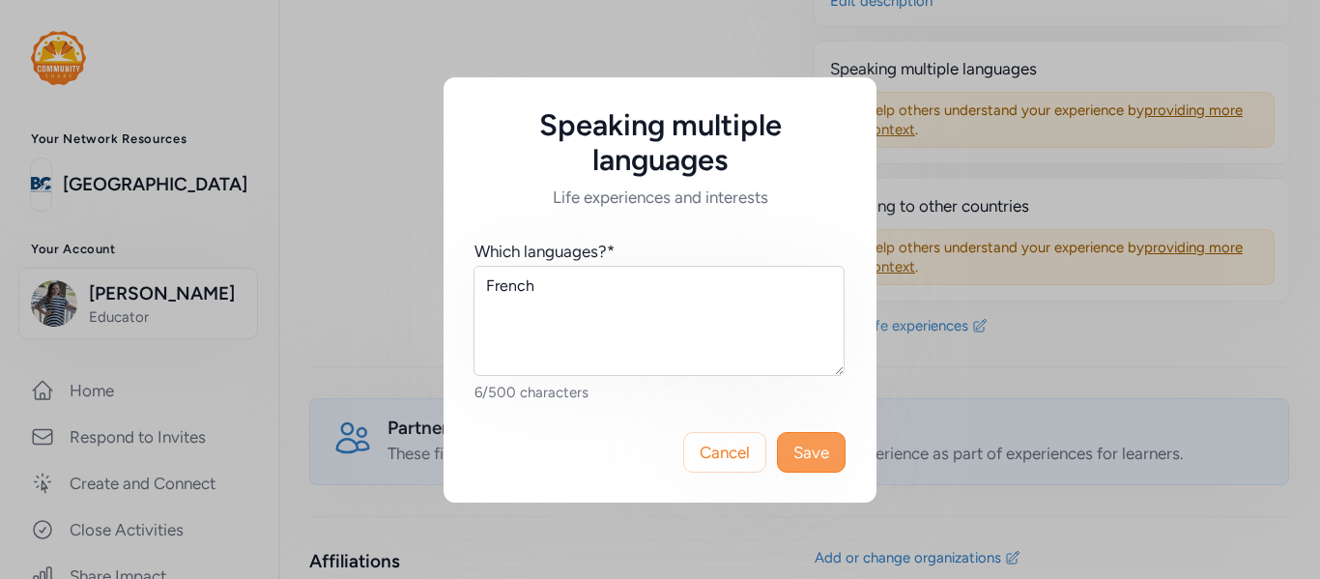
click at [809, 448] on span "Save" at bounding box center [812, 452] width 36 height 23
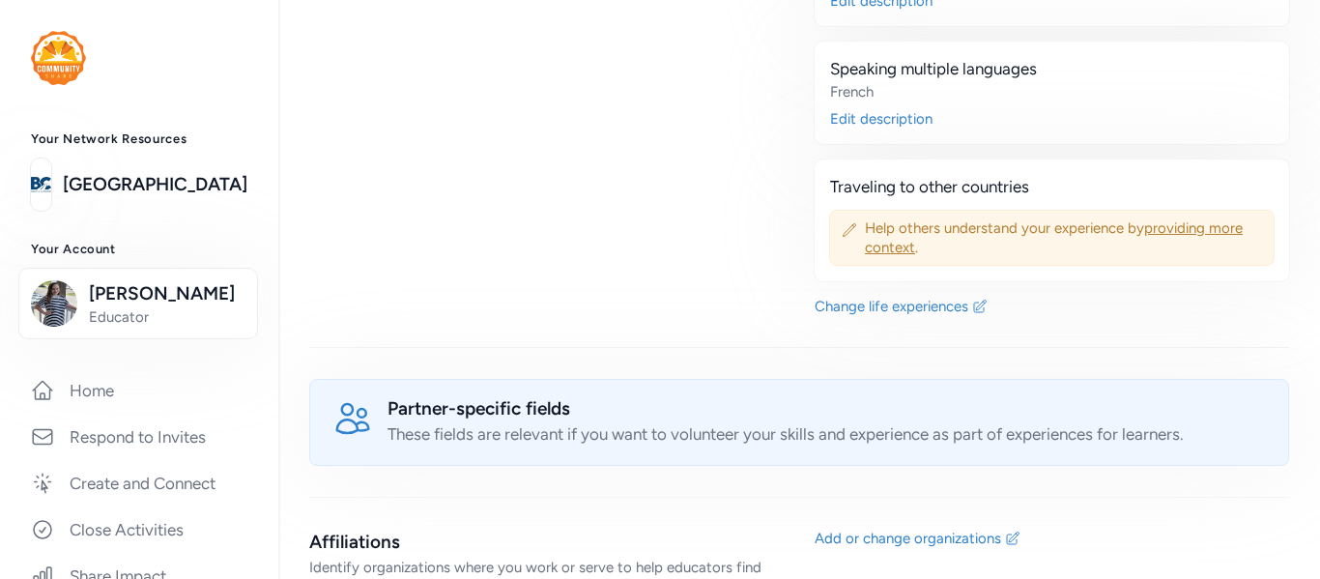
click at [846, 237] on icon at bounding box center [849, 229] width 15 height 15
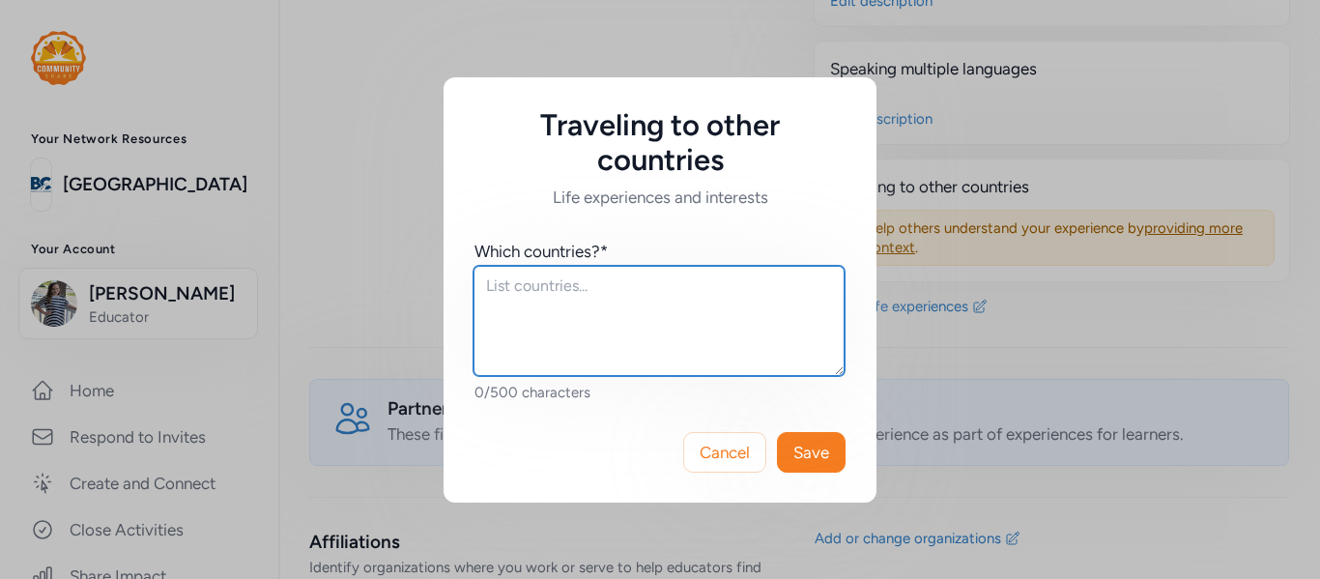
click at [652, 307] on textarea at bounding box center [659, 321] width 371 height 110
type textarea "travled"
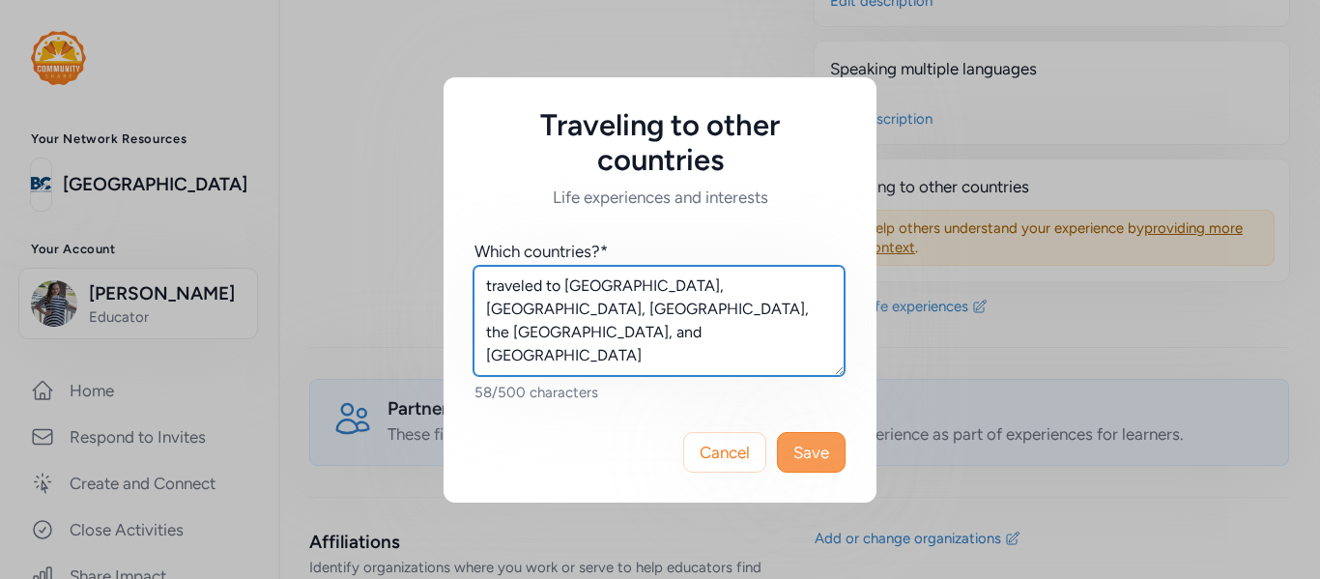
type textarea "traveled to [GEOGRAPHIC_DATA], [GEOGRAPHIC_DATA], [GEOGRAPHIC_DATA], the [GEOGR…"
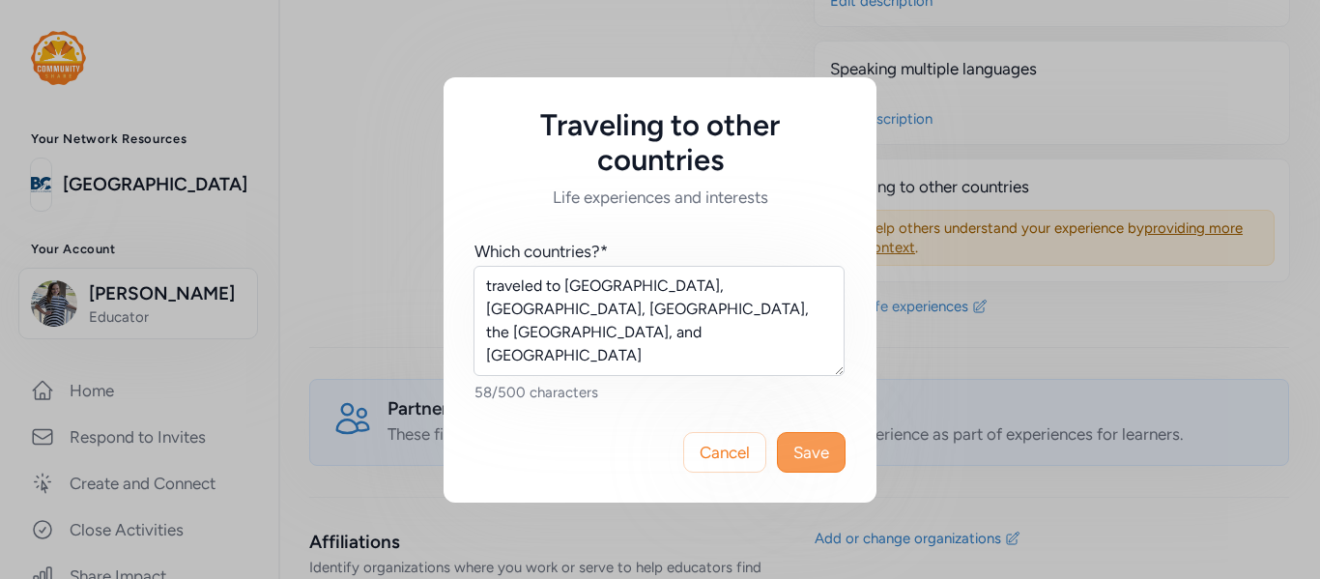
click at [806, 452] on span "Save" at bounding box center [812, 452] width 36 height 23
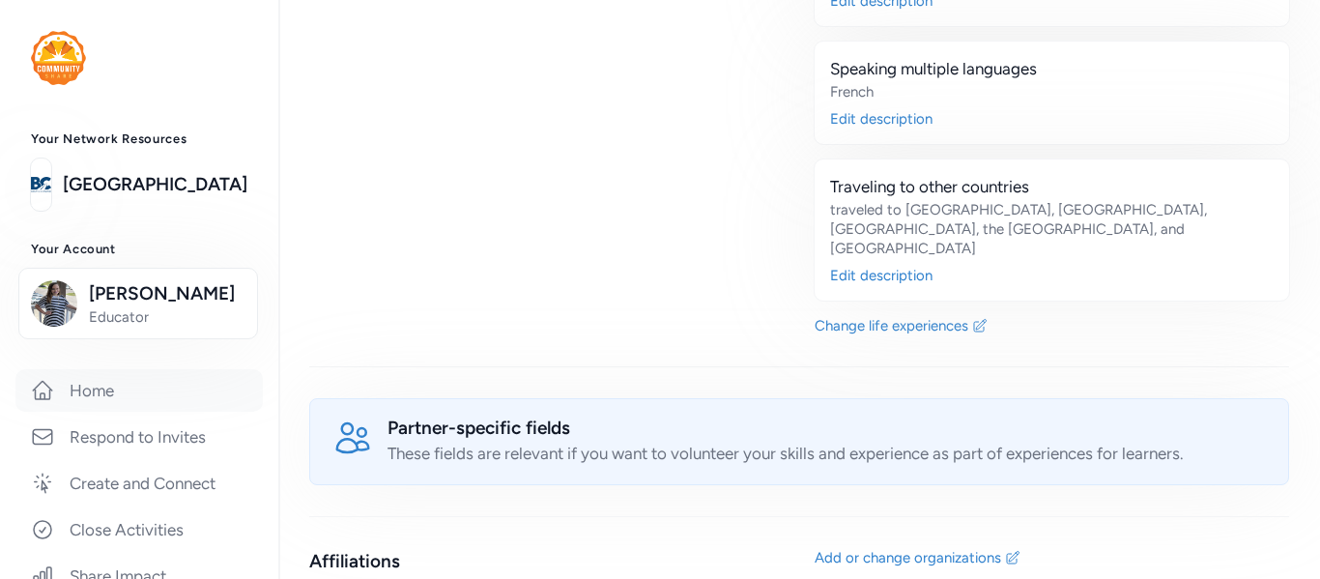
click at [101, 408] on link "Home" at bounding box center [138, 390] width 247 height 43
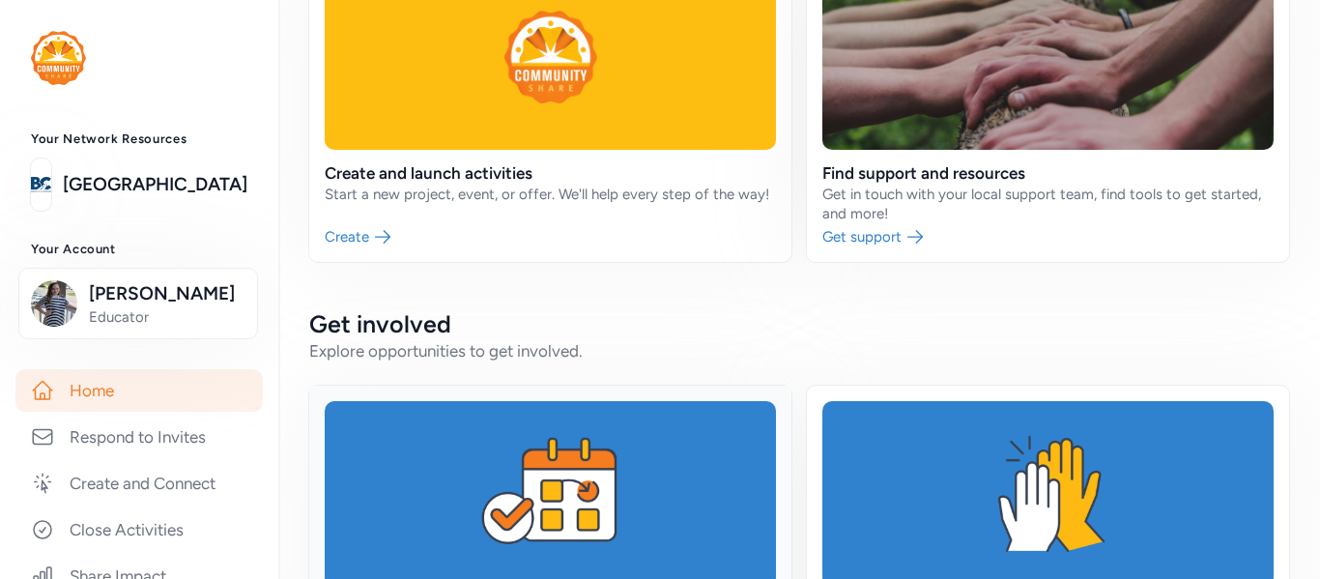
scroll to position [130, 0]
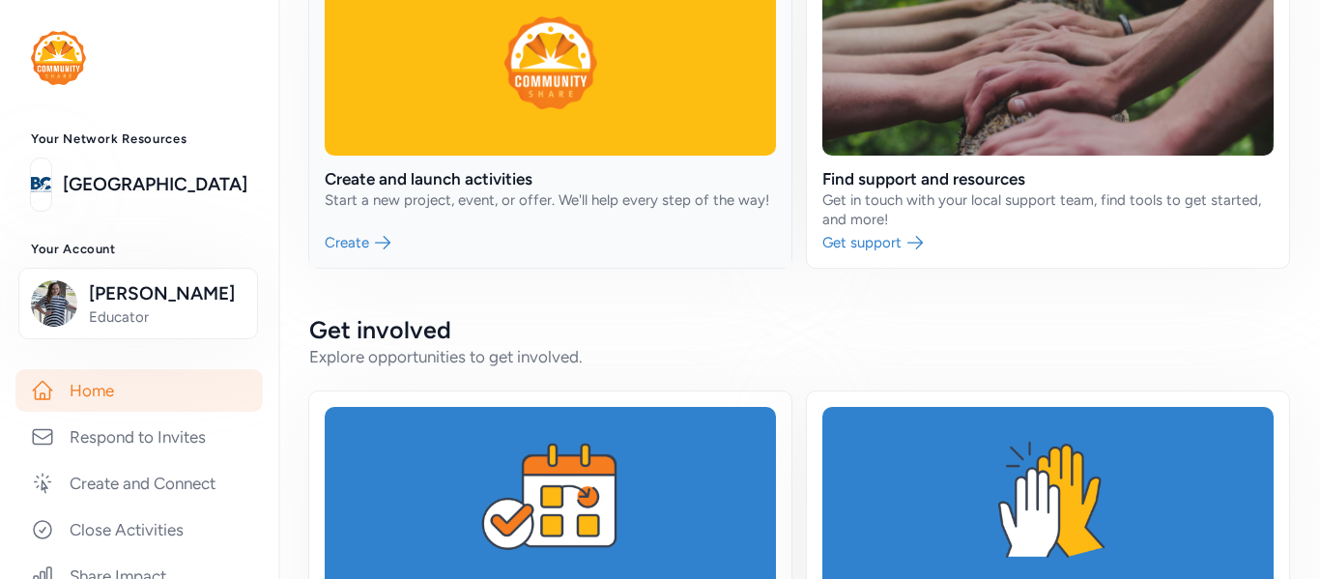
click at [378, 240] on link at bounding box center [550, 111] width 482 height 313
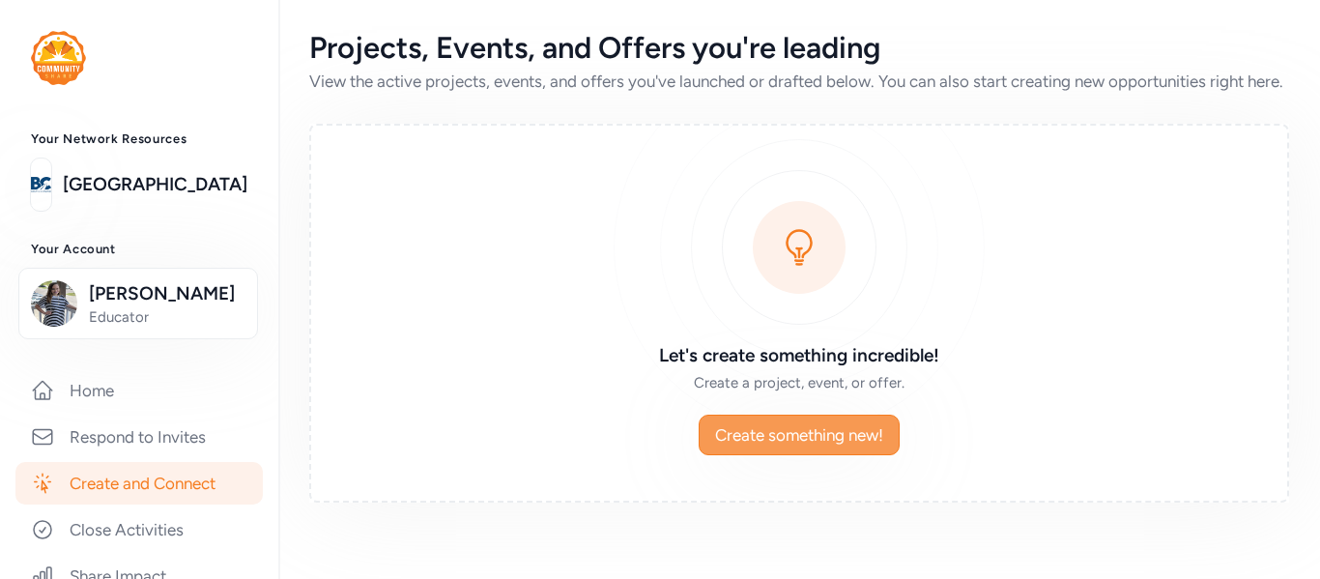
click at [800, 455] on button "Create something new!" at bounding box center [799, 435] width 201 height 41
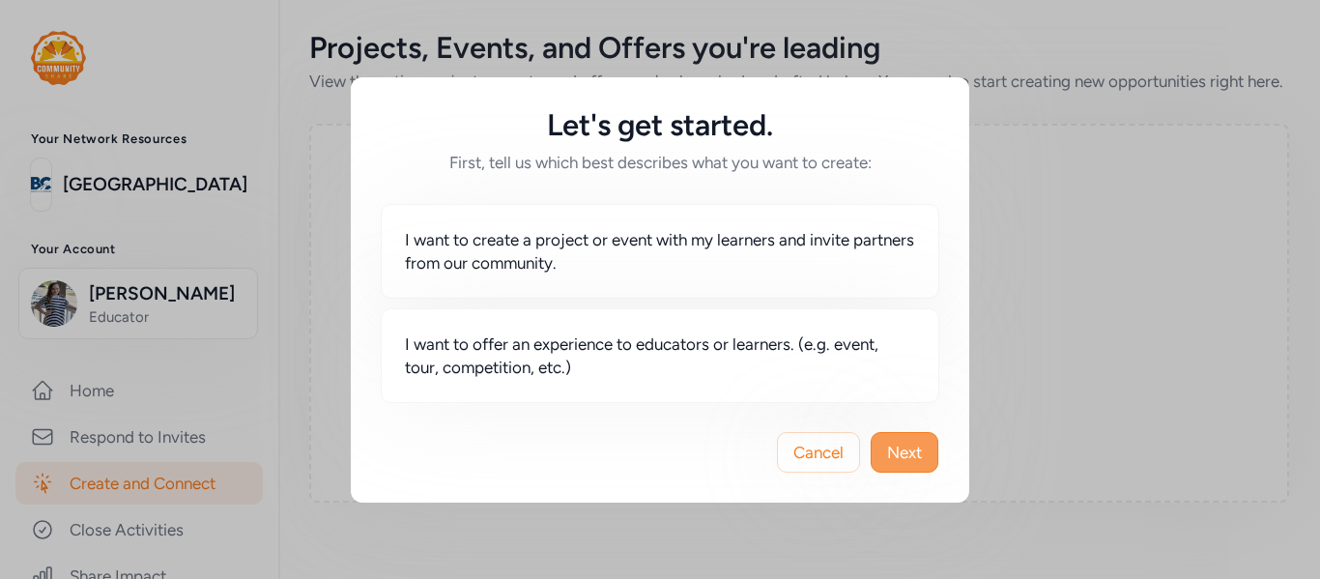
click at [924, 443] on button "Next" at bounding box center [905, 452] width 68 height 41
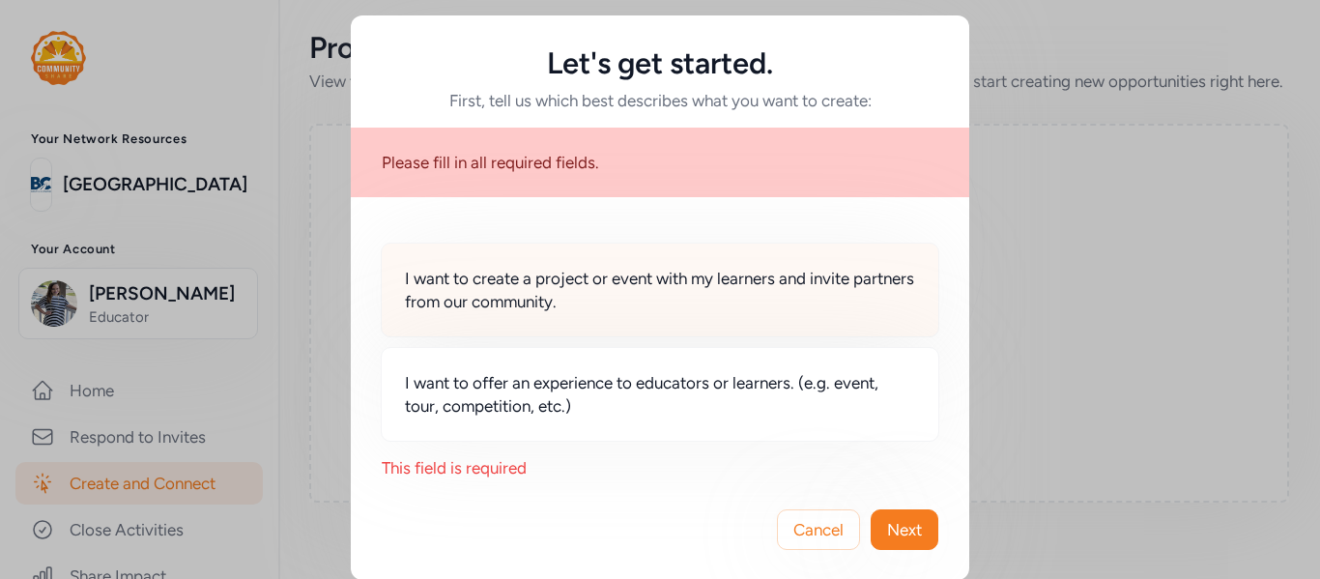
click at [526, 318] on div "I want to create a project or event with my learners and invite partners from o…" at bounding box center [660, 290] width 559 height 95
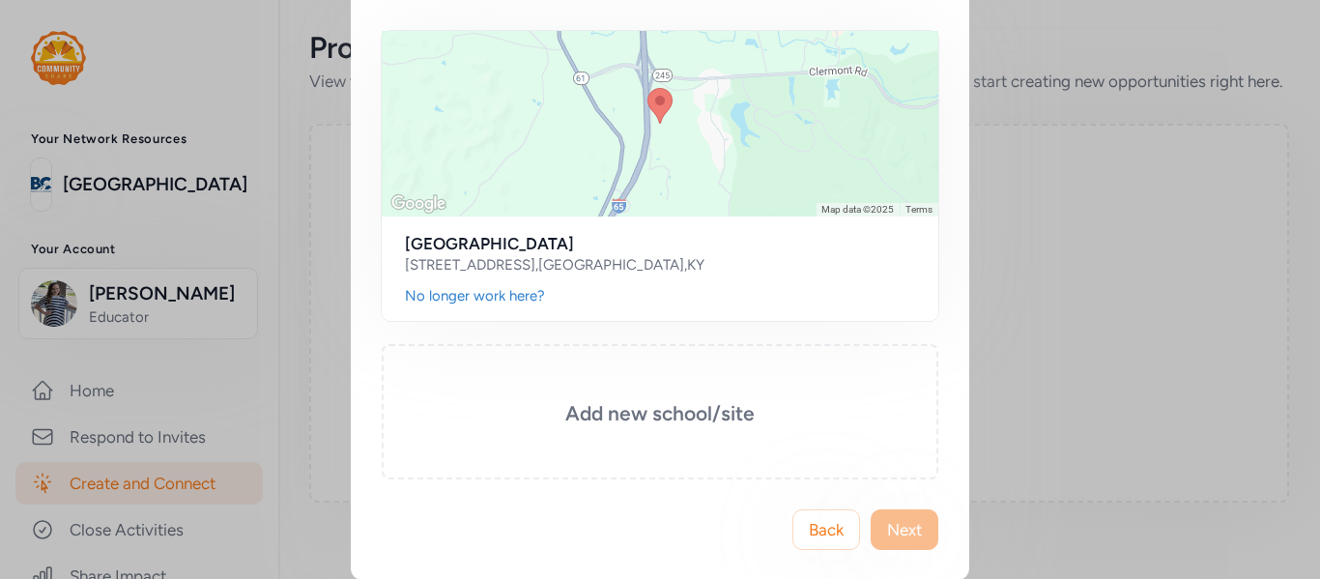
scroll to position [195, 0]
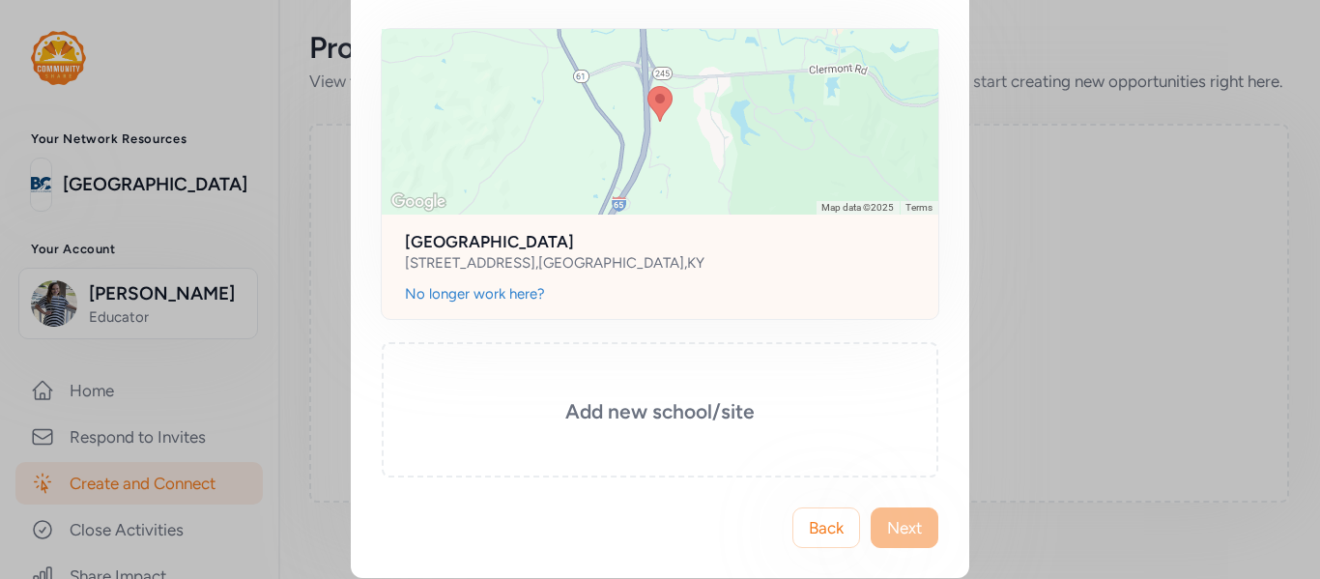
click at [666, 244] on h2 "[GEOGRAPHIC_DATA]" at bounding box center [660, 241] width 510 height 23
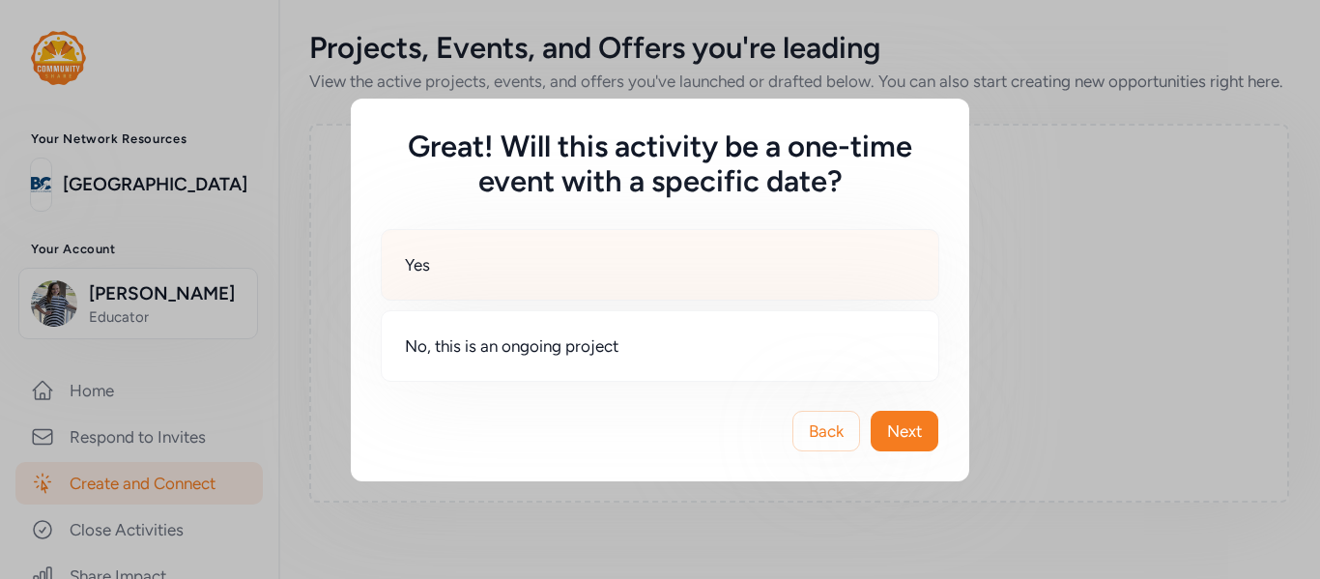
click at [624, 279] on div "Yes" at bounding box center [660, 265] width 559 height 72
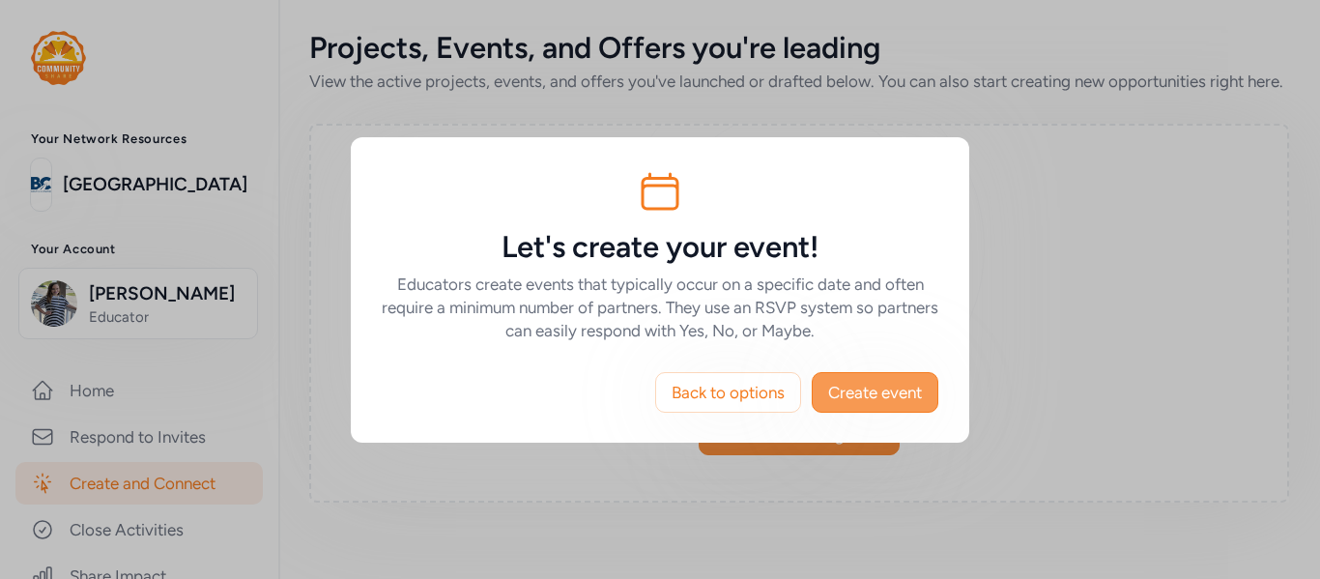
click at [877, 399] on span "Create event" at bounding box center [875, 392] width 94 height 23
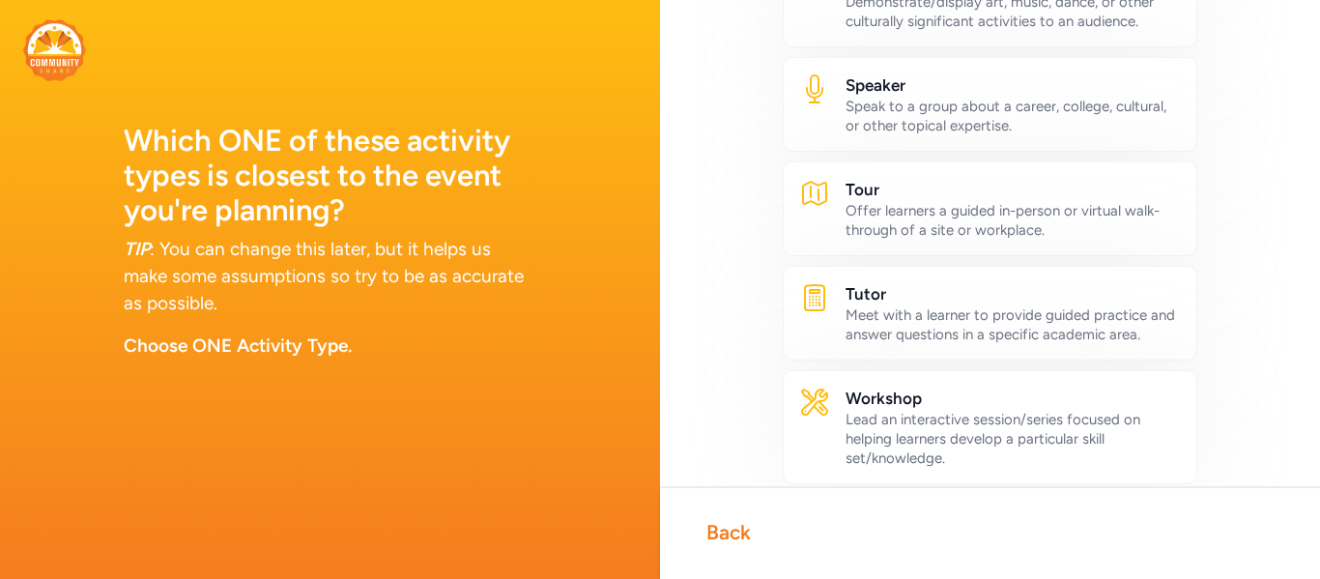
scroll to position [1186, 0]
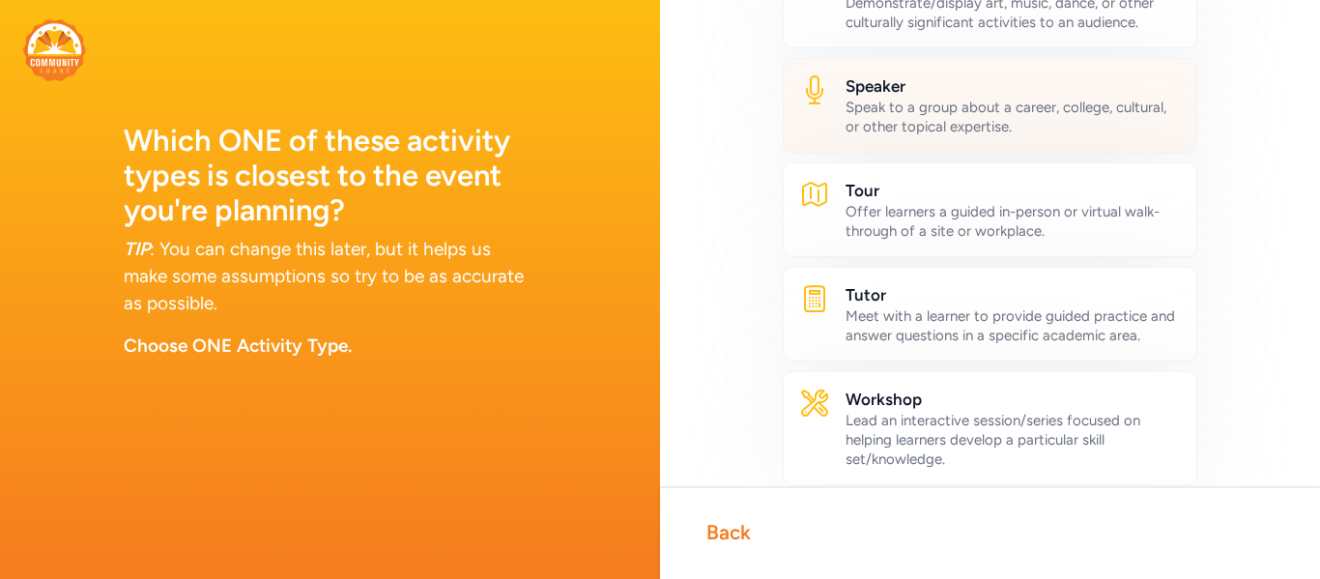
click at [1115, 90] on h2 "Speaker" at bounding box center [1013, 85] width 335 height 23
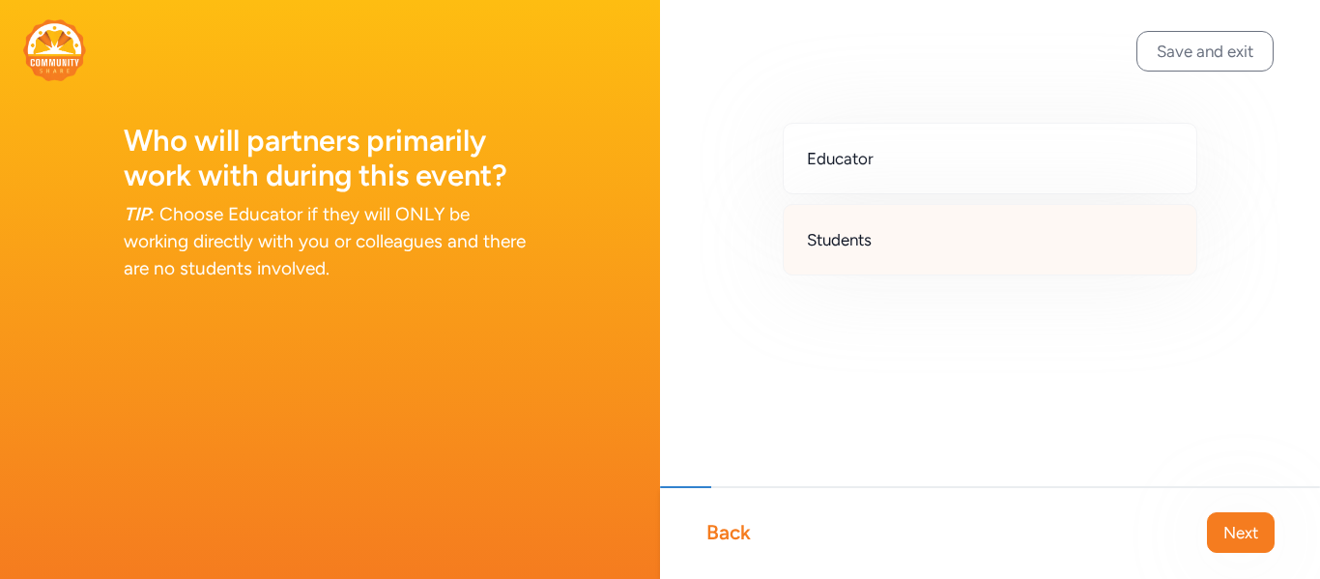
click at [851, 252] on div "Students" at bounding box center [990, 240] width 415 height 72
click at [1250, 534] on span "Next" at bounding box center [1241, 532] width 35 height 23
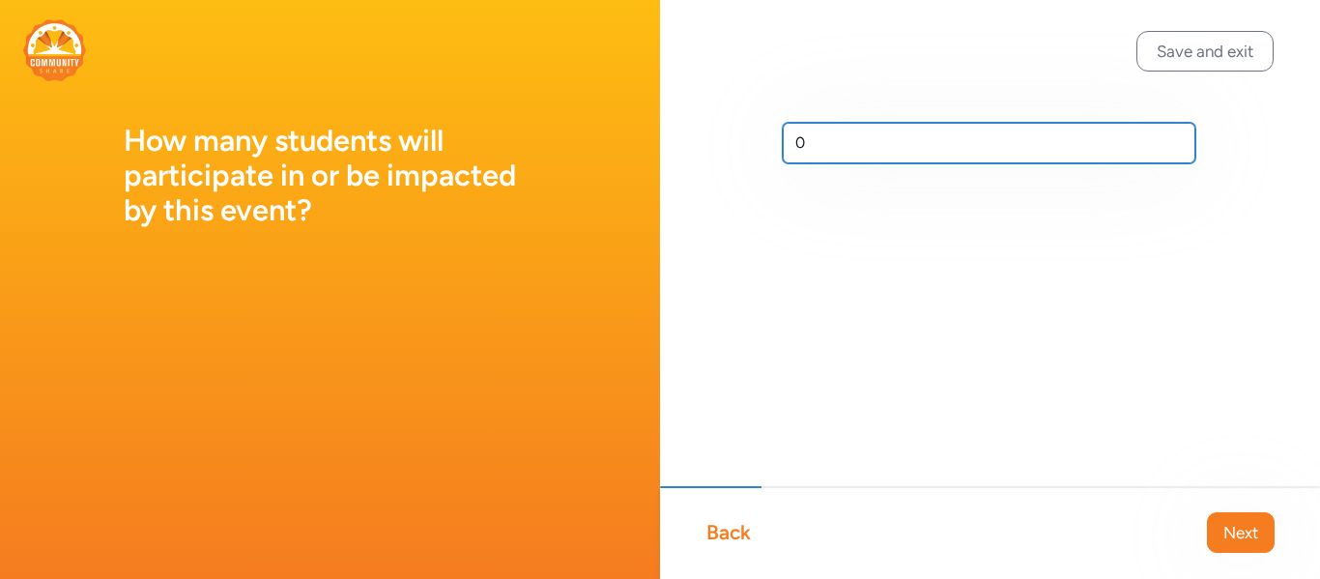
click at [1053, 137] on input "0" at bounding box center [989, 143] width 413 height 41
type input "100"
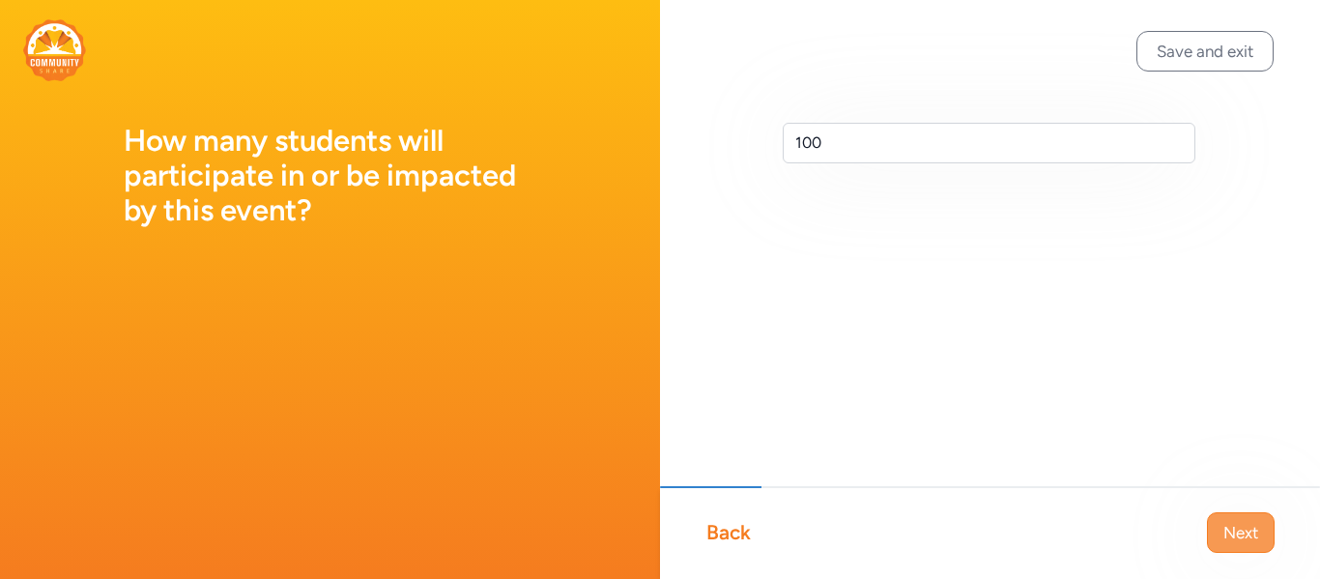
click at [1246, 538] on span "Next" at bounding box center [1241, 532] width 35 height 23
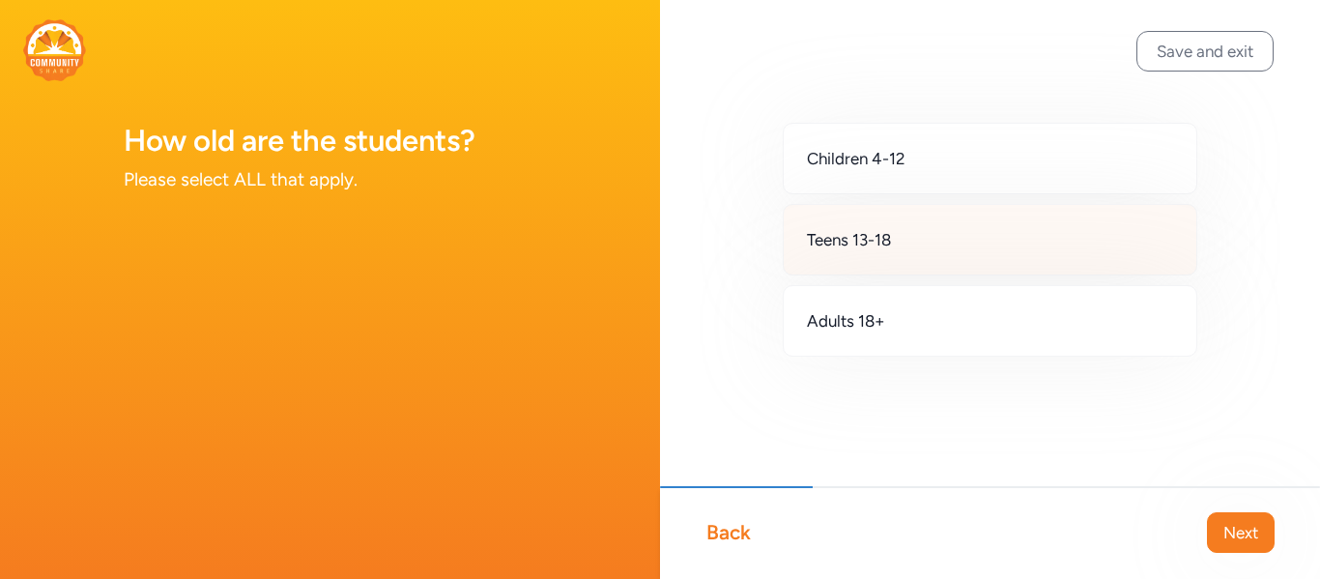
click at [1102, 246] on div "Teens 13-18" at bounding box center [990, 240] width 415 height 72
click at [1239, 549] on button "Next" at bounding box center [1241, 532] width 68 height 41
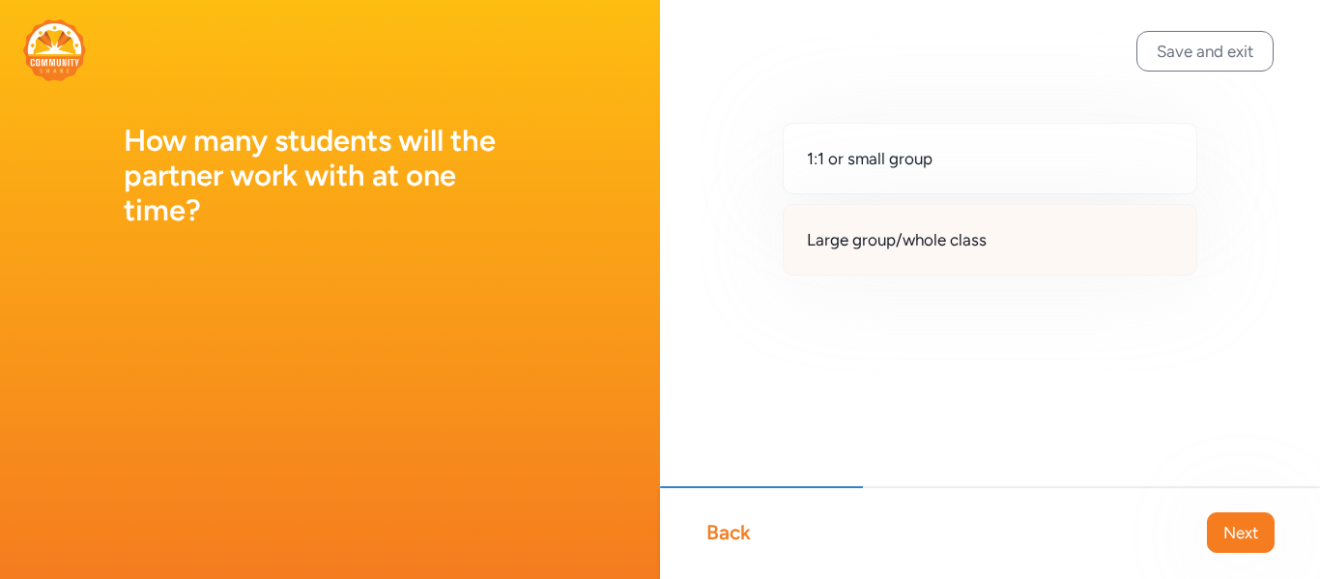
click at [1082, 237] on div "Large group/whole class" at bounding box center [990, 240] width 415 height 72
click at [1254, 543] on span "Next" at bounding box center [1241, 532] width 35 height 23
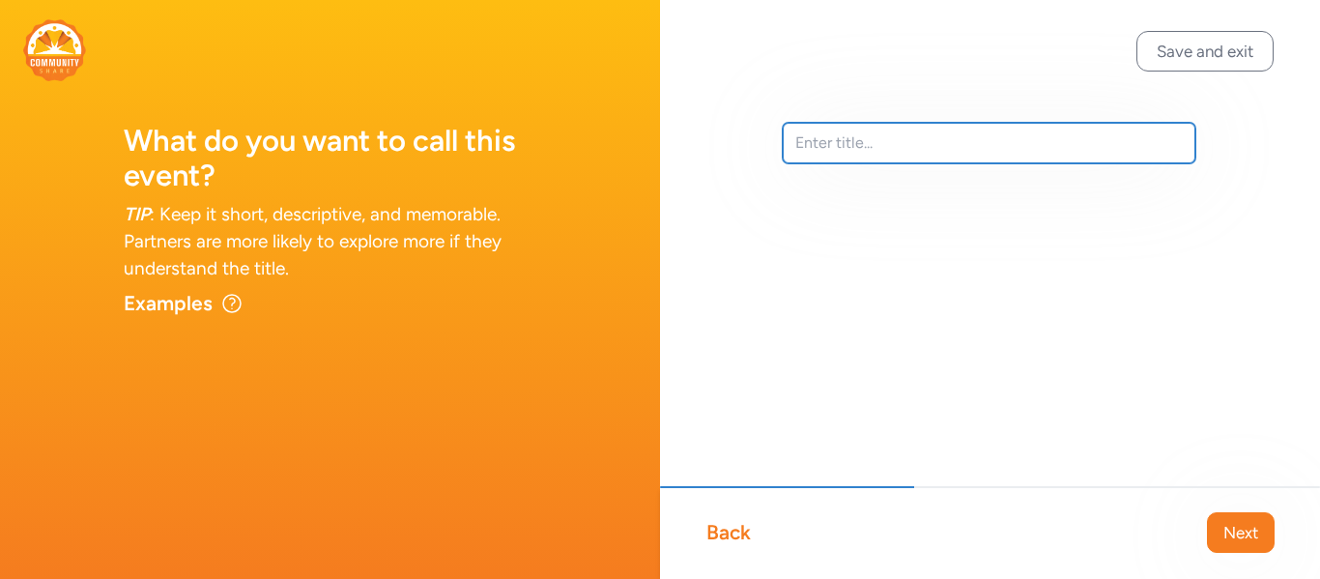
click at [1091, 132] on input "text" at bounding box center [989, 143] width 413 height 41
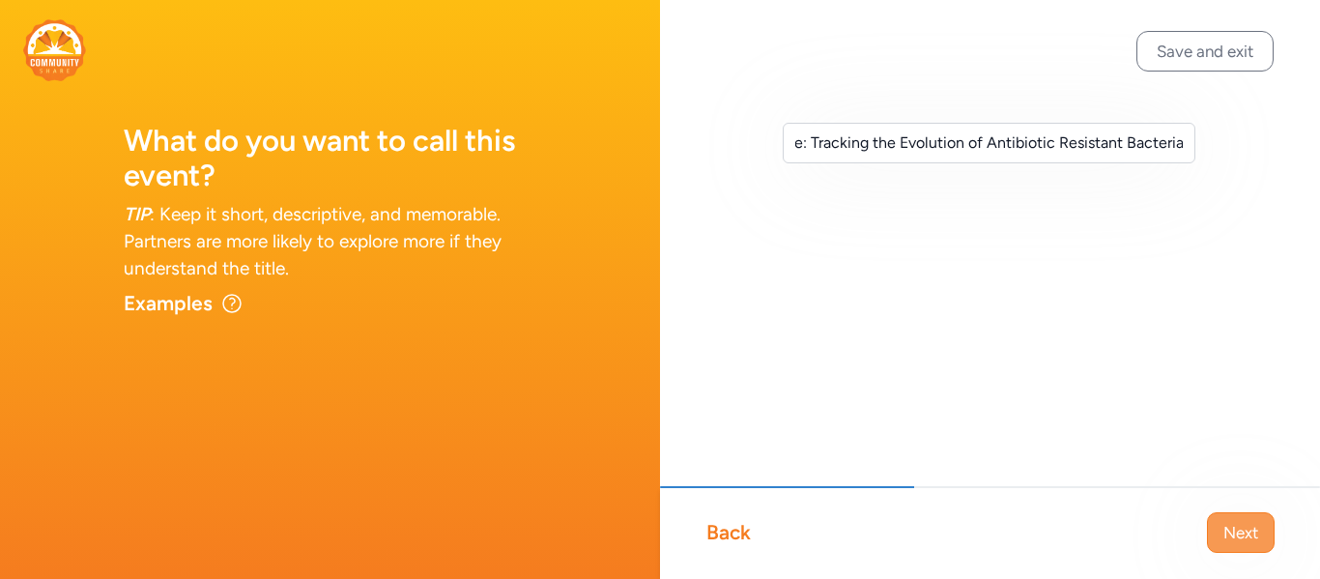
click at [1245, 517] on button "Next" at bounding box center [1241, 532] width 68 height 41
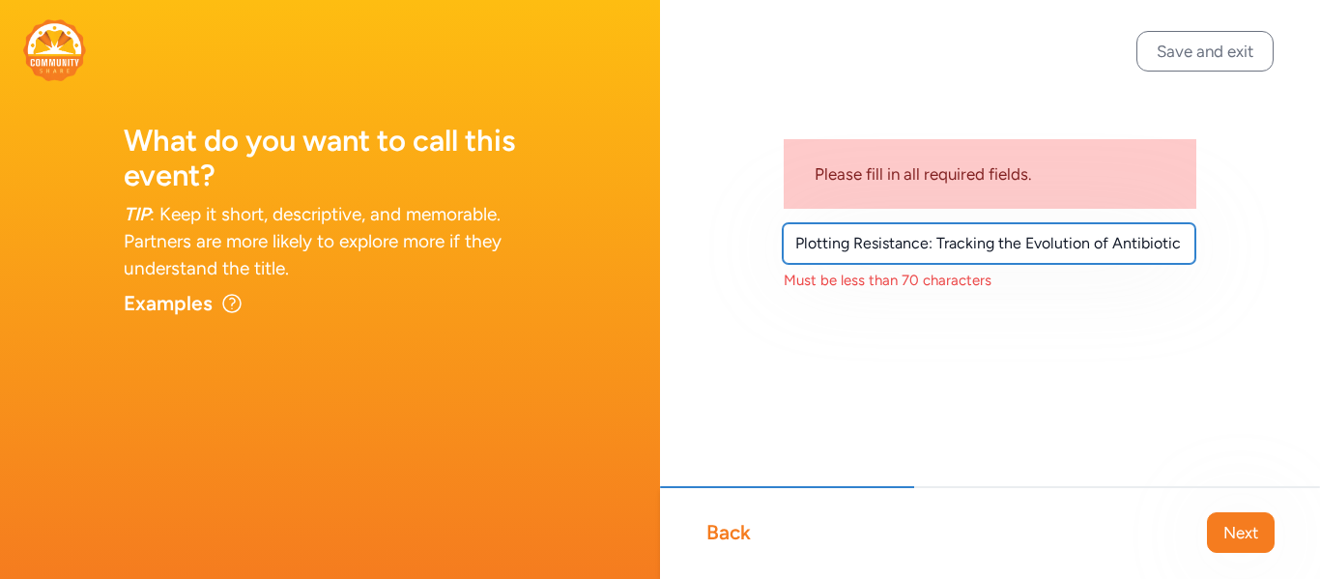
drag, startPoint x: 1112, startPoint y: 243, endPoint x: 753, endPoint y: 260, distance: 360.0
click at [753, 260] on div "Please fill in all required fields. Plotting Resistance: Tracking the Evolution…" at bounding box center [990, 238] width 660 height 476
click at [1012, 245] on input "Antibiotic Resistant Bacteria" at bounding box center [989, 243] width 413 height 41
type input "Antibiotic Resistant Bacteria Evolution"
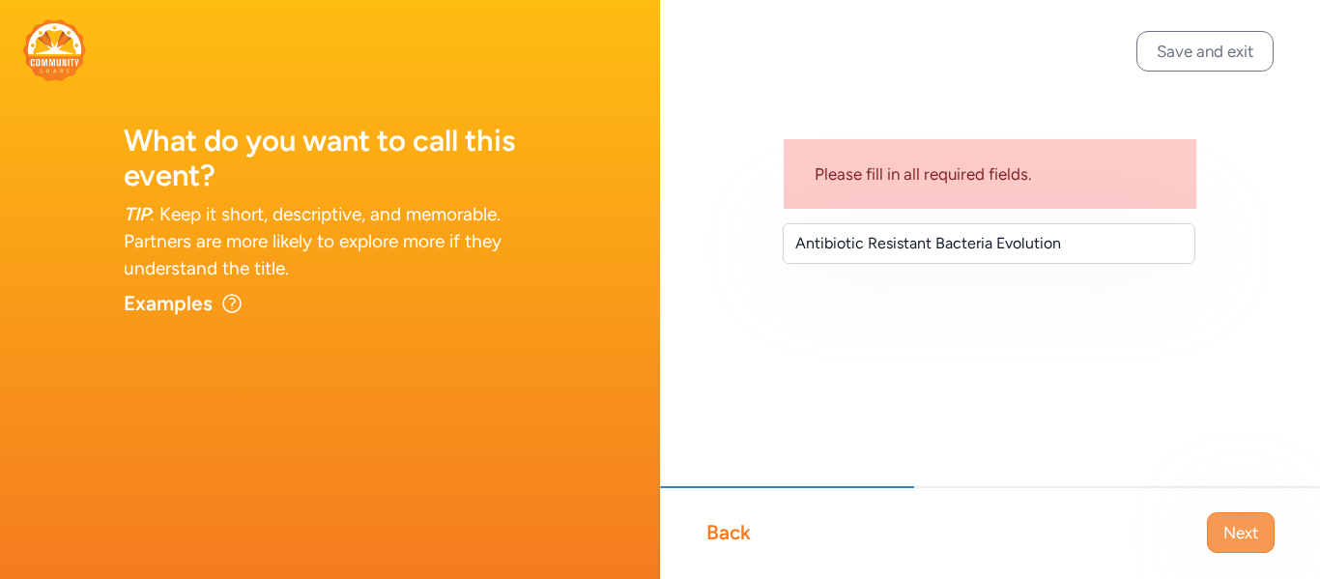
click at [1243, 530] on span "Next" at bounding box center [1241, 532] width 35 height 23
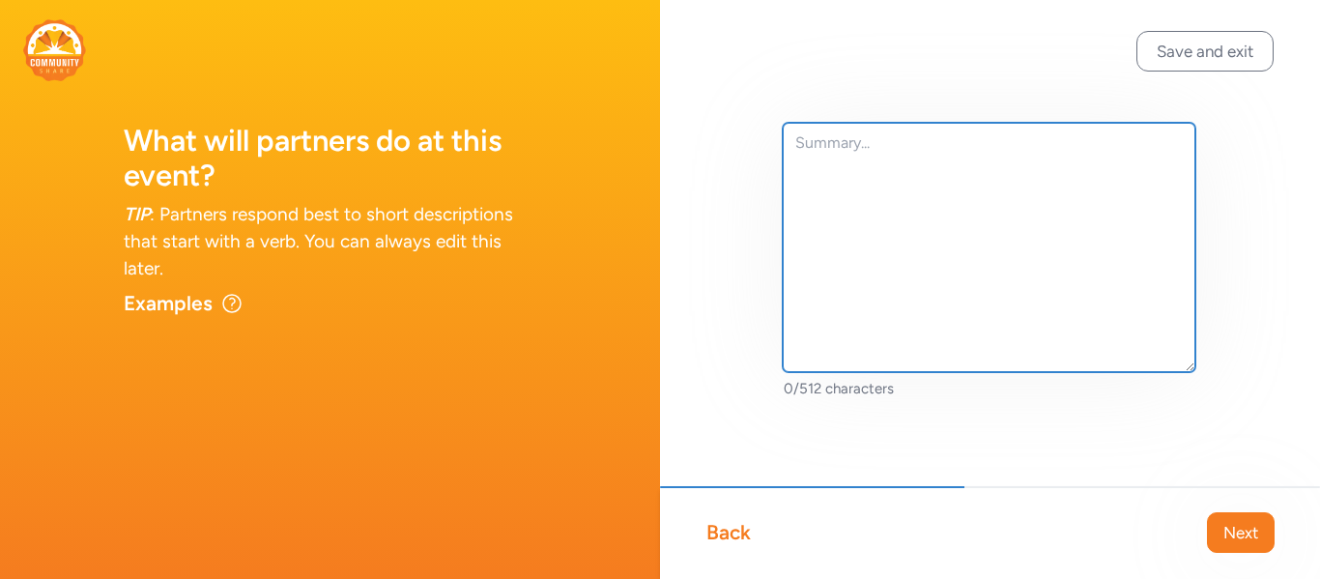
click at [1087, 251] on textarea at bounding box center [989, 247] width 413 height 249
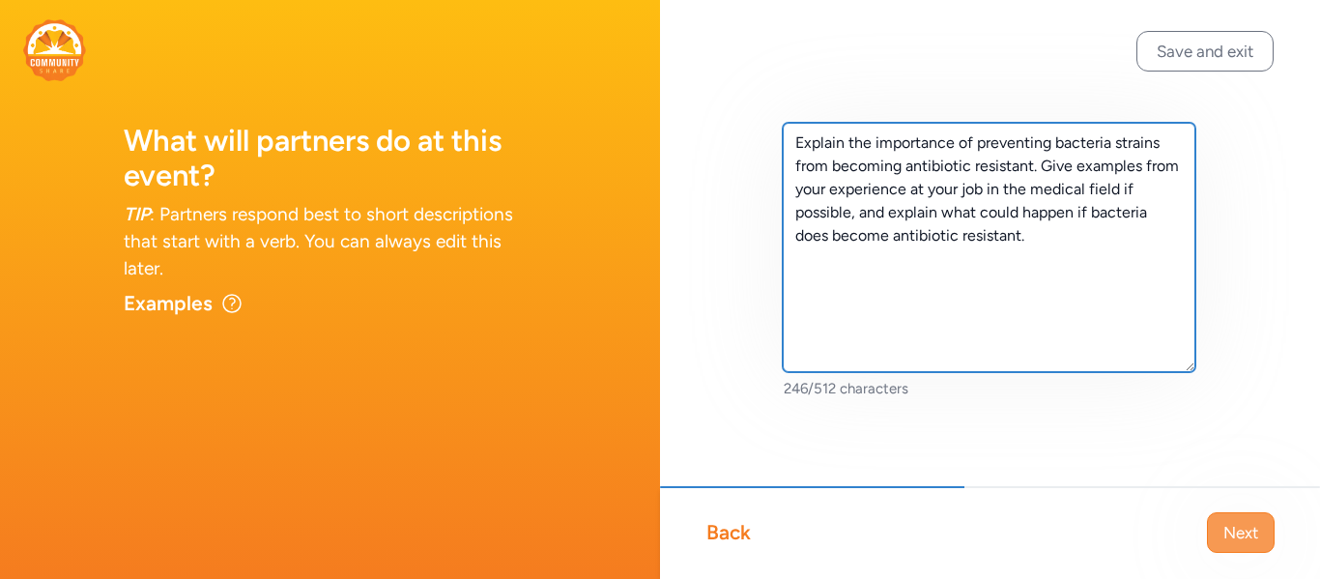
type textarea "Explain the importance of preventing bacteria strains from becoming antibiotic …"
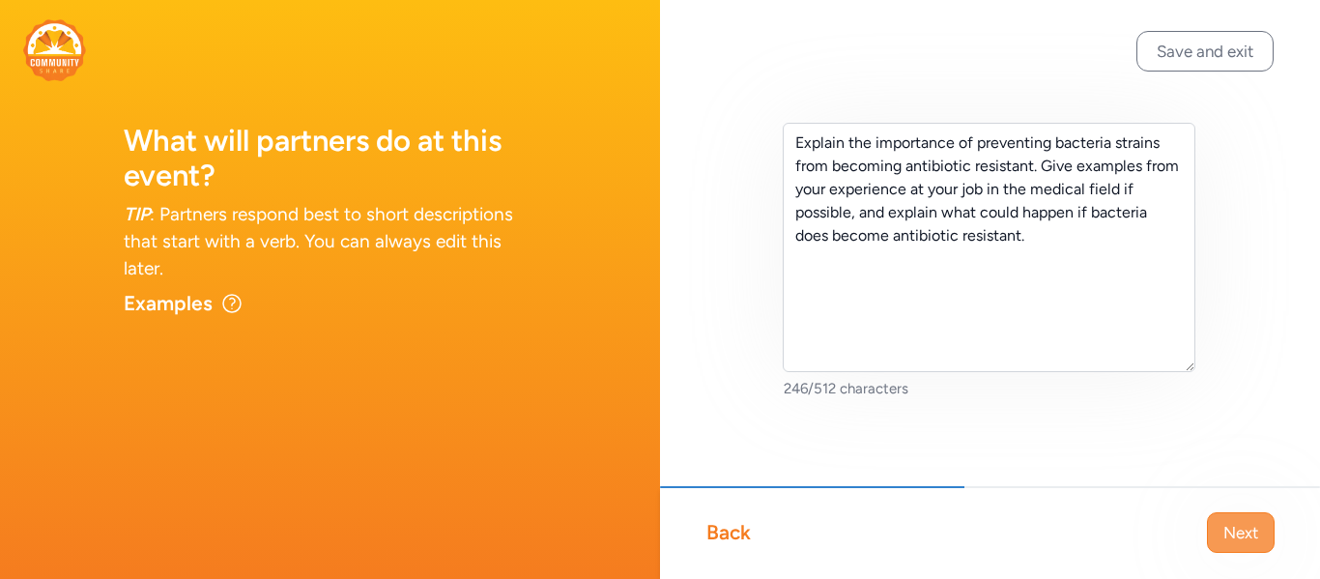
click at [1254, 525] on span "Next" at bounding box center [1241, 532] width 35 height 23
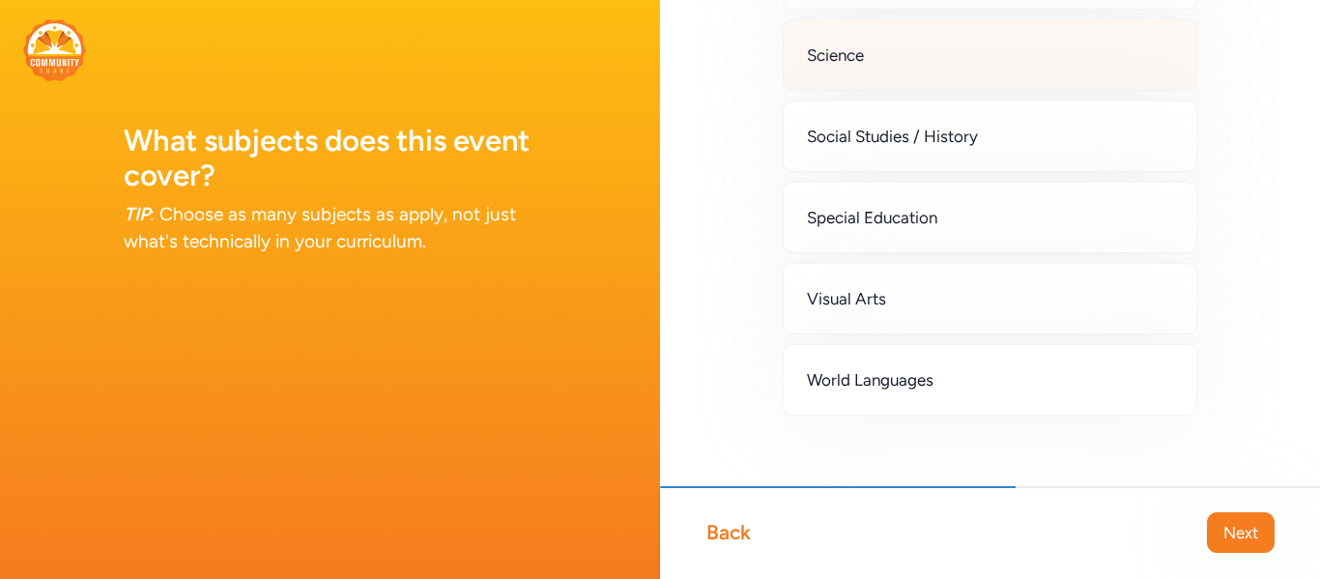
scroll to position [760, 0]
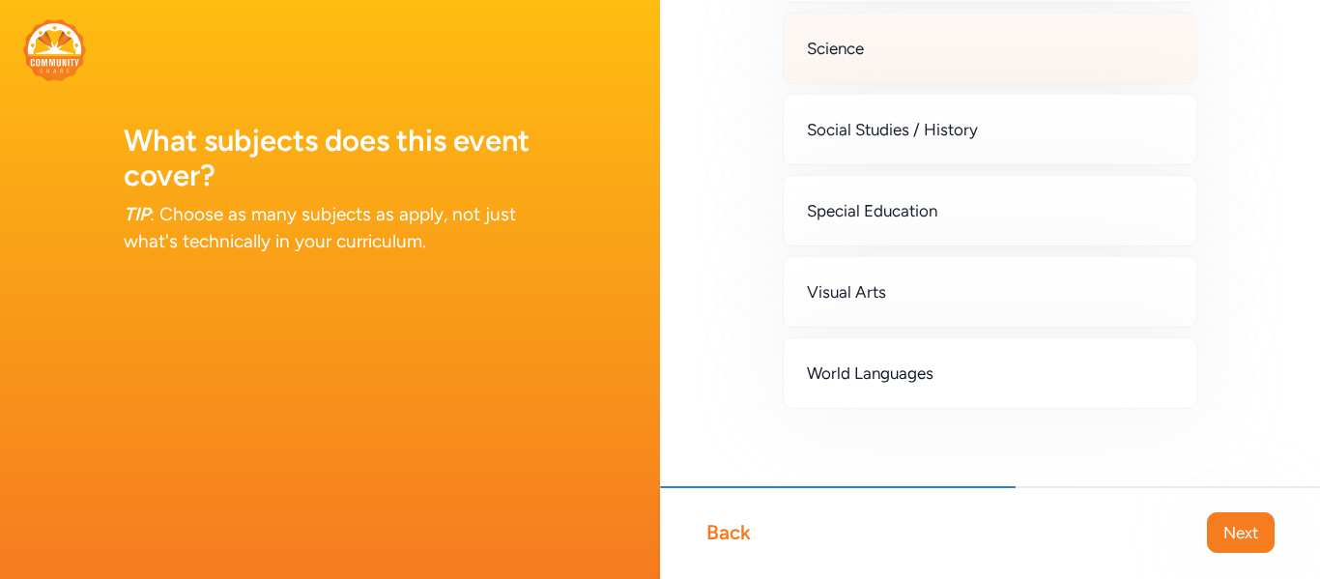
click at [910, 42] on div "Science" at bounding box center [990, 49] width 415 height 72
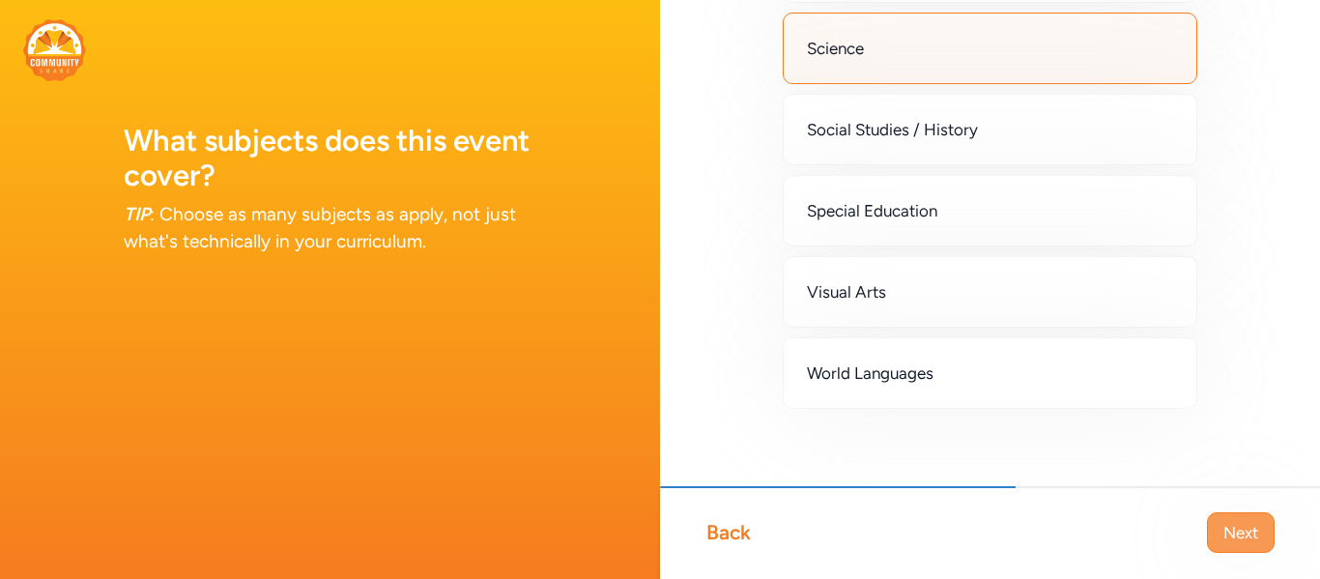
click at [1245, 549] on button "Next" at bounding box center [1241, 532] width 68 height 41
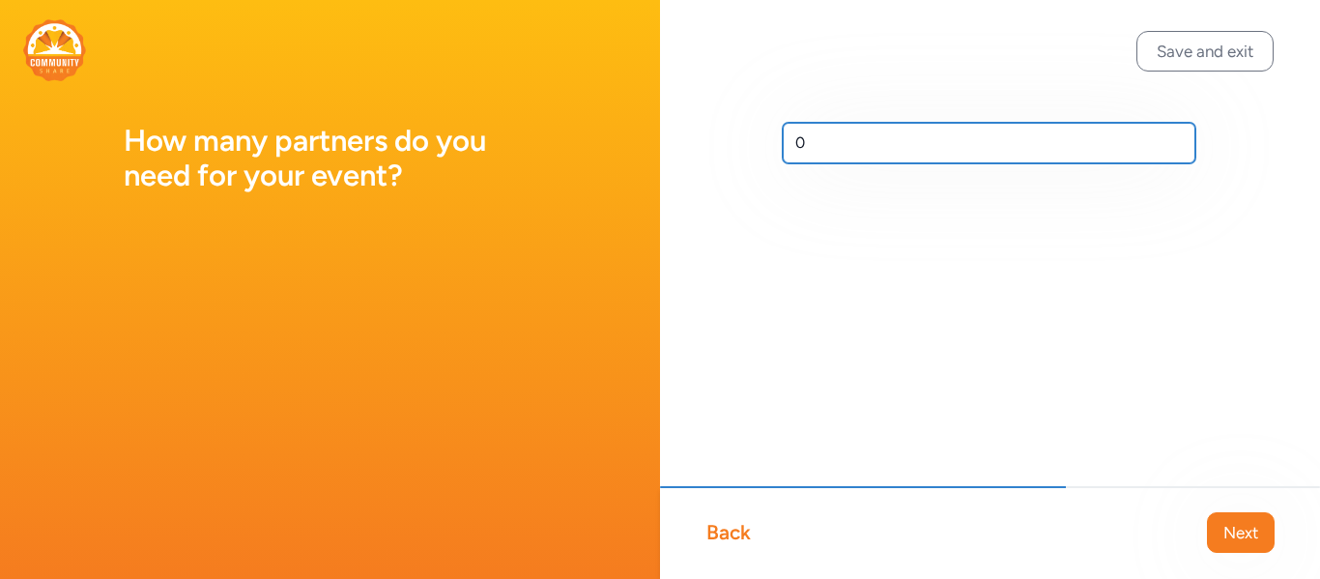
click at [954, 126] on input "0" at bounding box center [989, 143] width 413 height 41
type input "1"
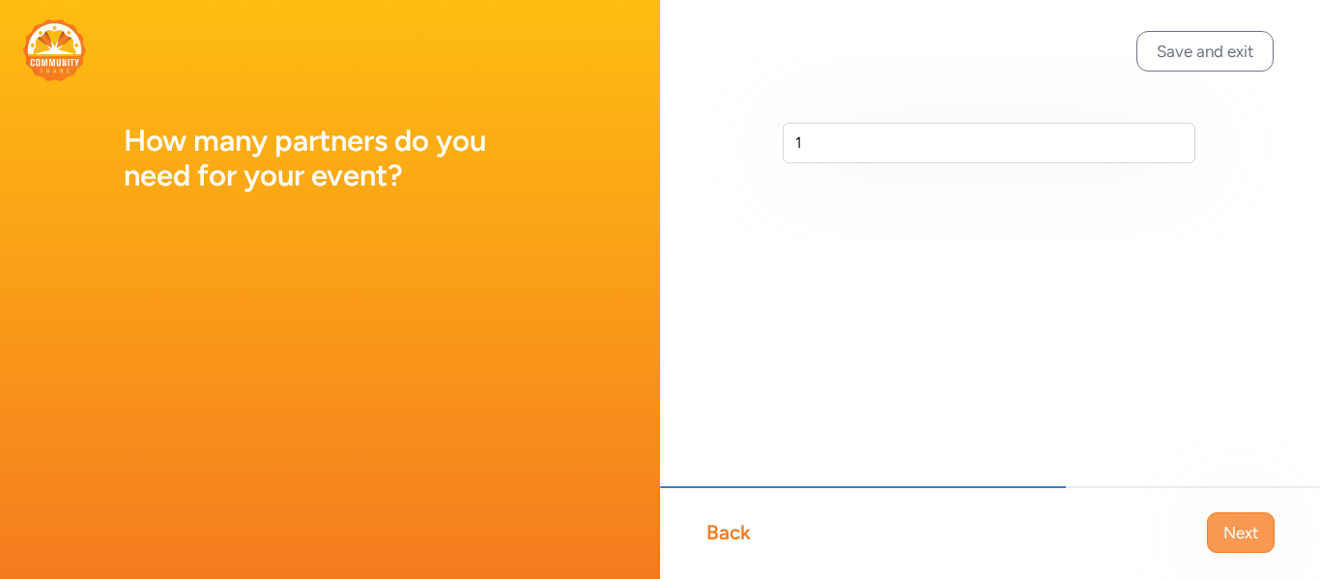
click at [1232, 521] on span "Next" at bounding box center [1241, 532] width 35 height 23
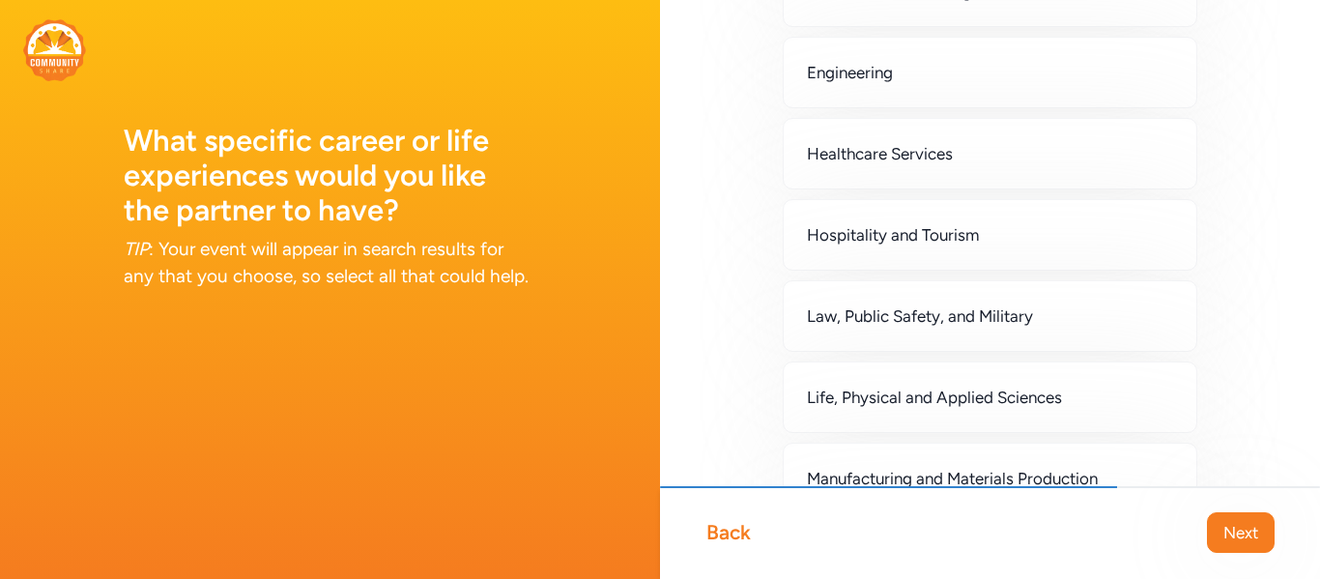
scroll to position [922, 0]
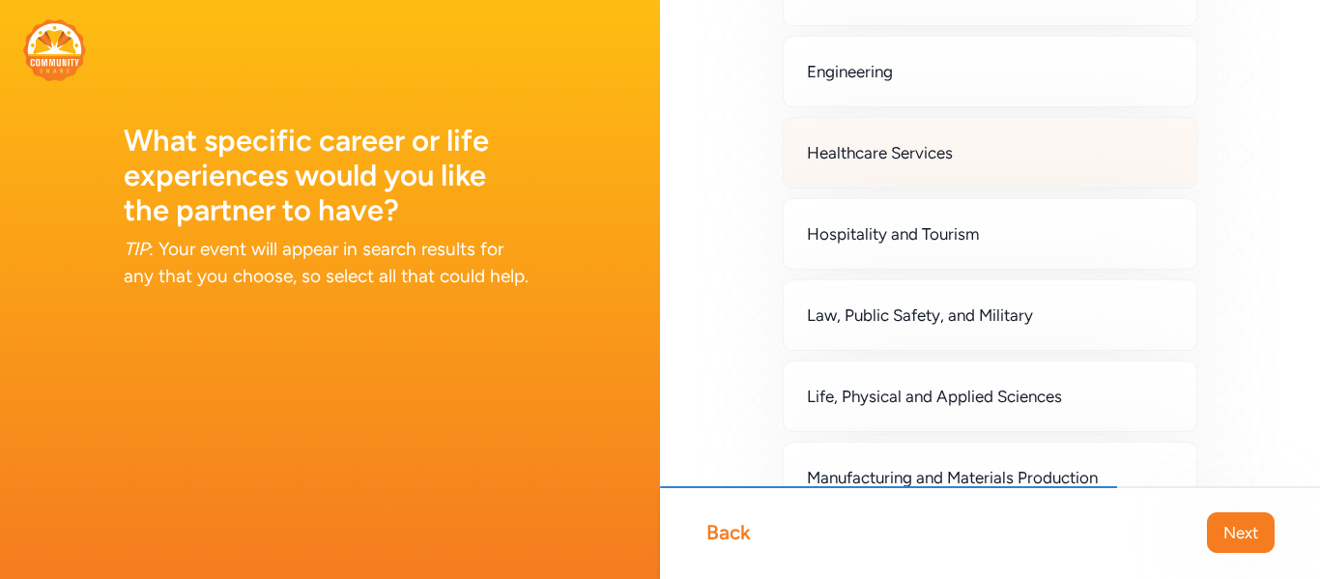
click at [876, 164] on span "Healthcare Services" at bounding box center [880, 152] width 146 height 23
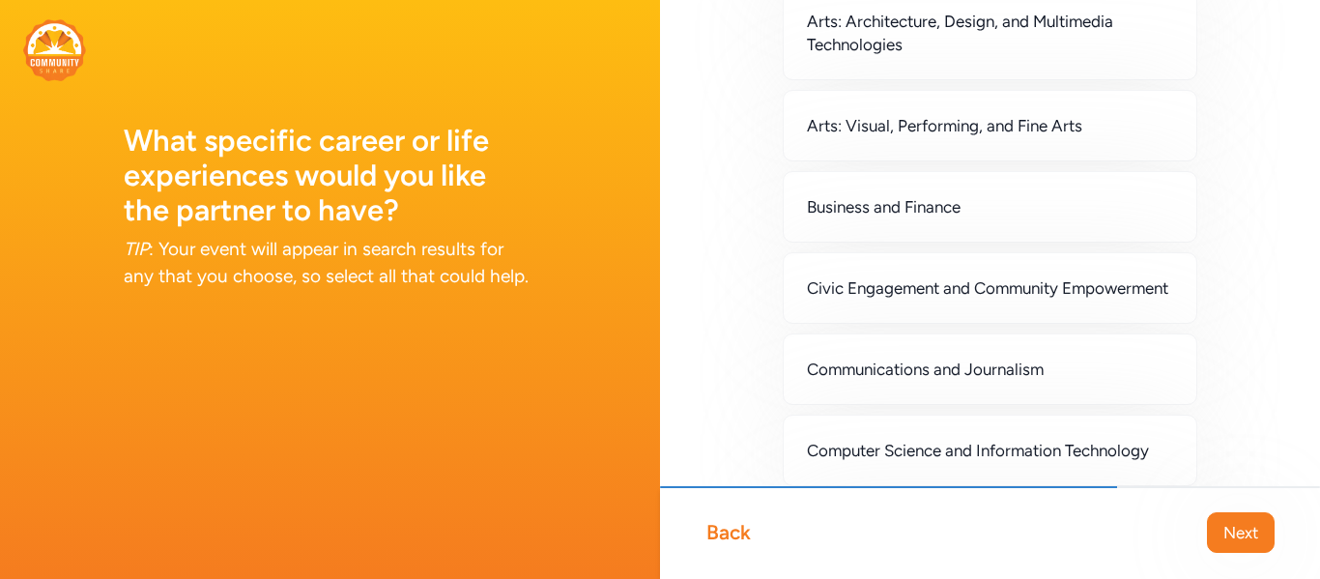
scroll to position [0, 0]
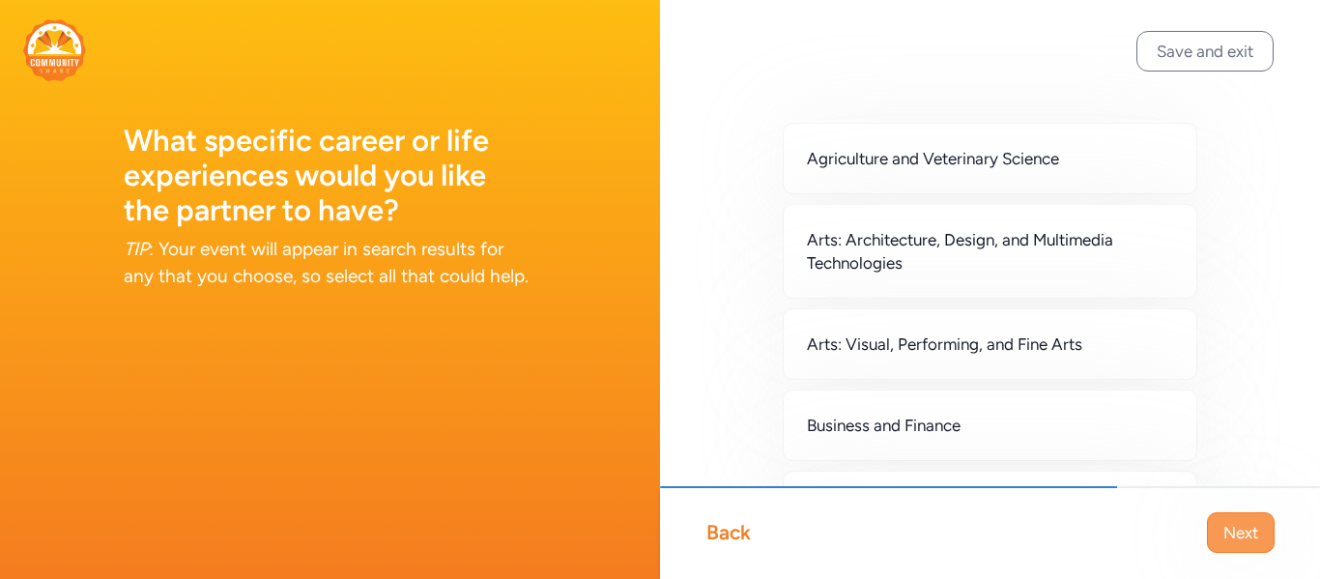
click at [1216, 532] on button "Next" at bounding box center [1241, 532] width 68 height 41
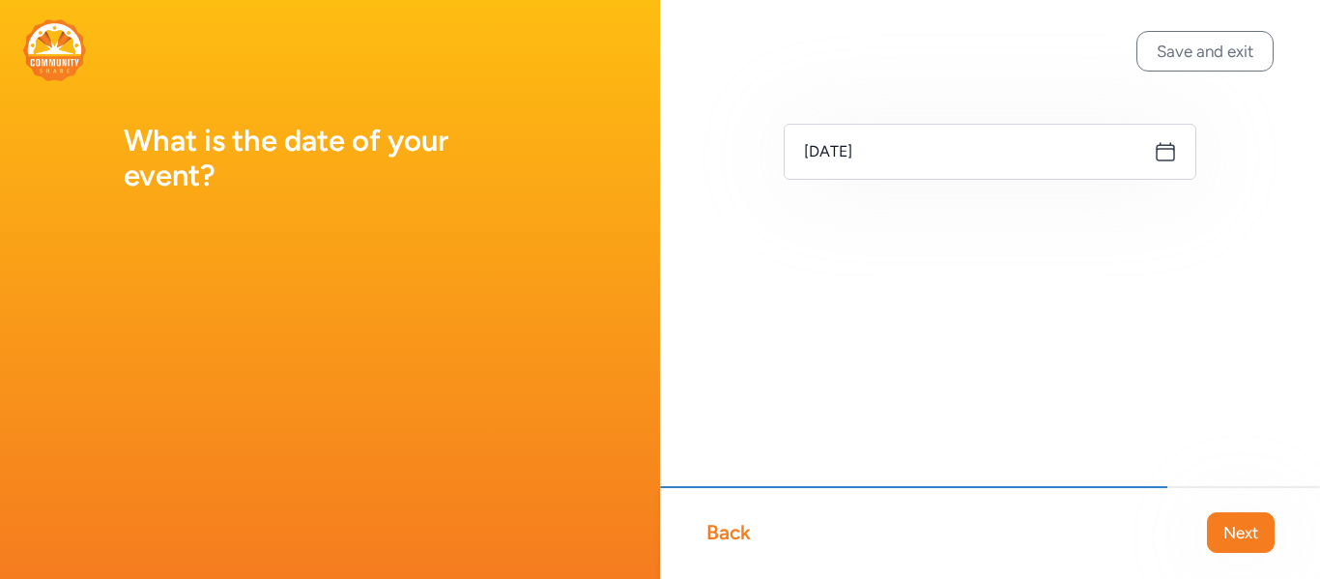
click at [1163, 150] on icon at bounding box center [1165, 151] width 23 height 23
click at [1167, 158] on icon at bounding box center [1165, 151] width 23 height 23
click at [1167, 151] on icon at bounding box center [1165, 151] width 23 height 23
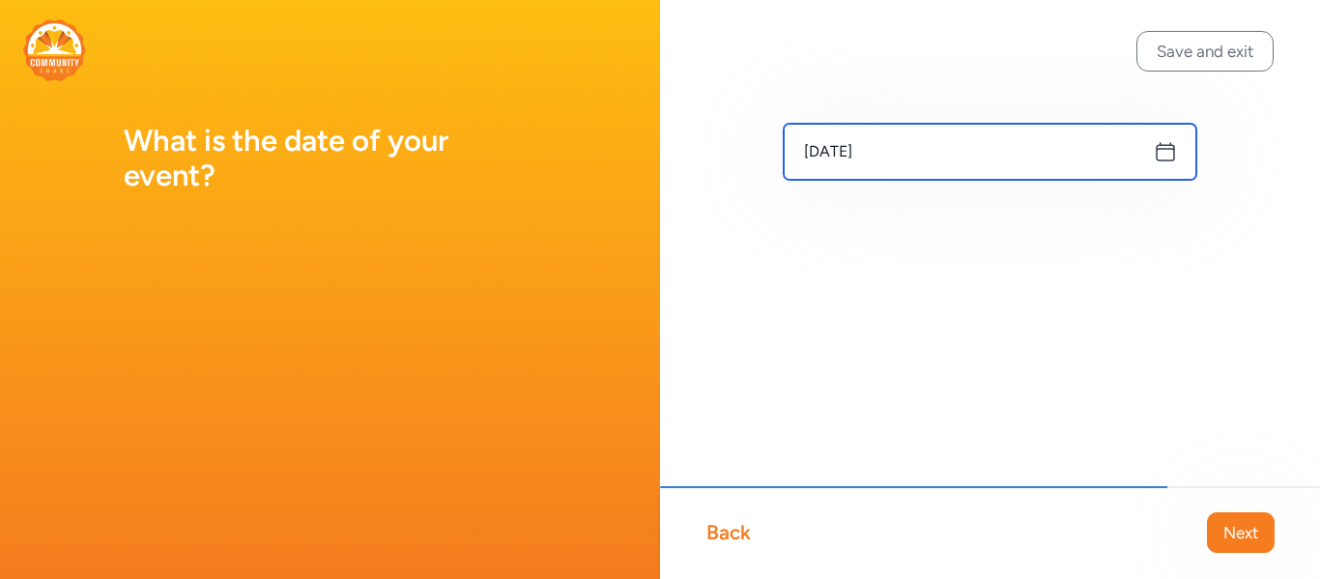
click at [873, 145] on input "[DATE]" at bounding box center [990, 152] width 413 height 56
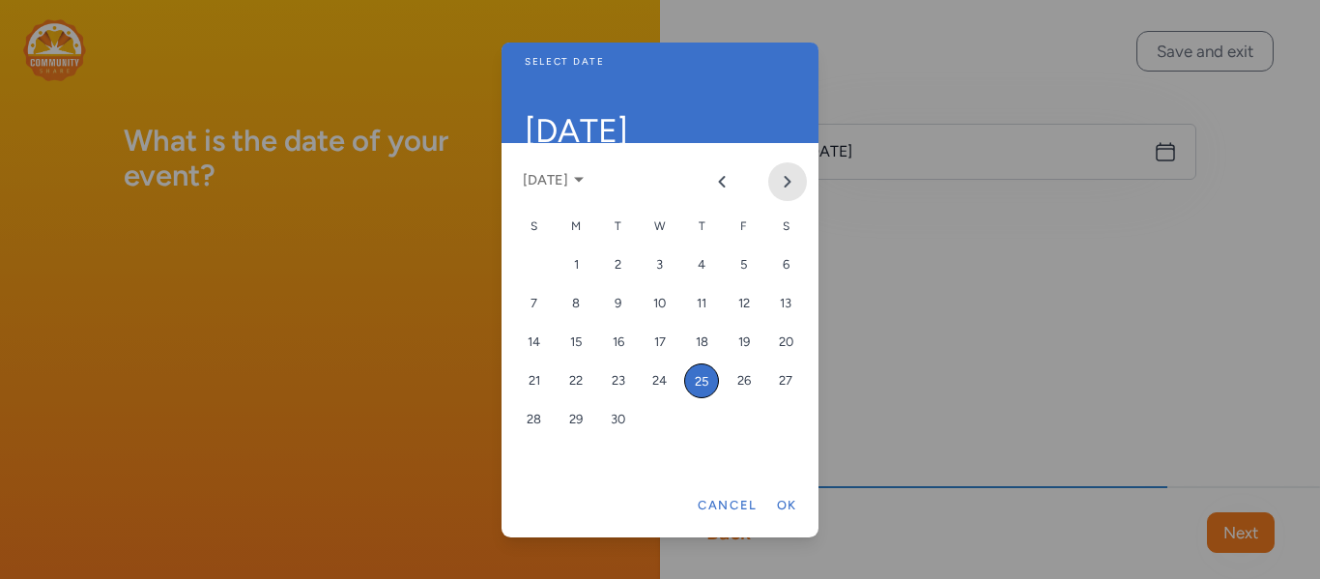
click at [781, 176] on icon "Next month" at bounding box center [787, 181] width 15 height 15
click at [756, 412] on div "31" at bounding box center [744, 419] width 35 height 35
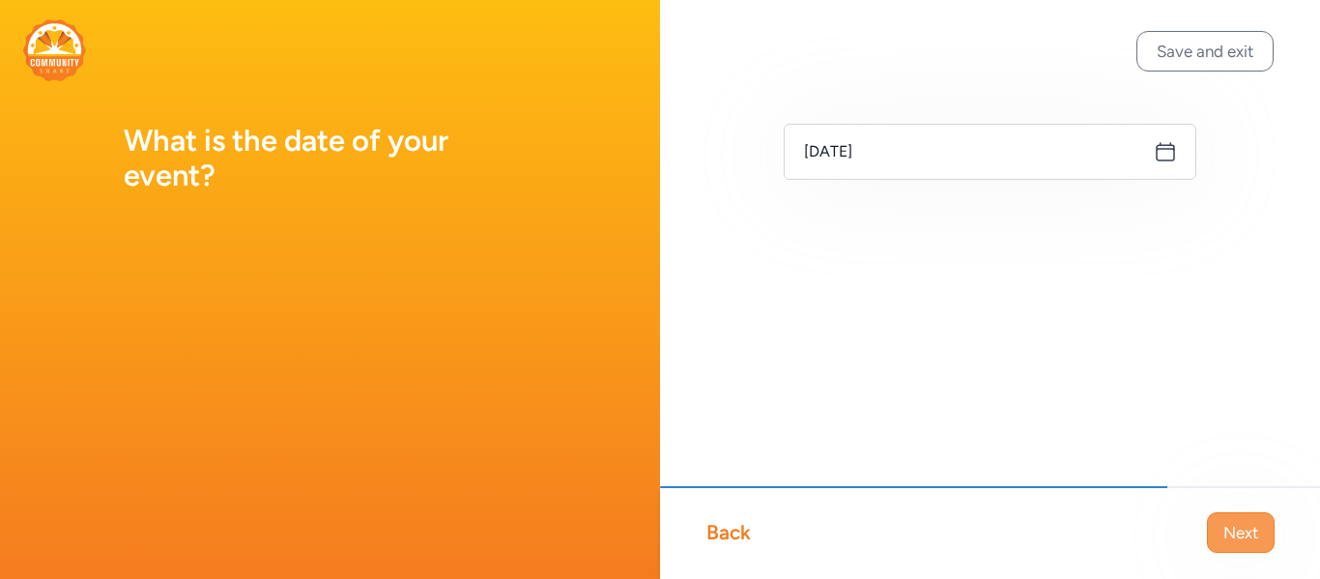
click at [1230, 543] on span "Next" at bounding box center [1241, 532] width 35 height 23
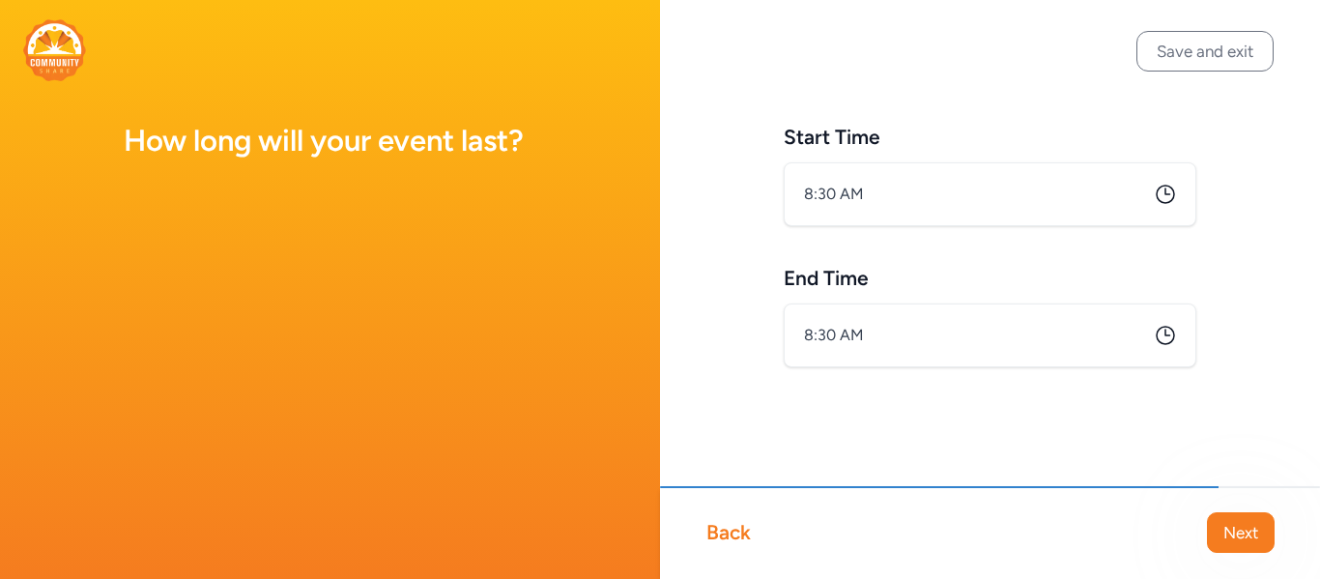
click at [1165, 191] on icon at bounding box center [1165, 194] width 17 height 17
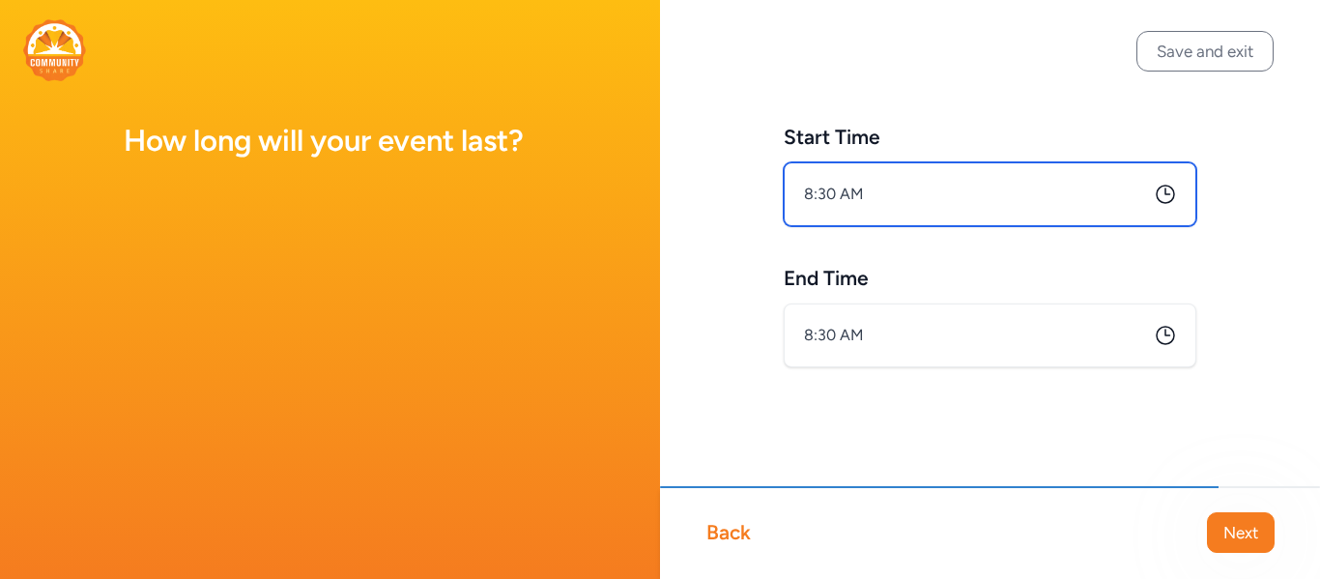
click at [881, 197] on input "8:30 AM" at bounding box center [990, 194] width 413 height 64
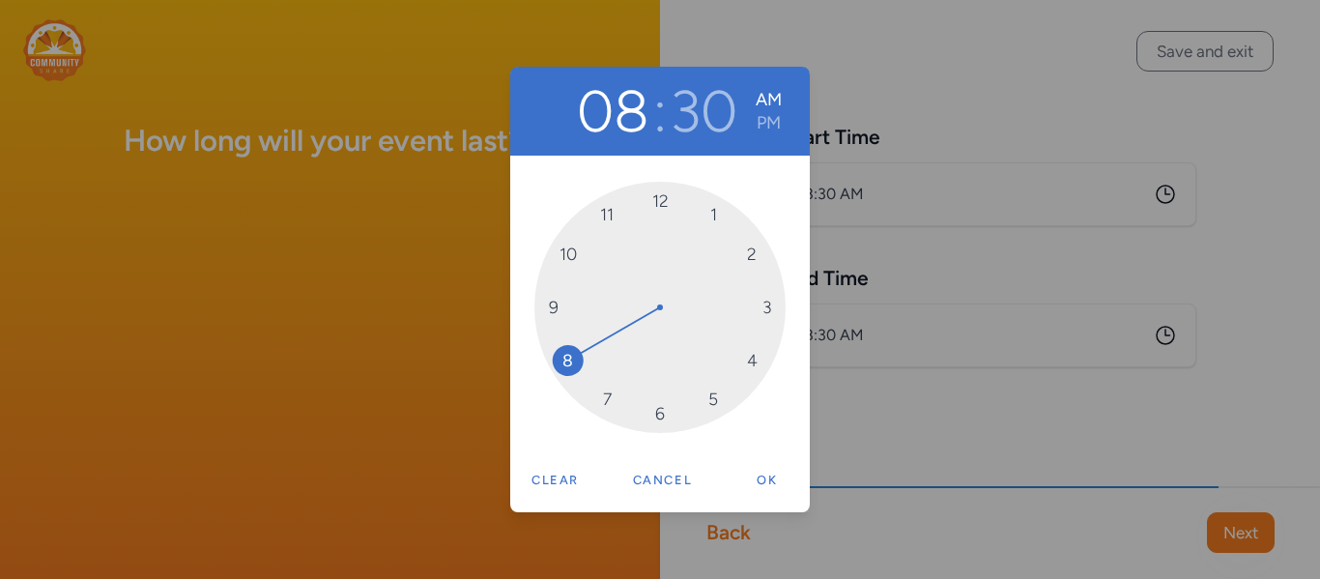
drag, startPoint x: 559, startPoint y: 367, endPoint x: 562, endPoint y: 352, distance: 15.7
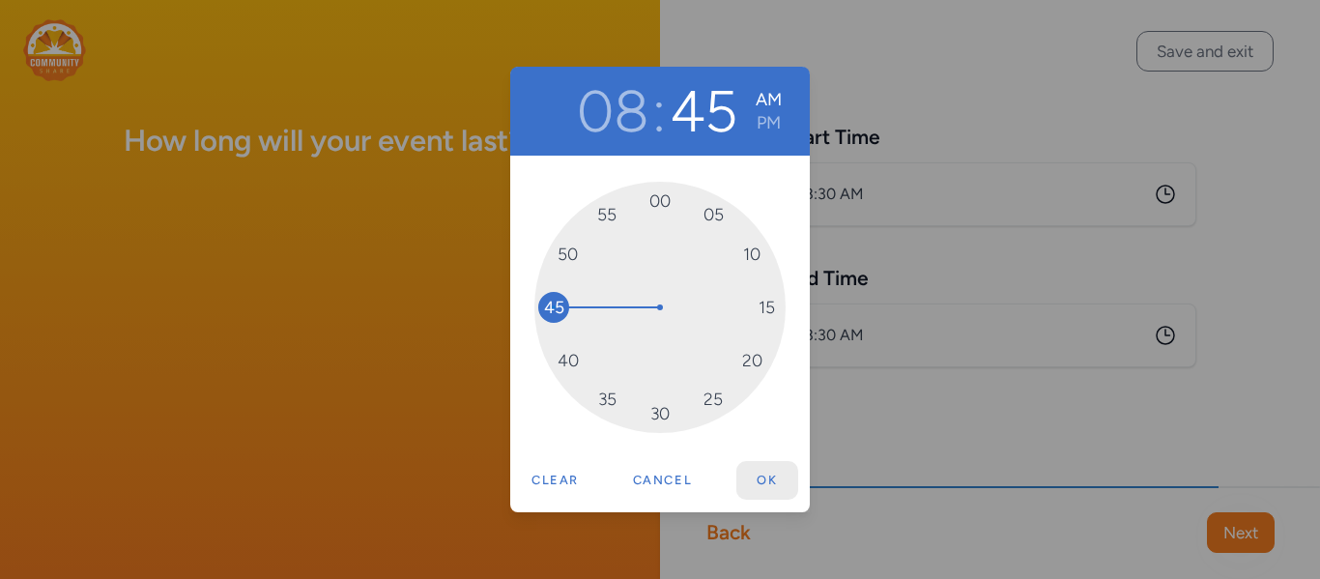
click at [767, 484] on button "Ok" at bounding box center [767, 480] width 62 height 39
type input "8:45 AM"
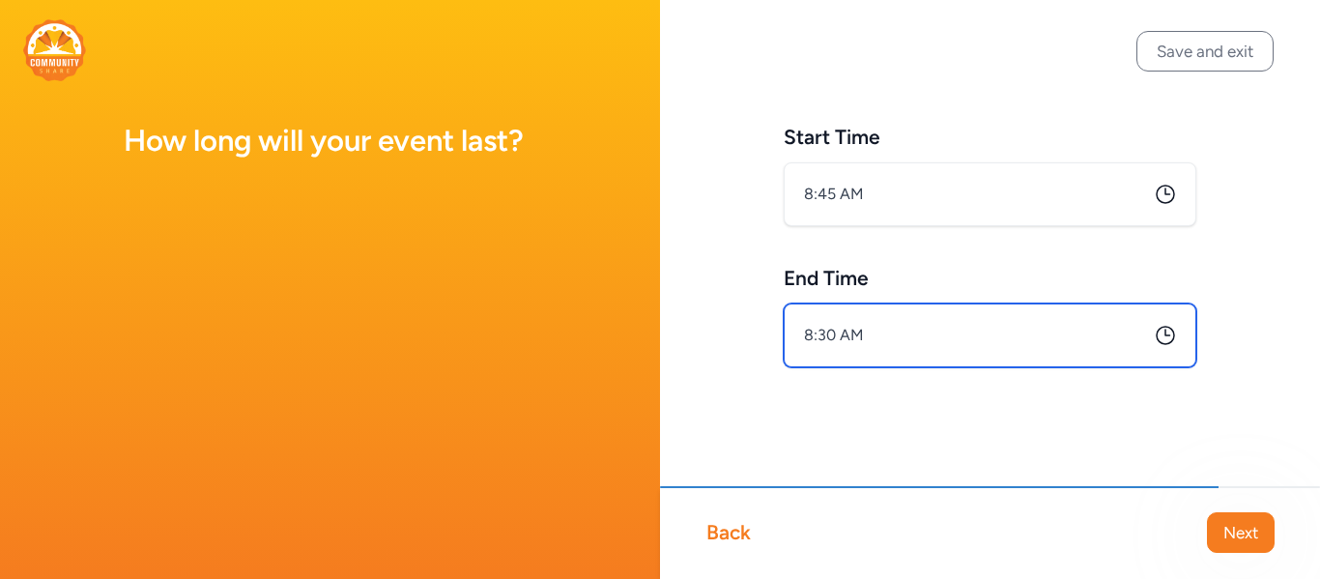
click at [919, 337] on input "8:30 AM" at bounding box center [990, 335] width 413 height 64
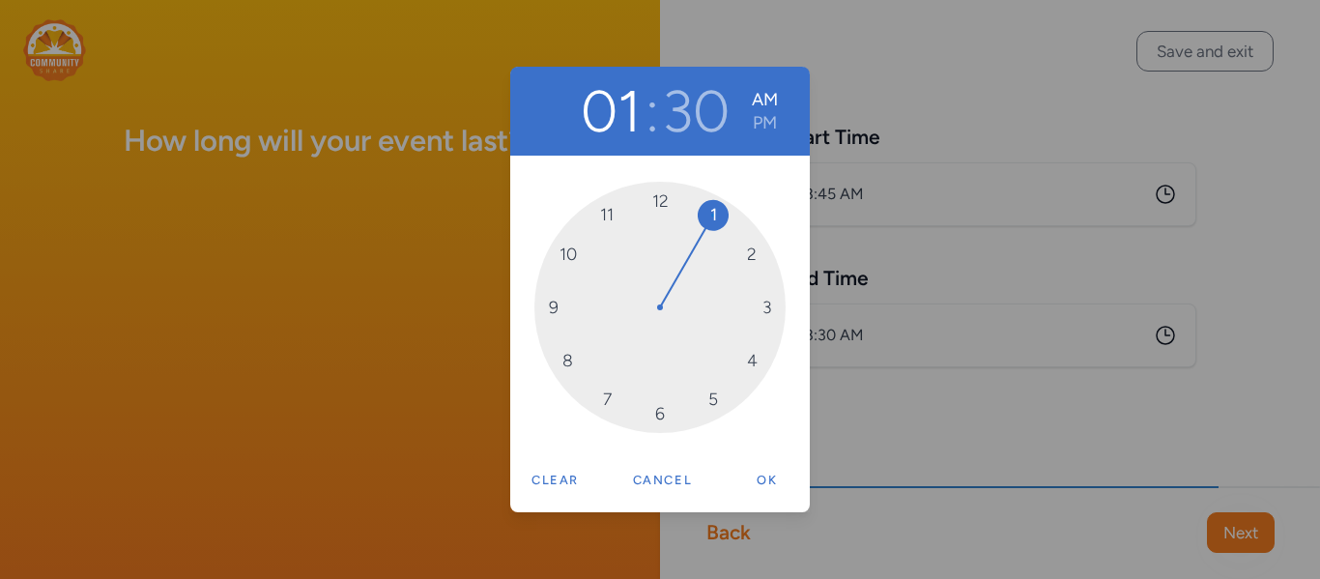
drag, startPoint x: 563, startPoint y: 358, endPoint x: 743, endPoint y: 143, distance: 280.5
click at [743, 143] on div "01 : 30 AM PM 12 1 2 3 4 5 6 7 8 9 10 11" at bounding box center [660, 262] width 300 height 391
click at [763, 127] on button "PM" at bounding box center [765, 122] width 26 height 23
click at [711, 130] on button "30" at bounding box center [695, 111] width 67 height 70
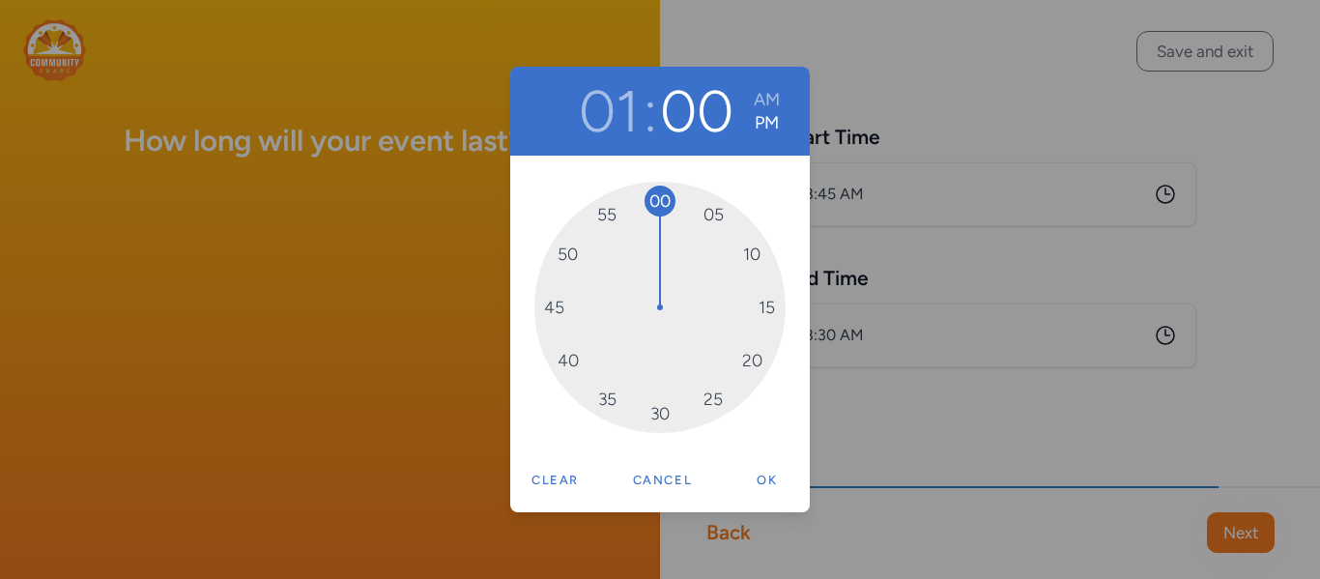
drag, startPoint x: 662, startPoint y: 418, endPoint x: 671, endPoint y: 177, distance: 240.8
click at [671, 177] on div "00 05 10 15 20 25 30 35 40 45 50 55" at bounding box center [660, 307] width 300 height 303
click at [765, 480] on button "Ok" at bounding box center [767, 480] width 62 height 39
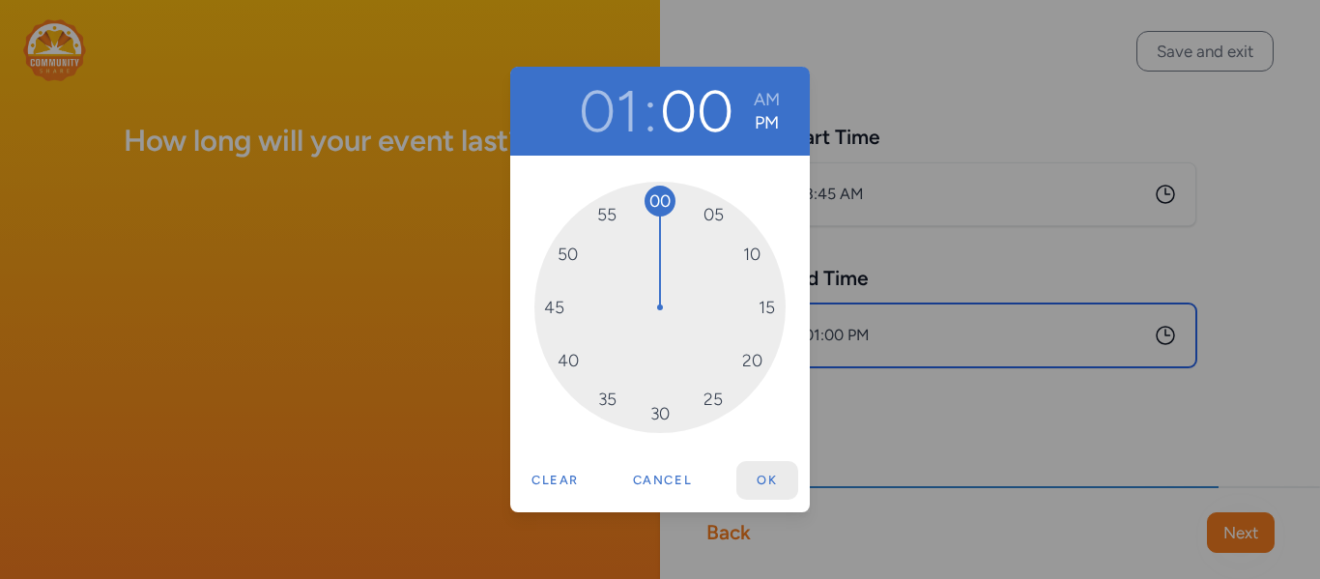
type input "1:00 PM"
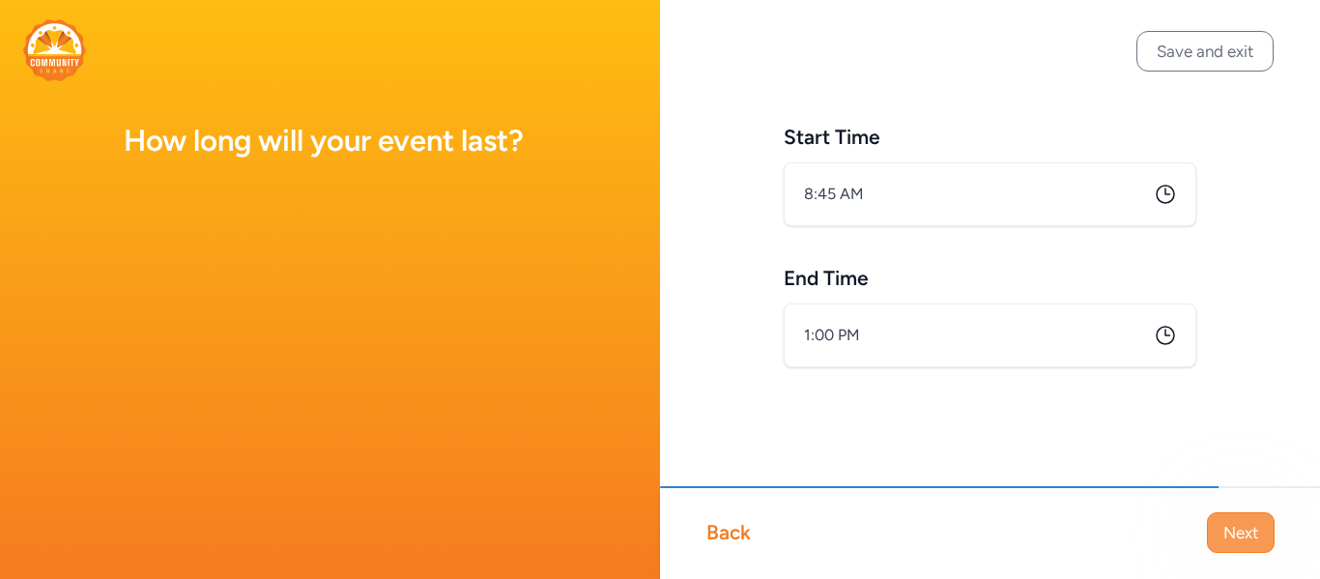
click at [1230, 543] on span "Next" at bounding box center [1241, 532] width 35 height 23
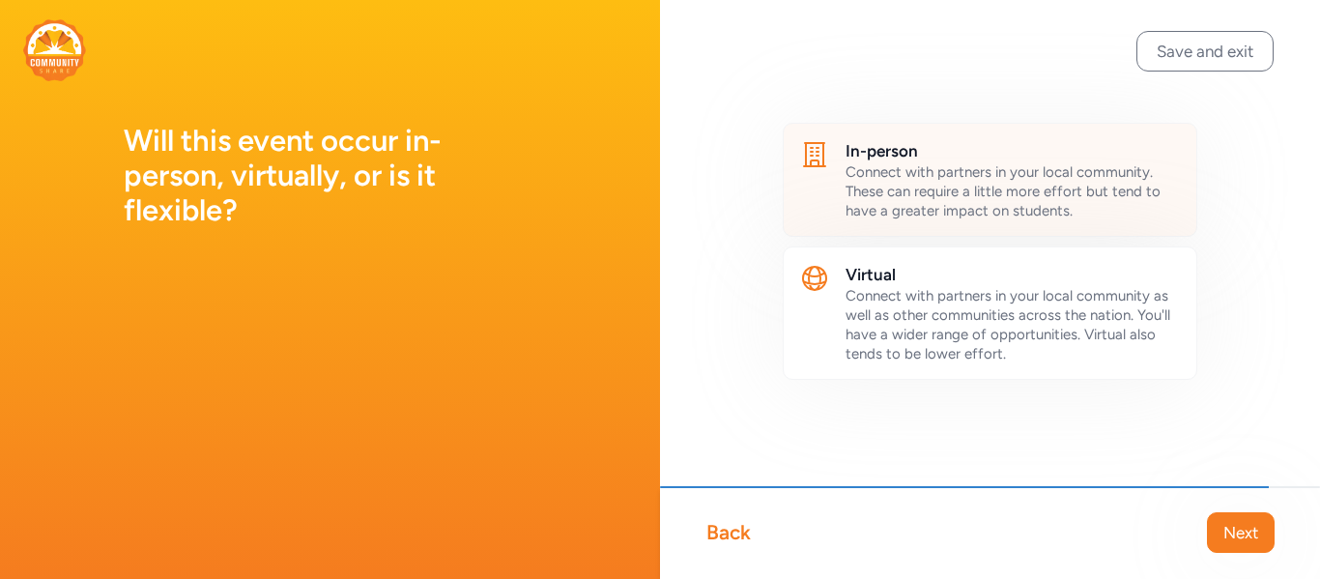
click at [1094, 187] on span "Connect with partners in your local community. These can require a little more …" at bounding box center [1003, 191] width 315 height 56
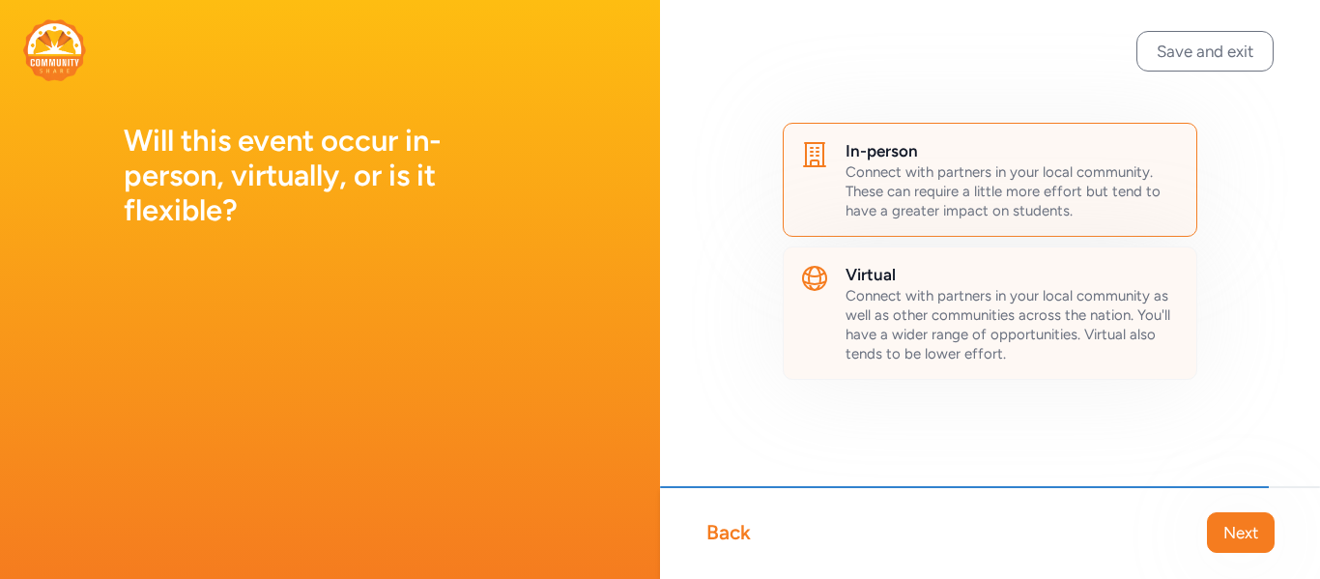
click at [1056, 332] on span "Connect with partners in your local community as well as other communities acro…" at bounding box center [1008, 324] width 325 height 75
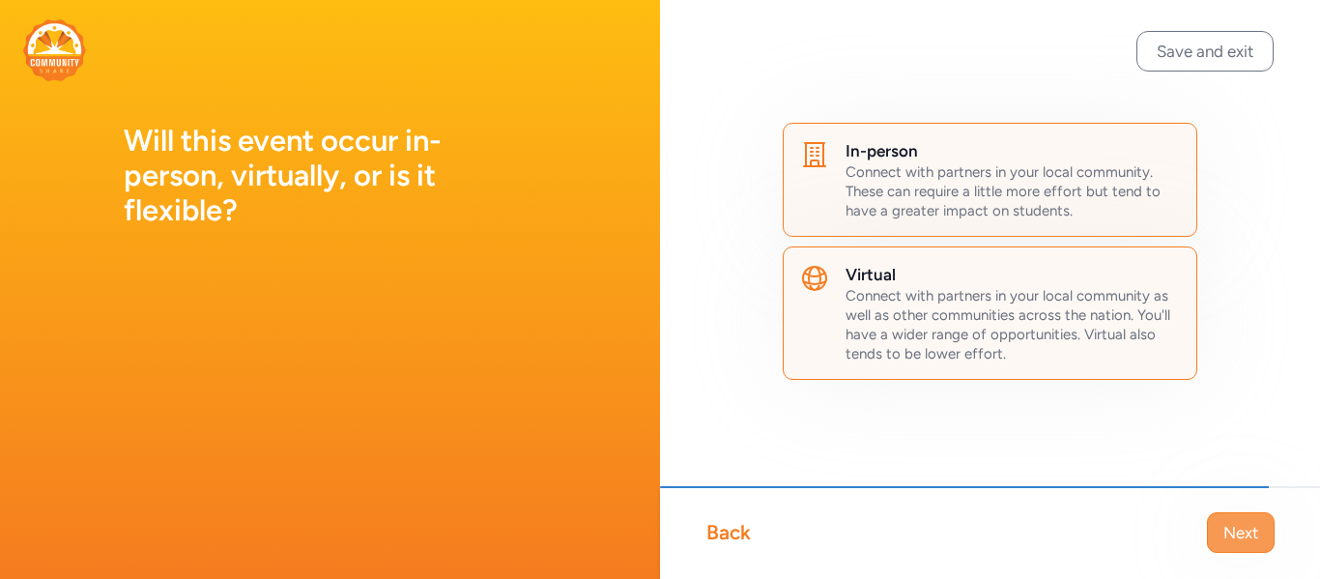
click at [1251, 525] on span "Next" at bounding box center [1241, 532] width 35 height 23
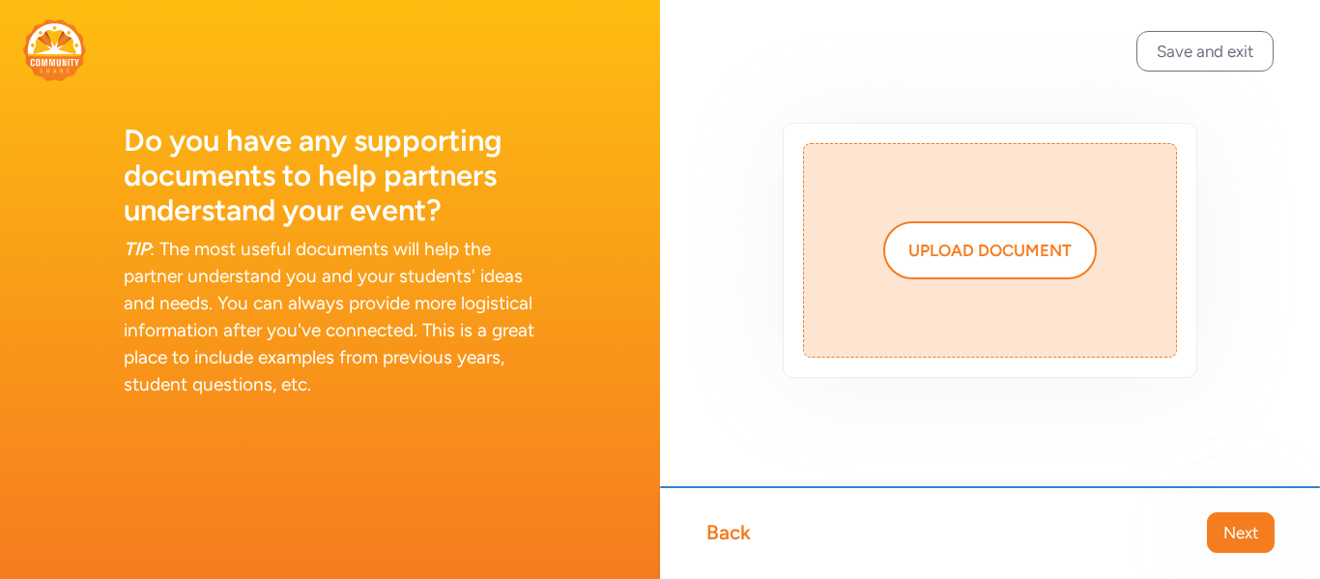
click at [729, 542] on div "Back" at bounding box center [729, 532] width 44 height 27
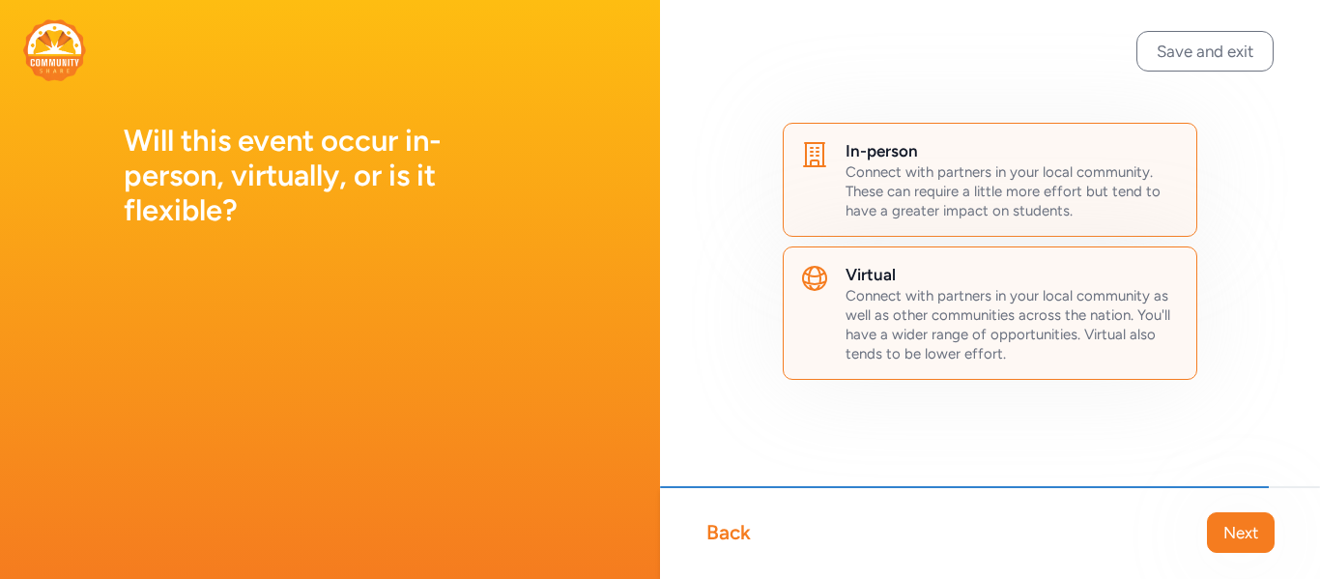
click at [1022, 291] on span "Connect with partners in your local community as well as other communities acro…" at bounding box center [1008, 324] width 325 height 75
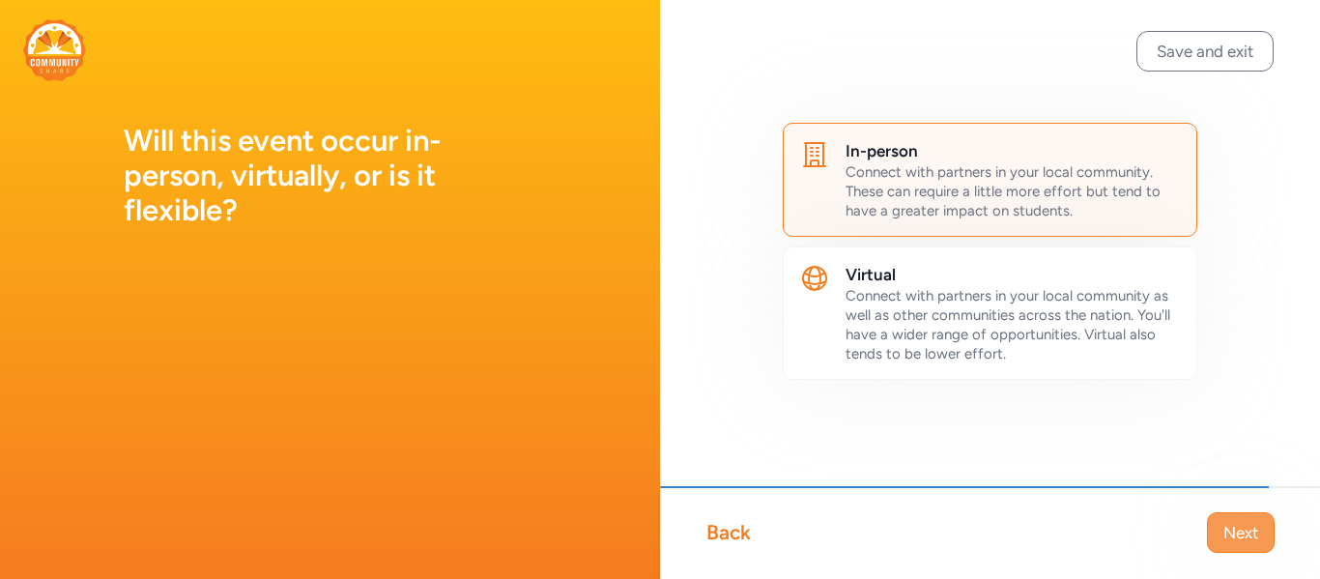
click at [1269, 526] on button "Next" at bounding box center [1241, 532] width 68 height 41
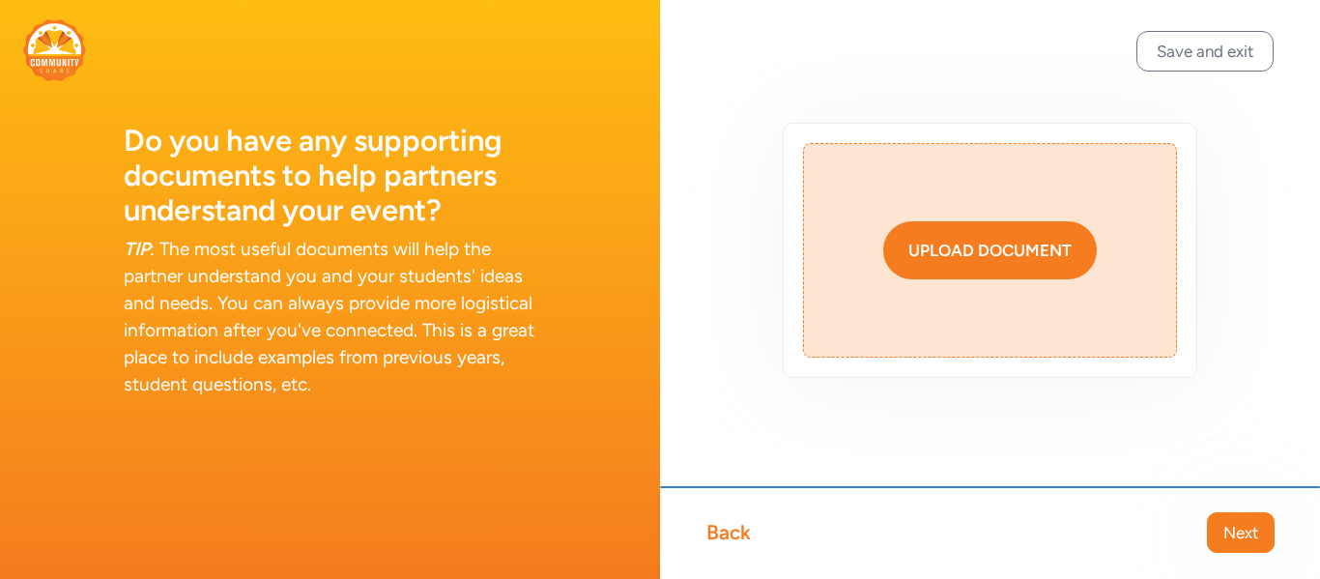
click at [957, 250] on div "Upload document" at bounding box center [990, 250] width 163 height 23
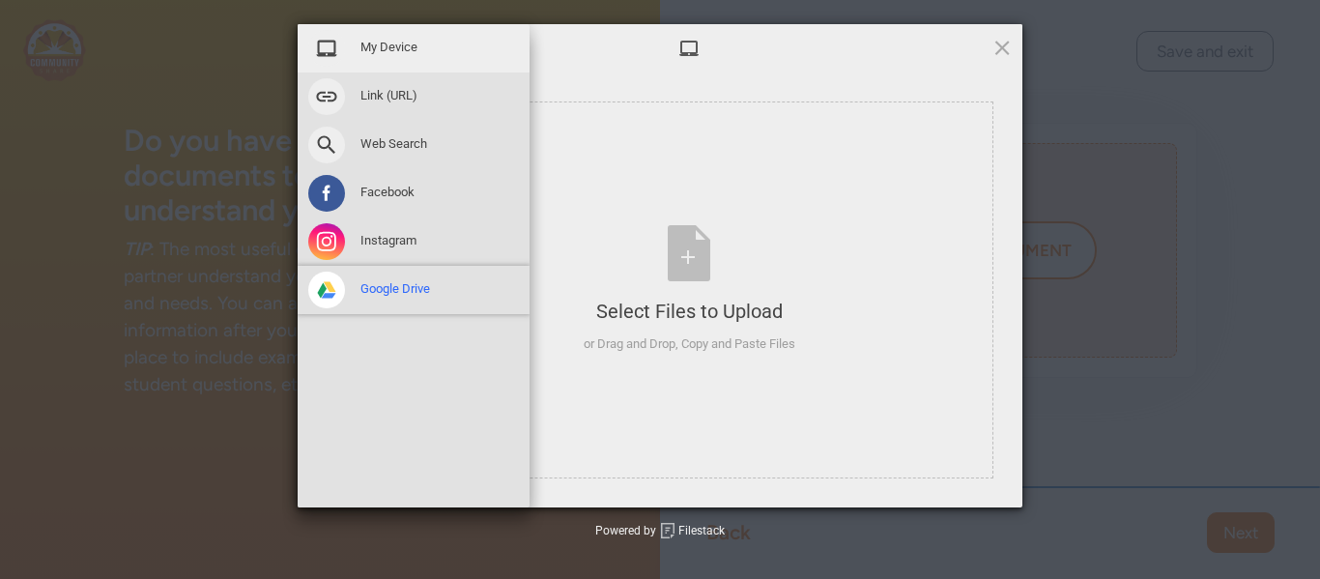
click at [332, 290] on span at bounding box center [326, 290] width 37 height 37
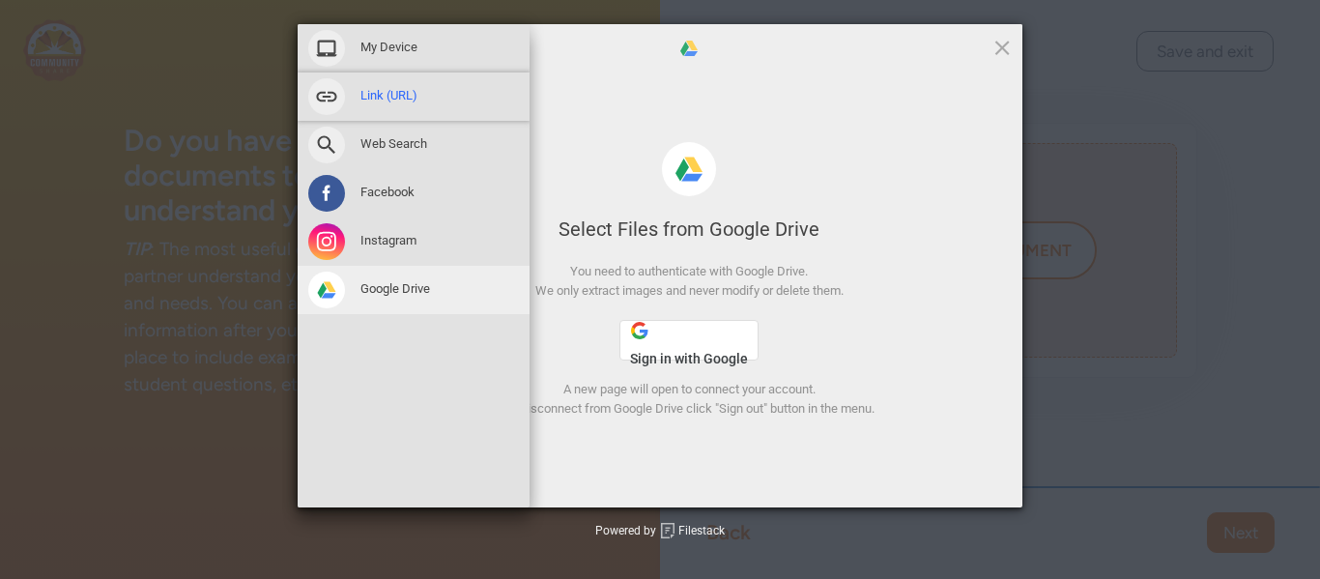
click at [324, 94] on span at bounding box center [326, 96] width 37 height 37
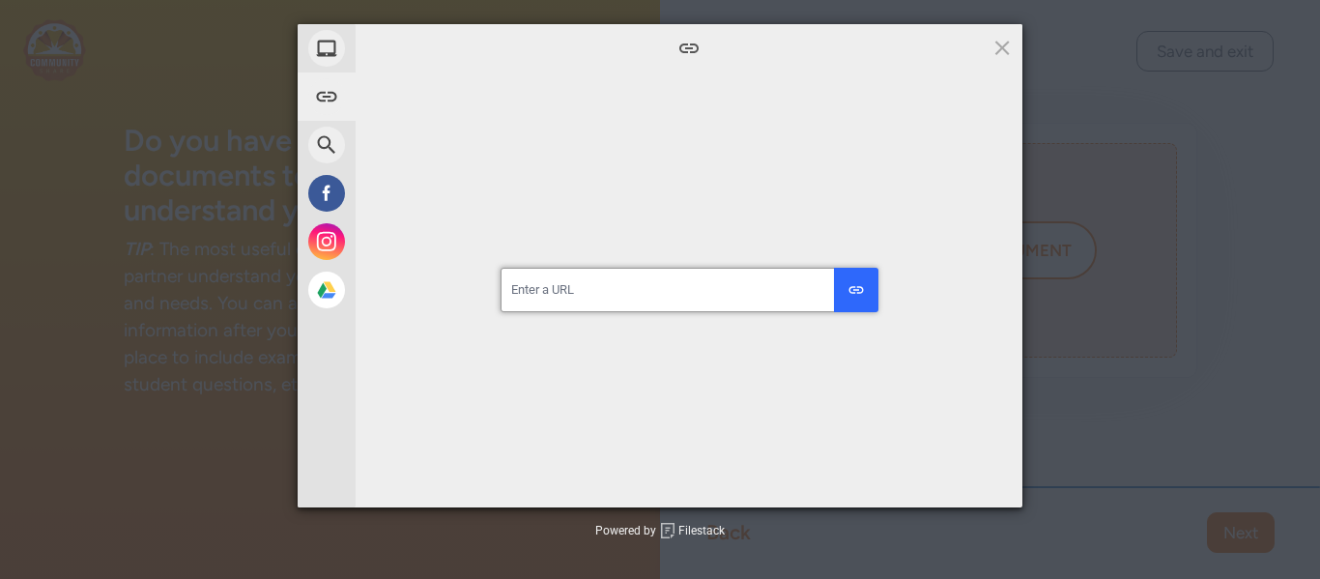
click at [636, 288] on input "url" at bounding box center [689, 290] width 377 height 44
paste input "[URL][DOMAIN_NAME]"
type input "[URL][DOMAIN_NAME]"
click at [870, 287] on button "submit" at bounding box center [856, 290] width 44 height 44
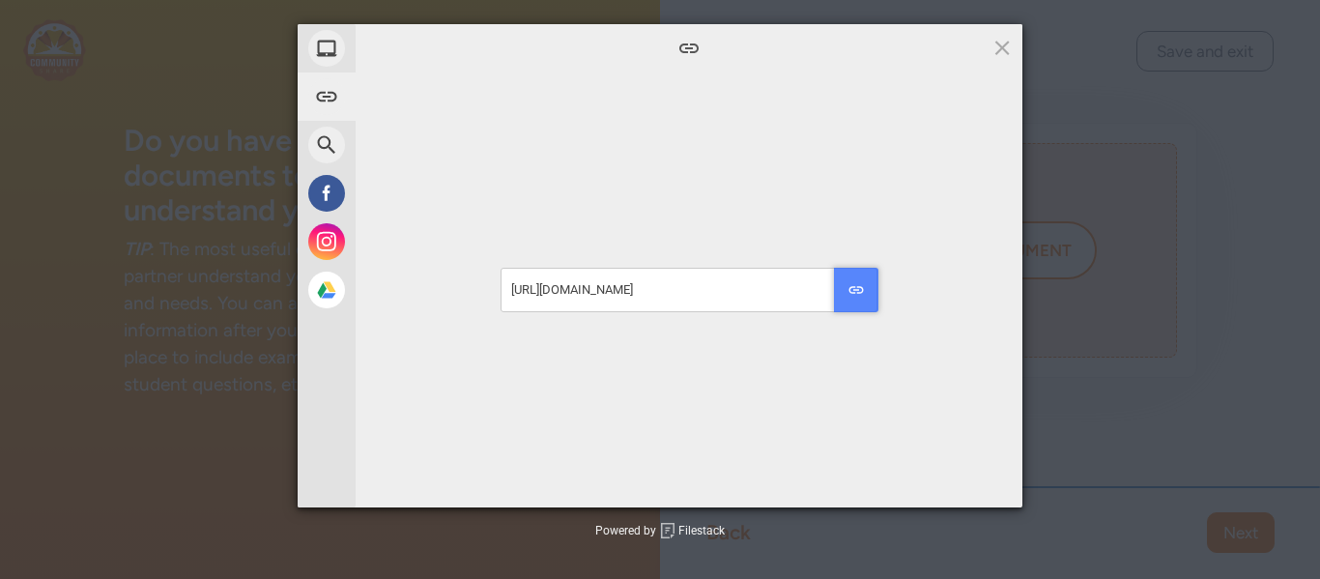
scroll to position [0, 0]
click at [999, 47] on span at bounding box center [1002, 47] width 21 height 21
